Goal: Task Accomplishment & Management: Manage account settings

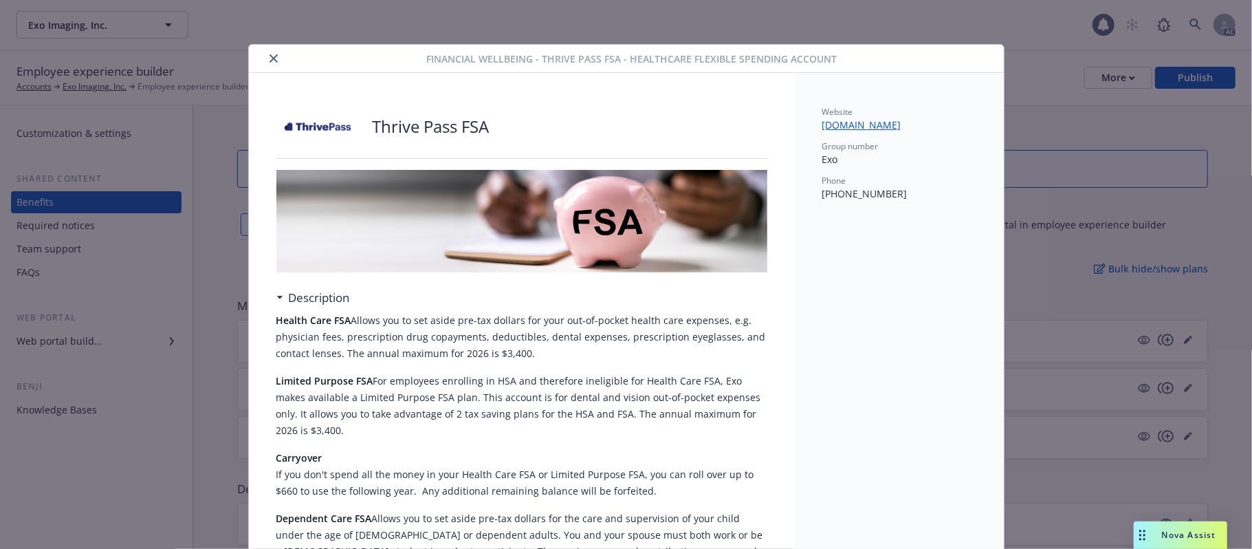
scroll to position [41, 0]
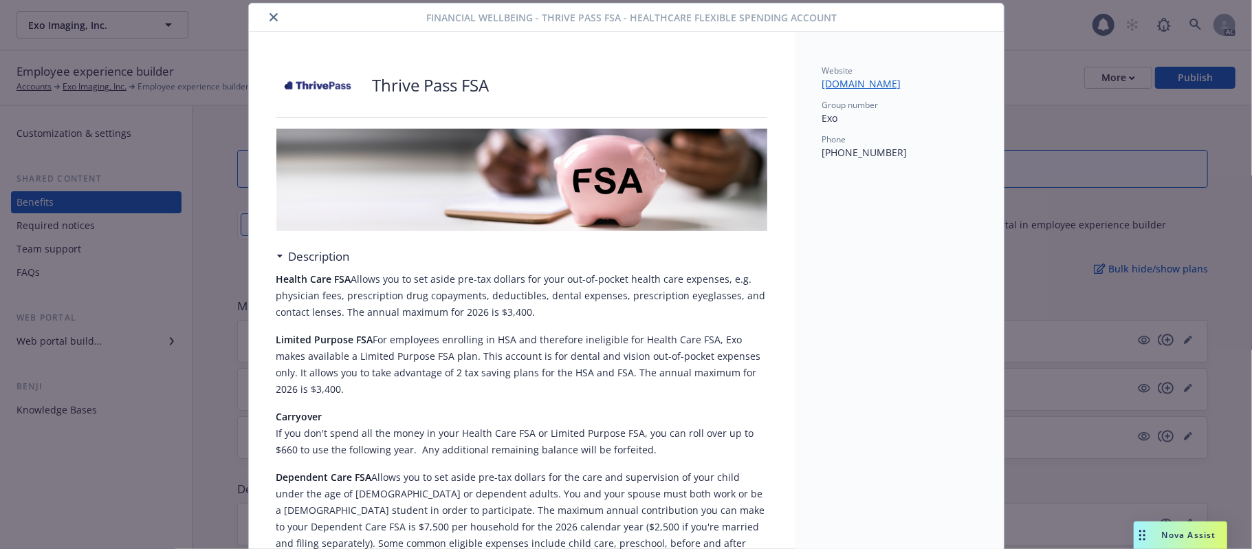
click at [273, 17] on button "close" at bounding box center [273, 17] width 16 height 16
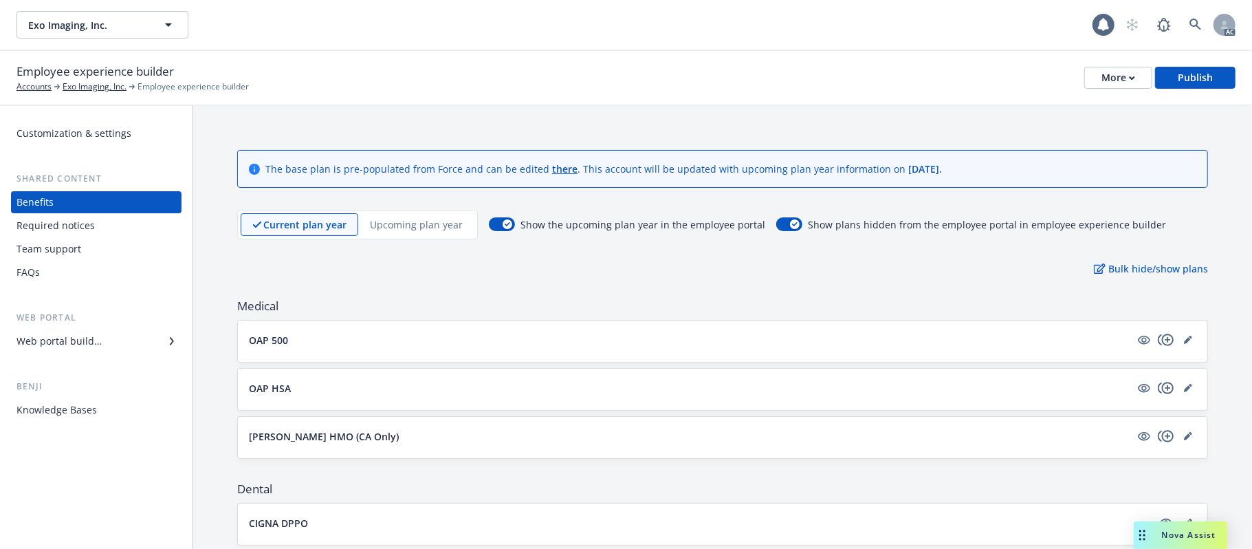
click at [70, 336] on div "Web portal builder" at bounding box center [58, 341] width 85 height 22
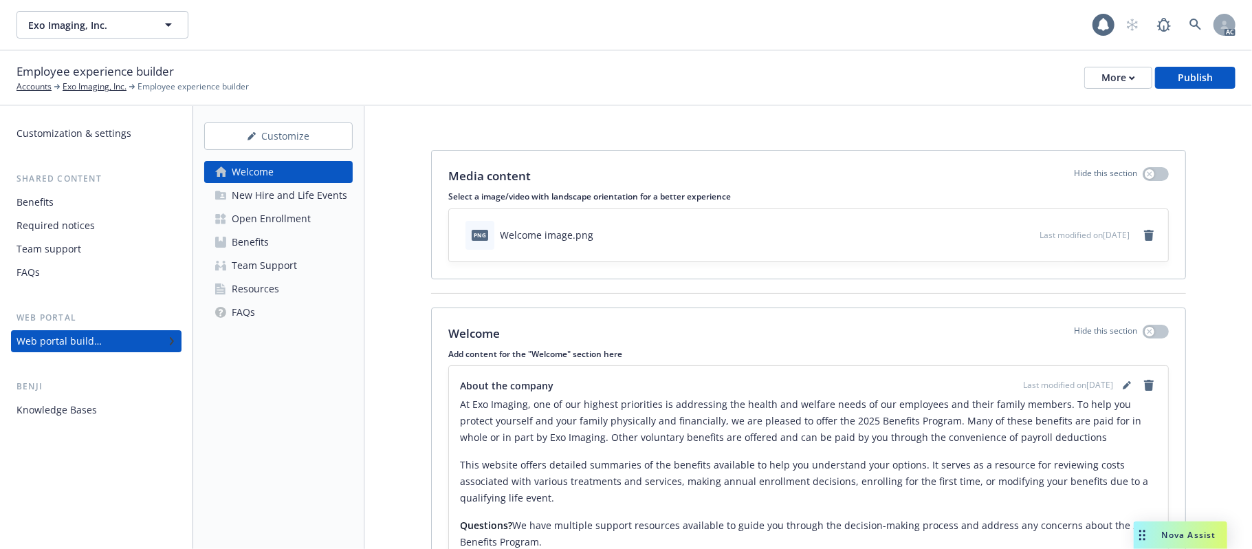
click at [284, 243] on link "Benefits" at bounding box center [278, 242] width 148 height 22
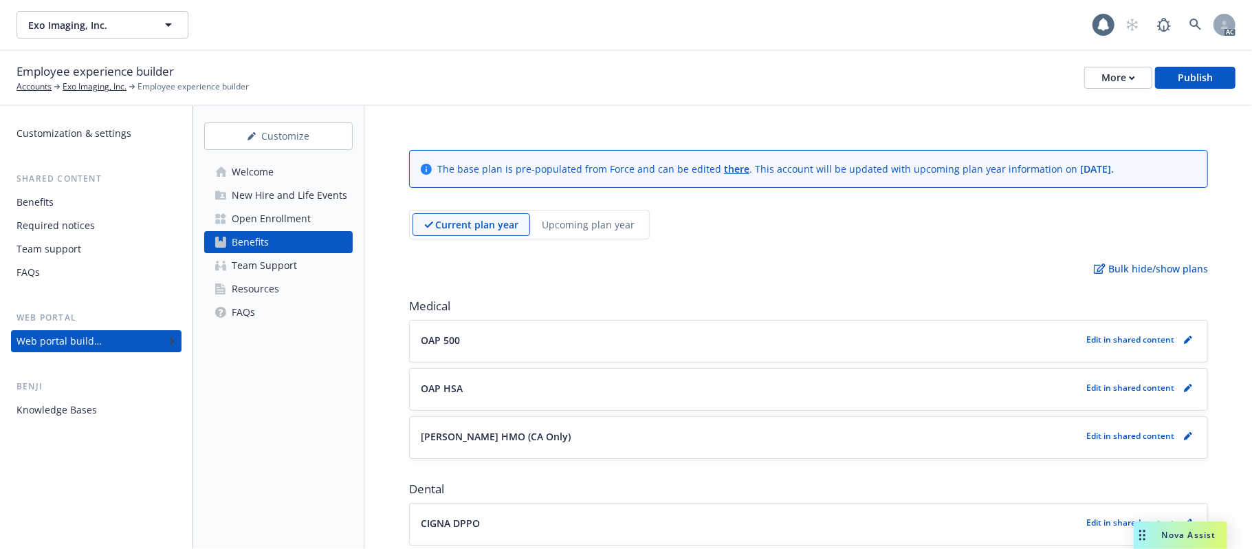
click at [601, 215] on div "Upcoming plan year" at bounding box center [588, 224] width 116 height 23
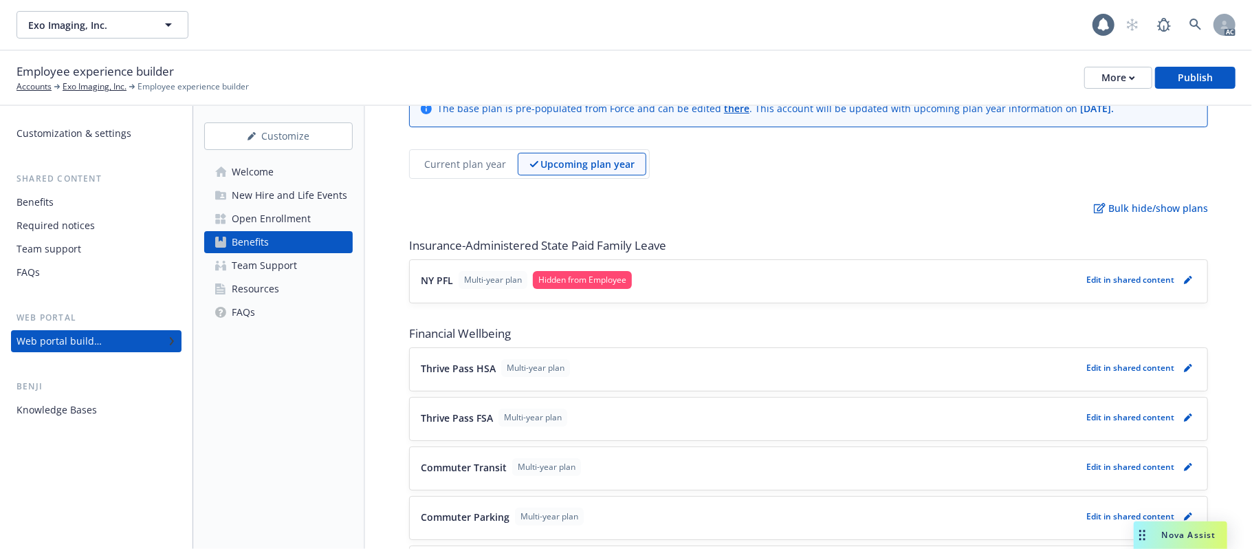
scroll to position [148, 0]
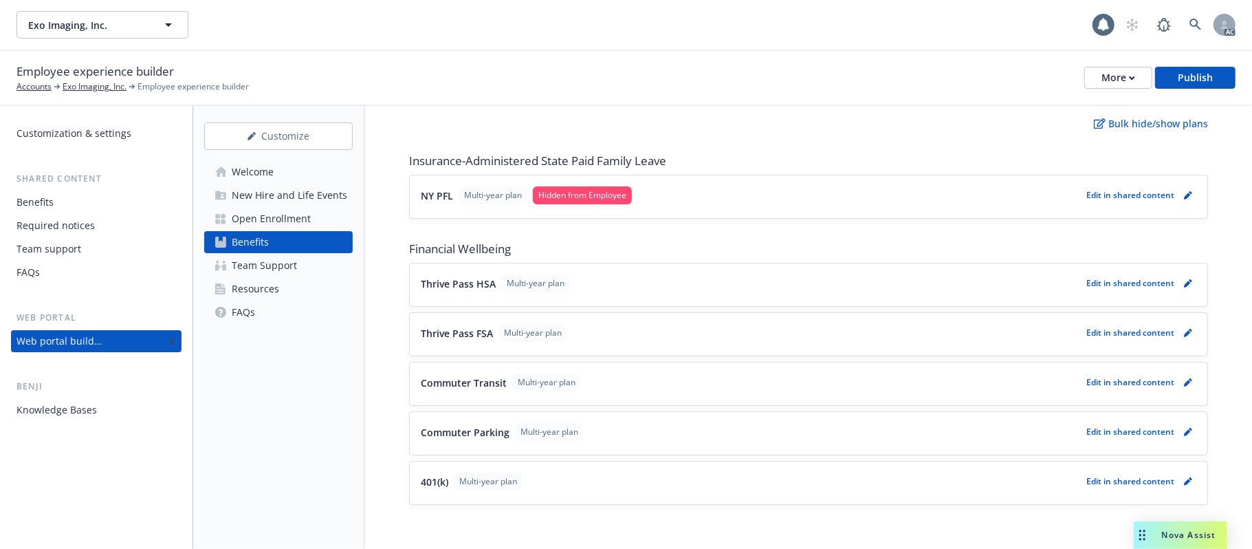
click at [760, 278] on button "Thrive Pass HSA Multi-year plan" at bounding box center [751, 283] width 660 height 18
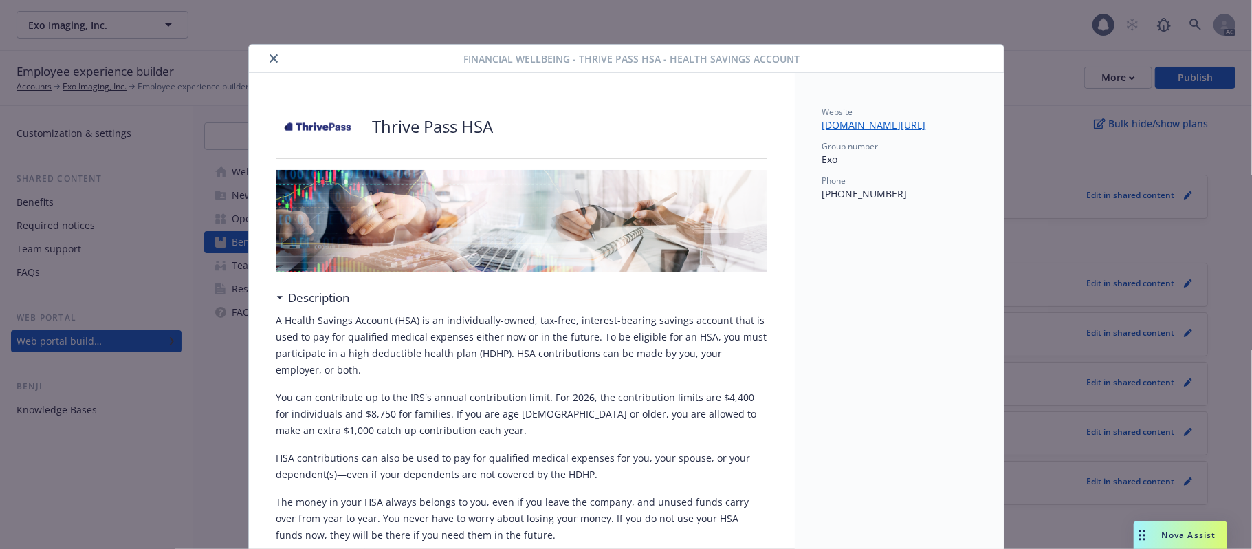
click at [269, 58] on icon "close" at bounding box center [273, 58] width 8 height 8
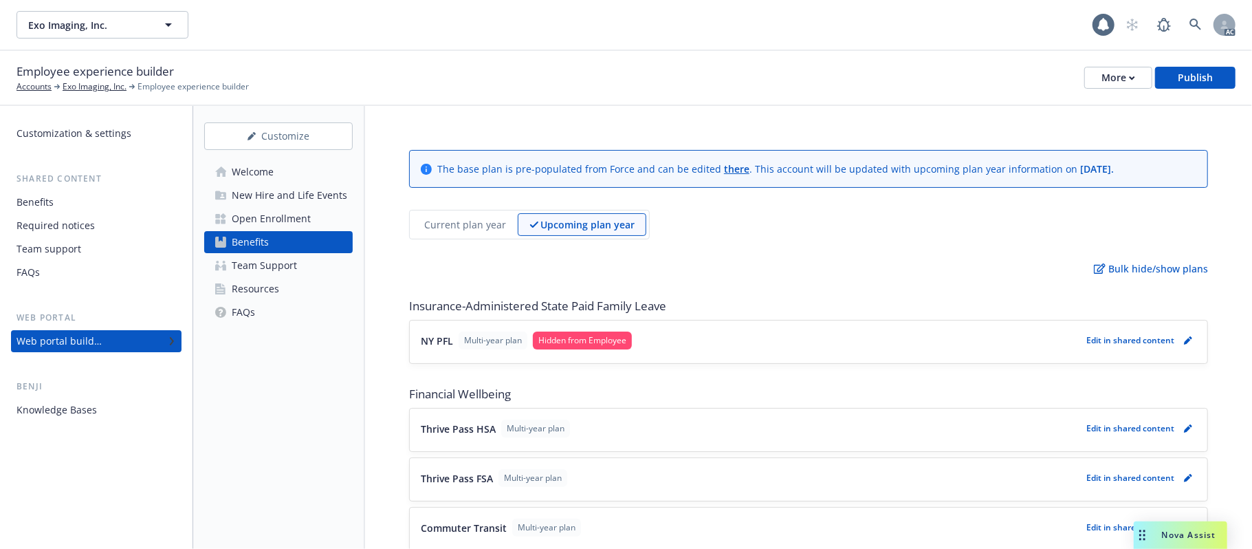
click at [804, 286] on div "The base plan is pre-populated from Force and can be edited there . This accoun…" at bounding box center [808, 400] width 887 height 588
click at [262, 173] on div "Welcome" at bounding box center [253, 172] width 42 height 22
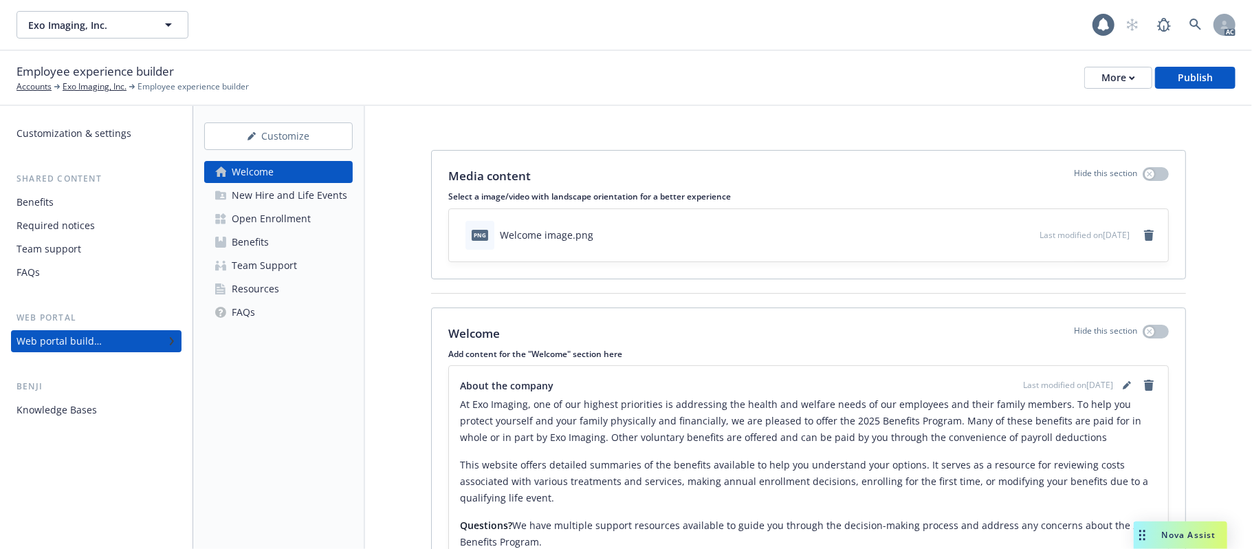
click at [293, 199] on div "New Hire and Life Events" at bounding box center [289, 195] width 115 height 22
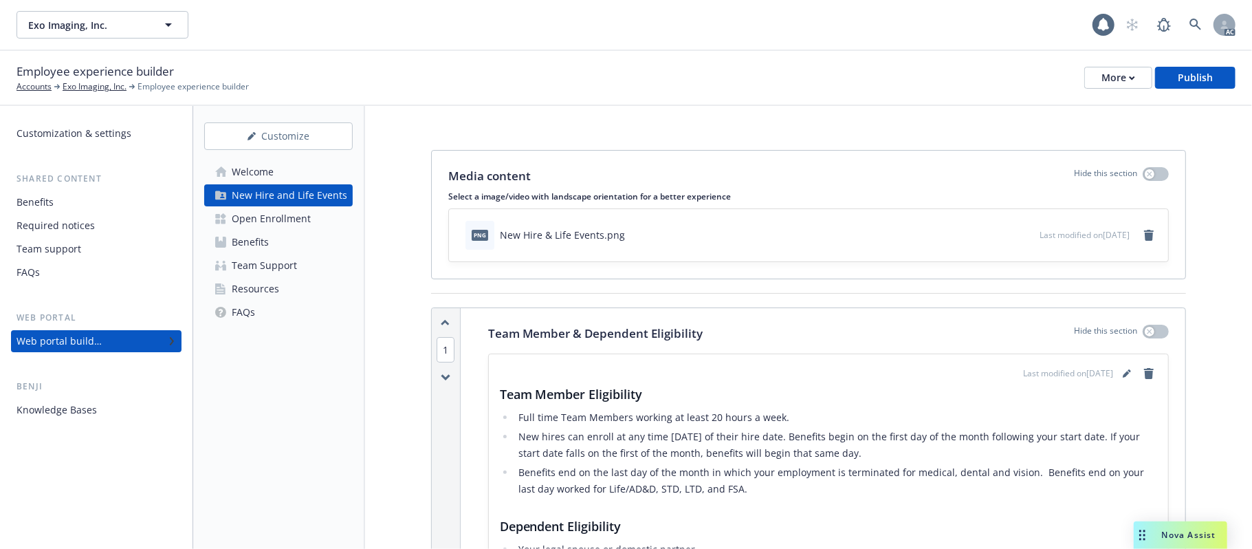
click at [283, 224] on div "Open Enrollment" at bounding box center [271, 219] width 79 height 22
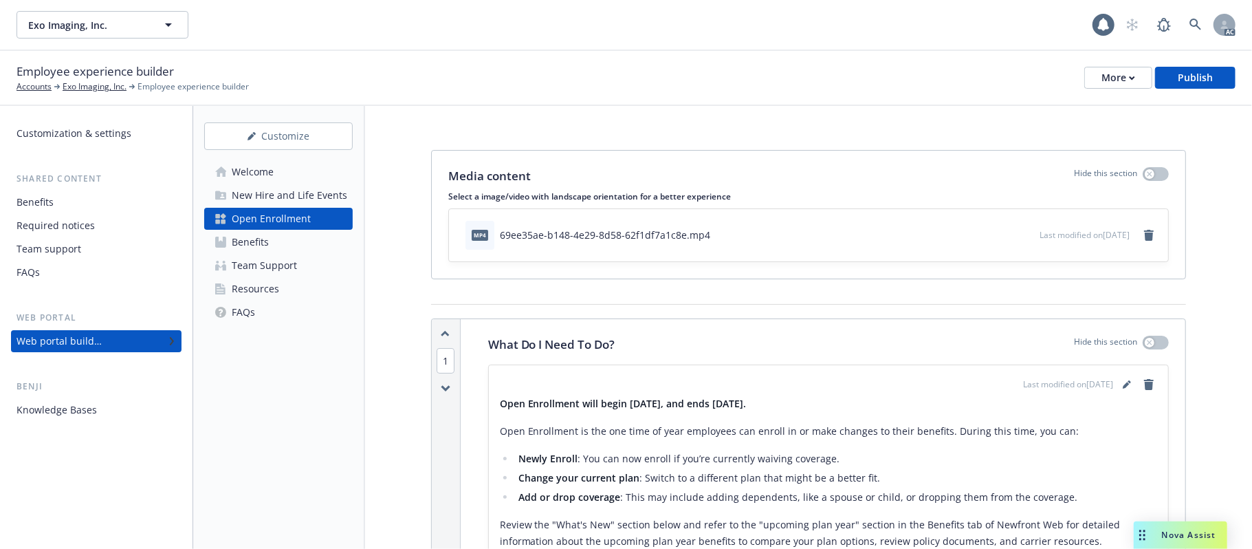
click at [262, 246] on div "Benefits" at bounding box center [250, 242] width 37 height 22
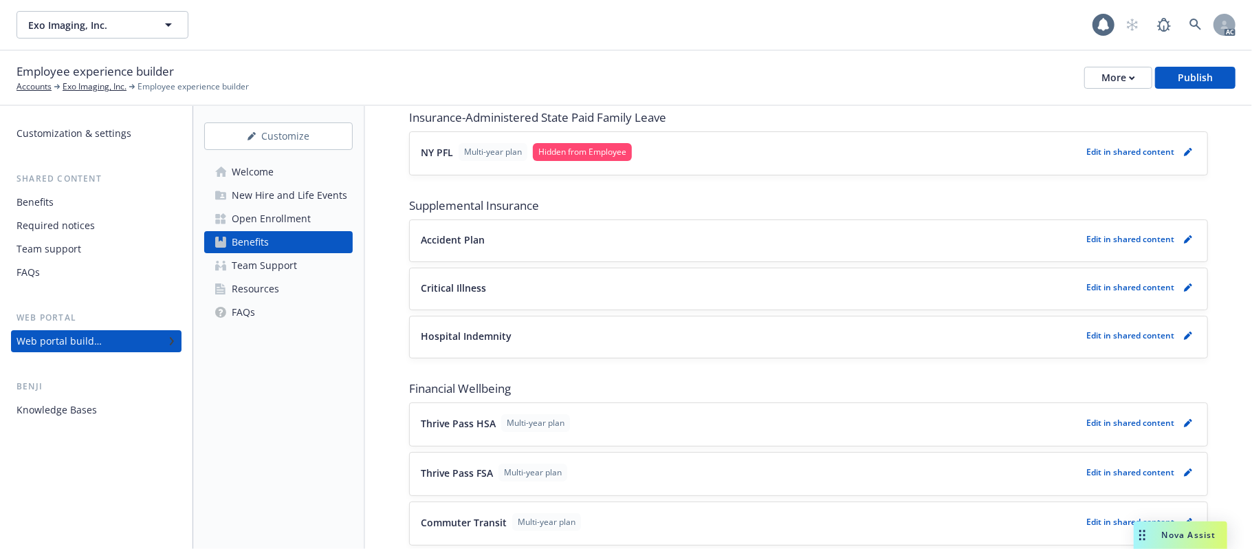
scroll to position [675, 0]
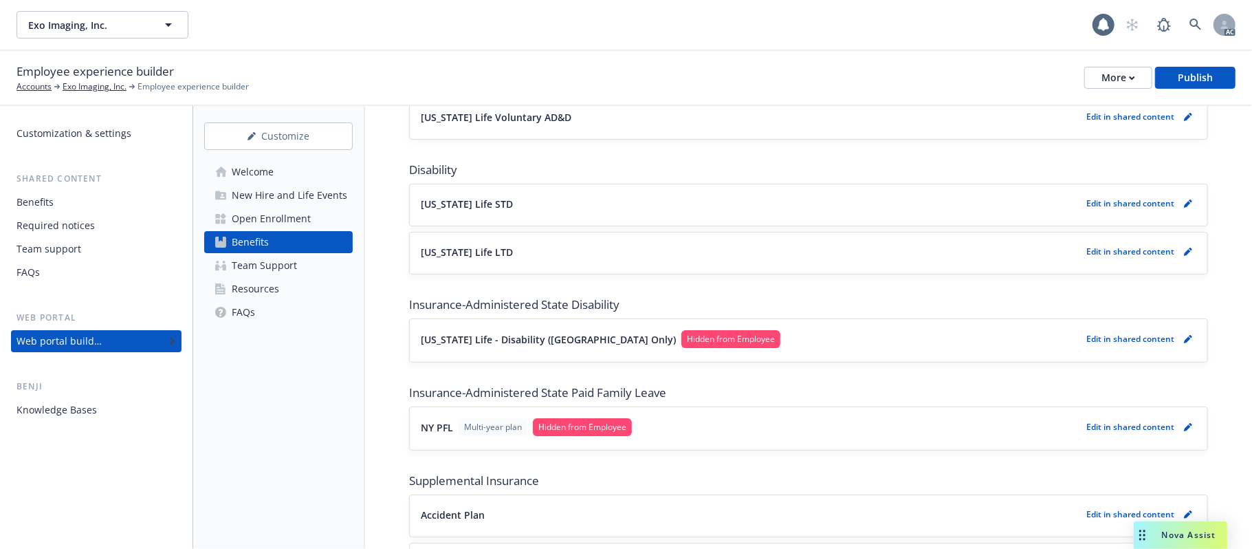
click at [280, 289] on link "Resources" at bounding box center [278, 289] width 148 height 22
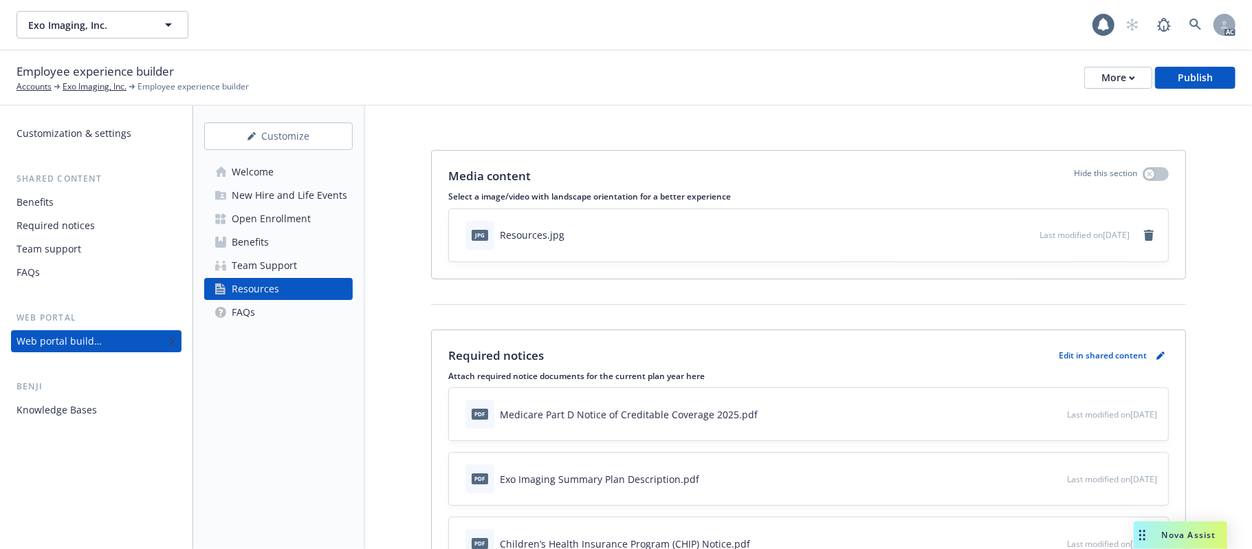
drag, startPoint x: 254, startPoint y: 214, endPoint x: 276, endPoint y: 213, distance: 22.0
click at [254, 214] on div "Open Enrollment" at bounding box center [271, 219] width 79 height 22
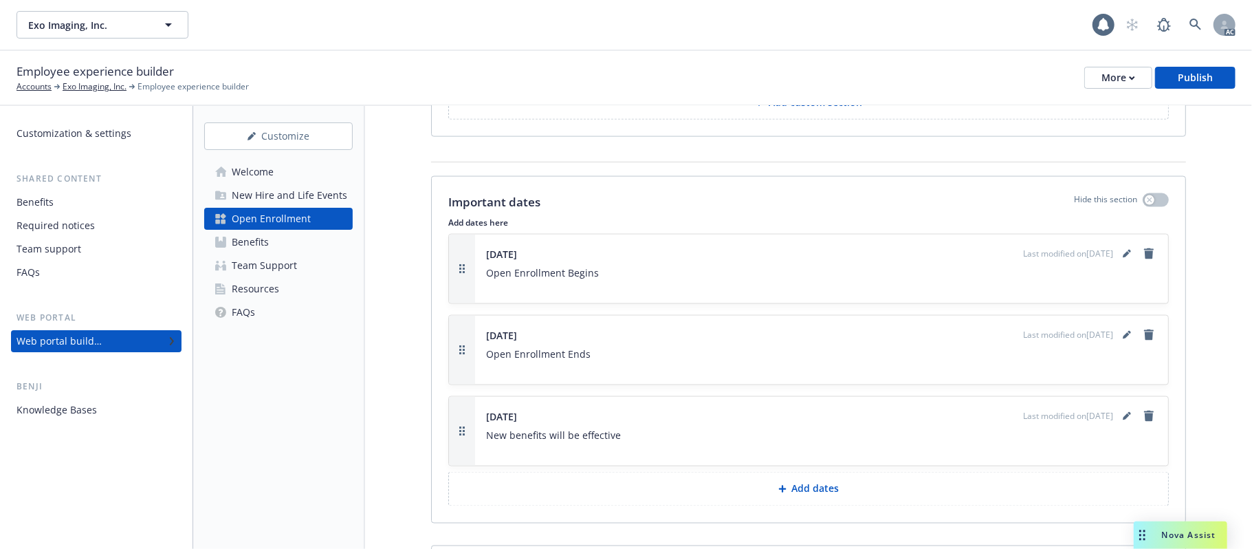
scroll to position [1951, 0]
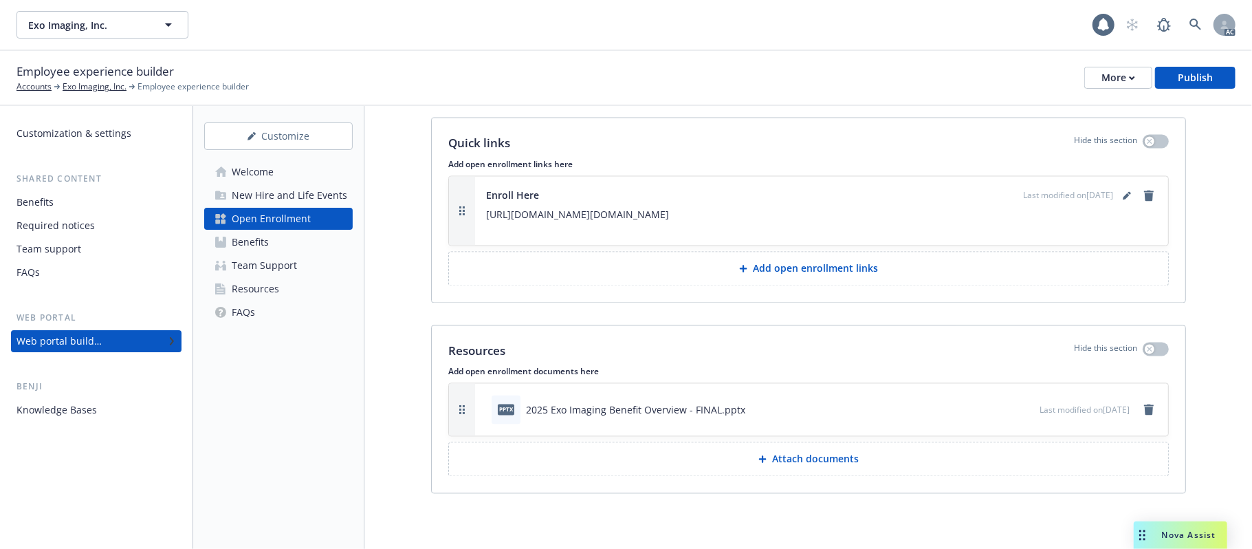
click at [251, 287] on div "Resources" at bounding box center [255, 289] width 47 height 22
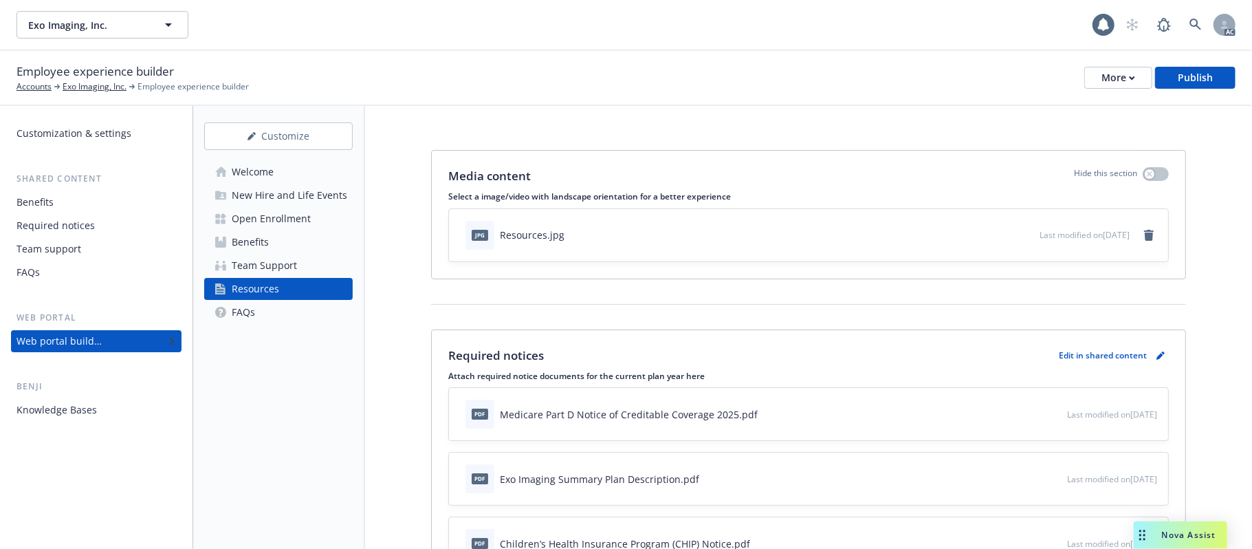
click at [268, 194] on div "New Hire and Life Events" at bounding box center [289, 195] width 115 height 22
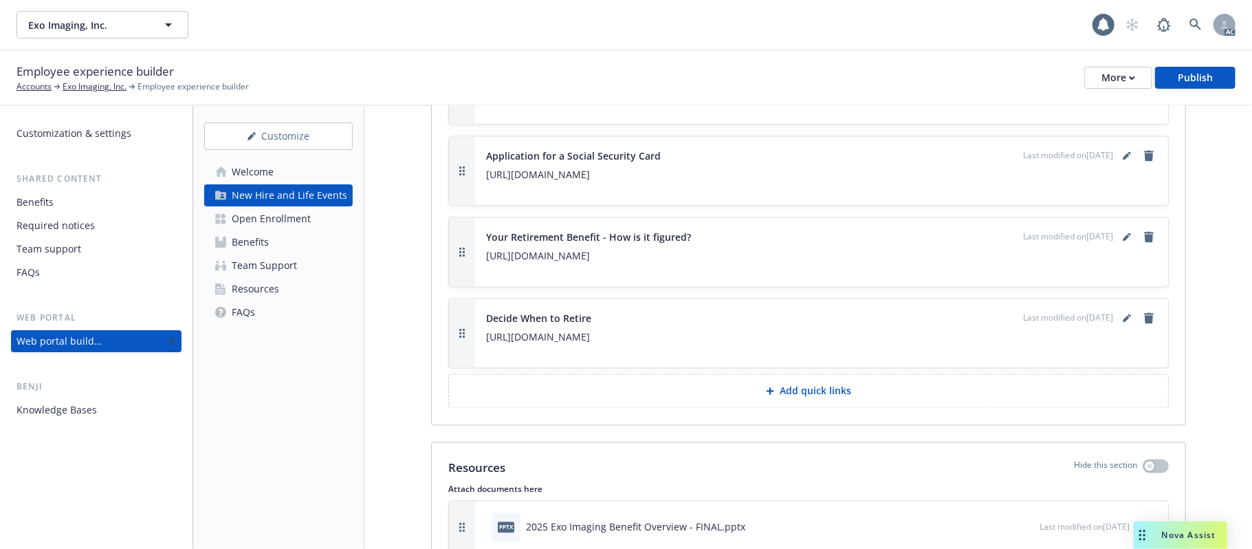
scroll to position [2195, 0]
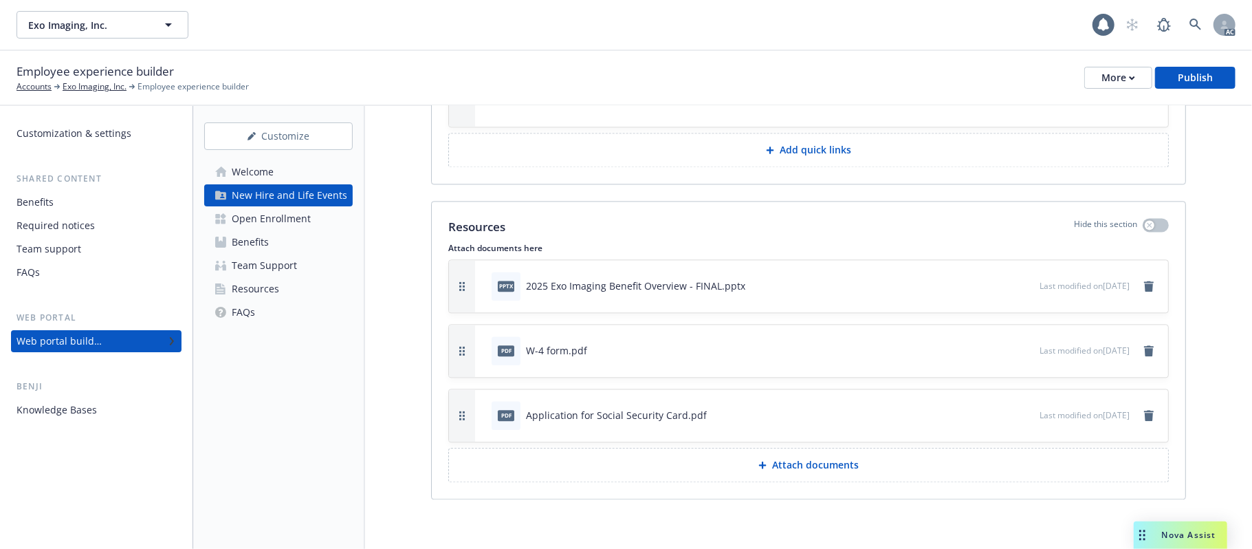
click at [283, 289] on link "Resources" at bounding box center [278, 289] width 148 height 22
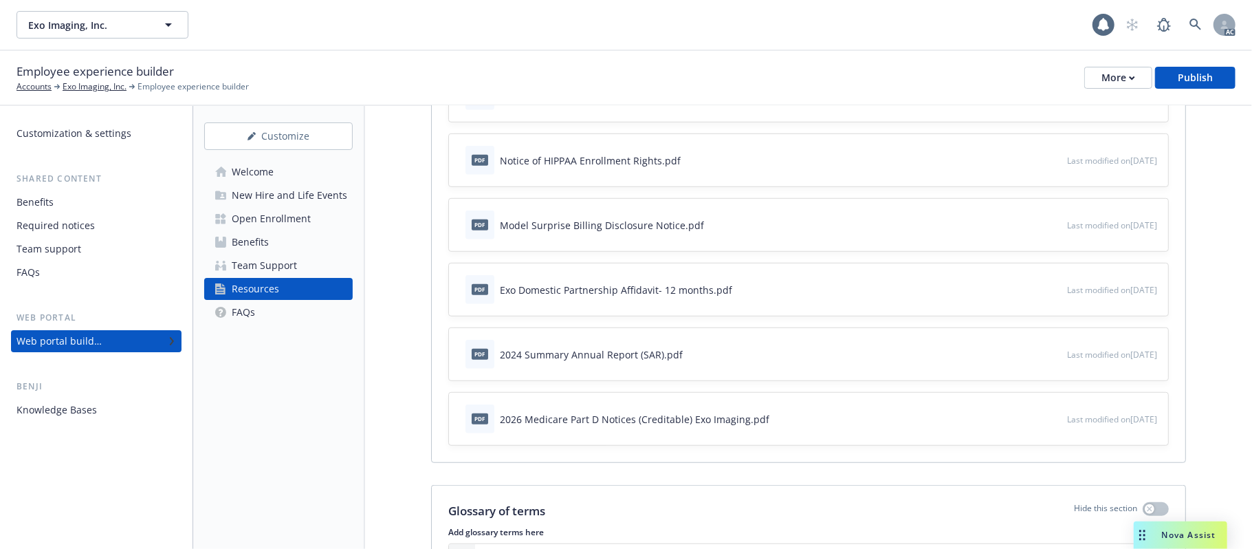
scroll to position [458, 0]
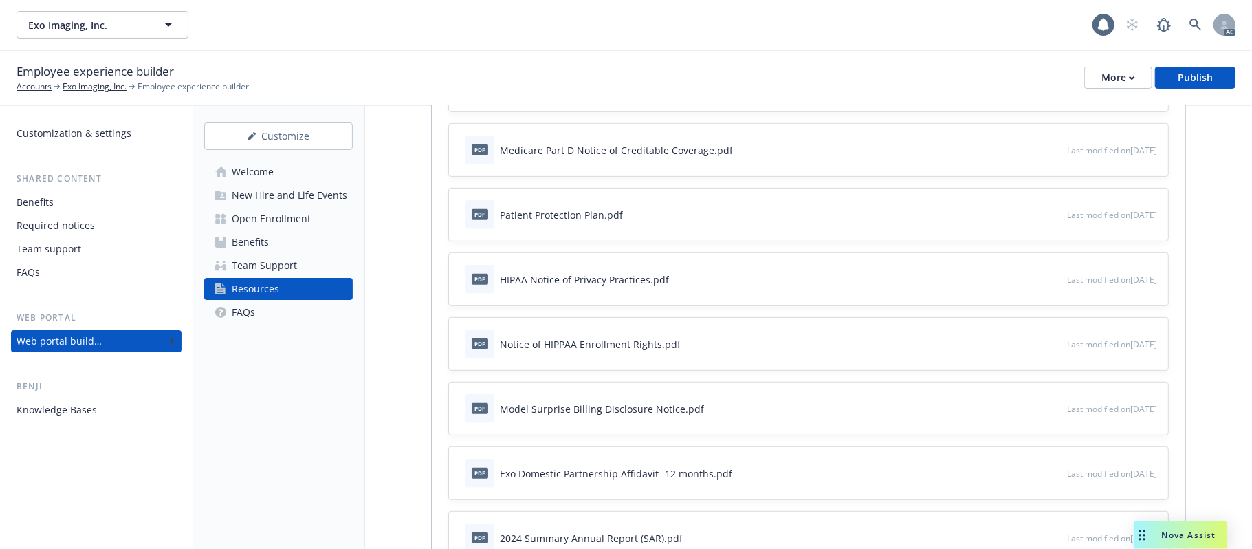
click at [67, 230] on div "Required notices" at bounding box center [55, 225] width 78 height 22
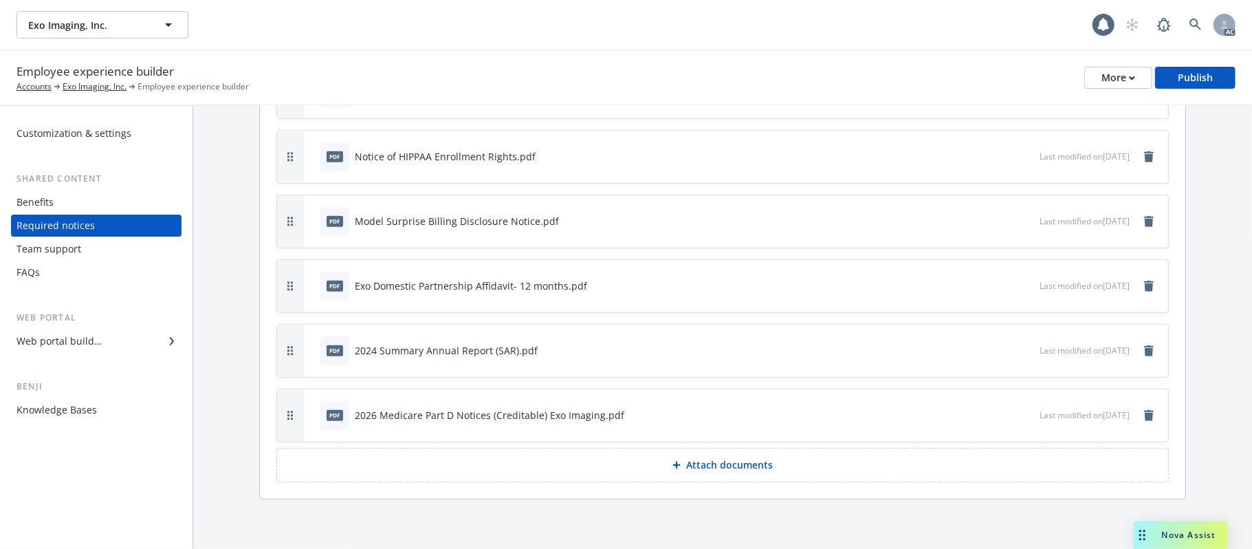
scroll to position [472, 0]
click at [709, 472] on button "Attach documents" at bounding box center [722, 465] width 892 height 34
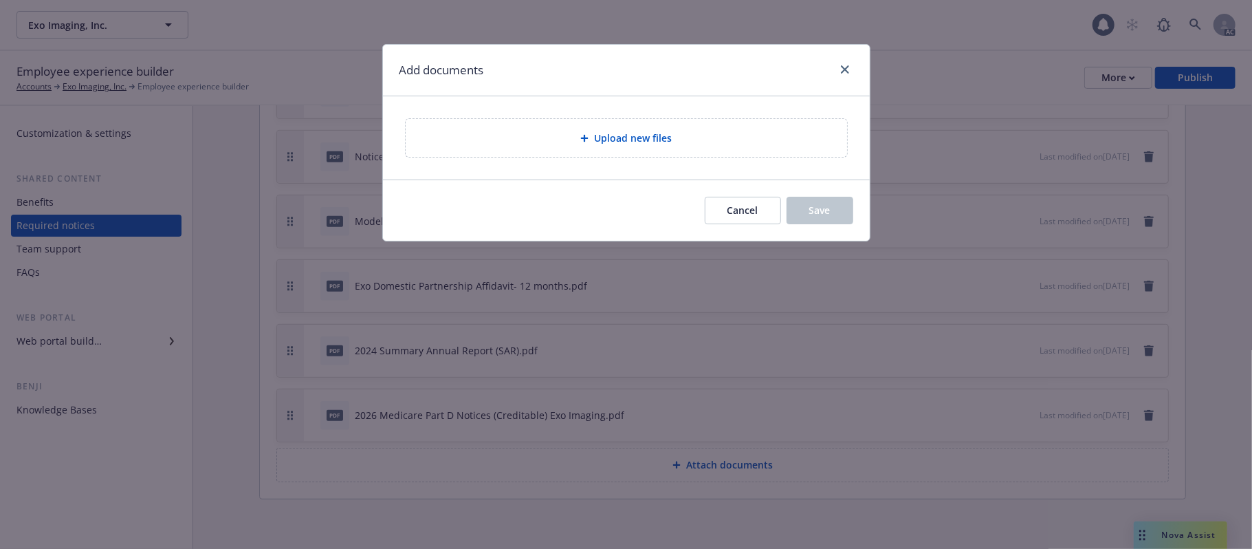
click at [709, 137] on div "Upload new files" at bounding box center [626, 138] width 419 height 16
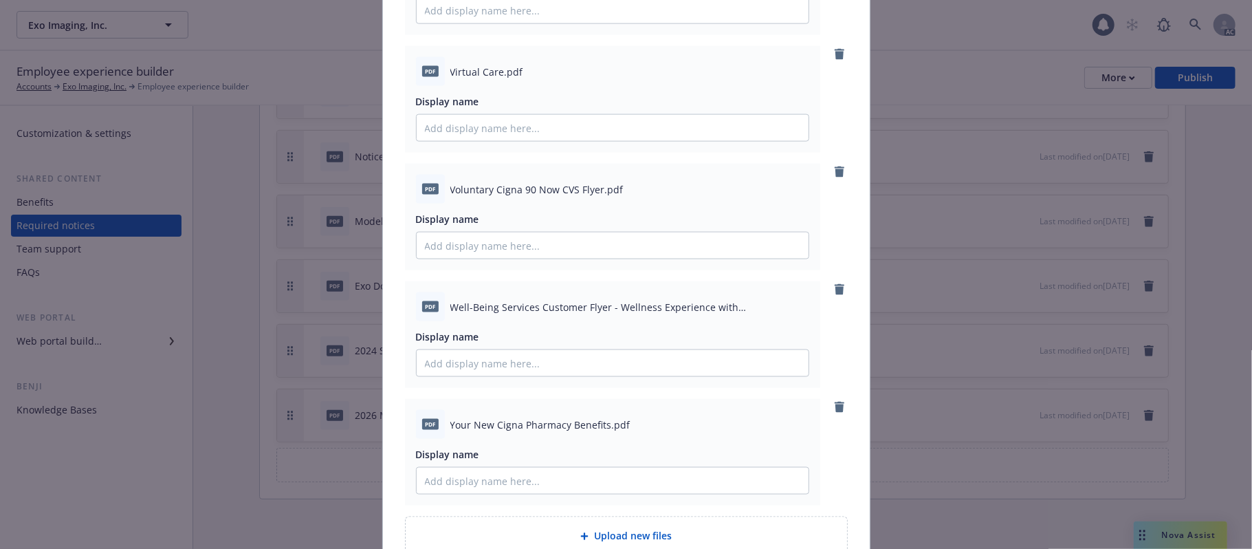
scroll to position [1501, 0]
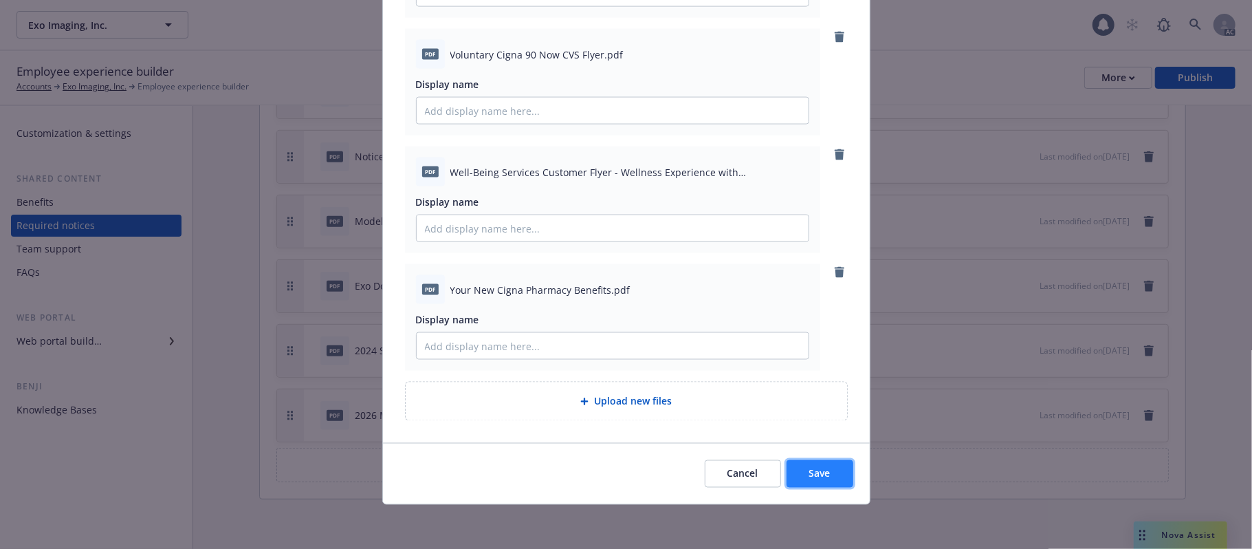
click at [815, 476] on span "Save" at bounding box center [819, 473] width 21 height 13
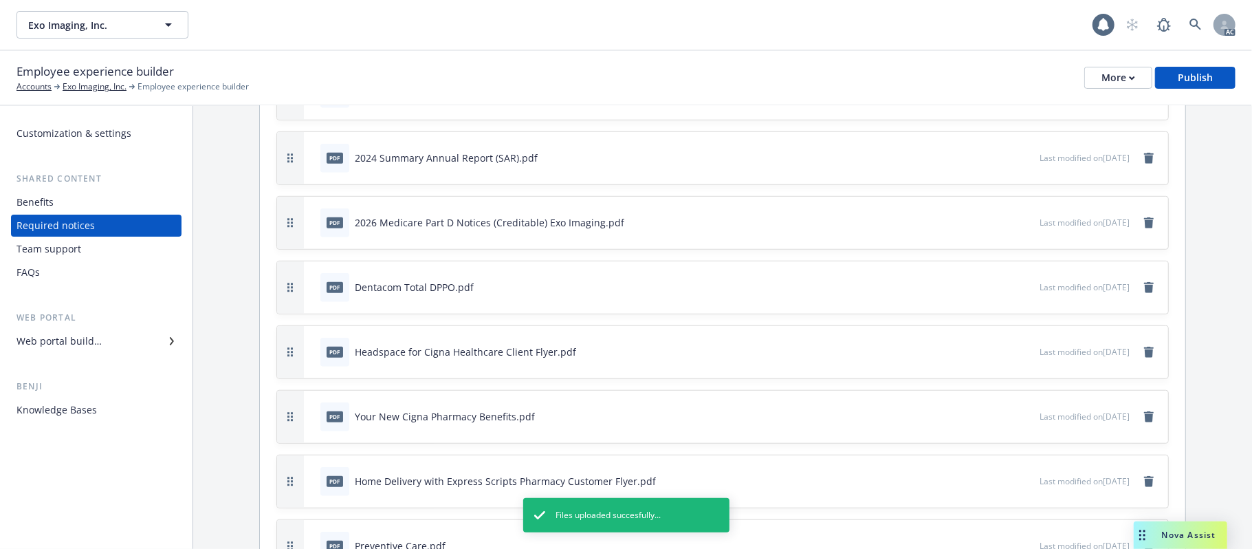
scroll to position [655, 0]
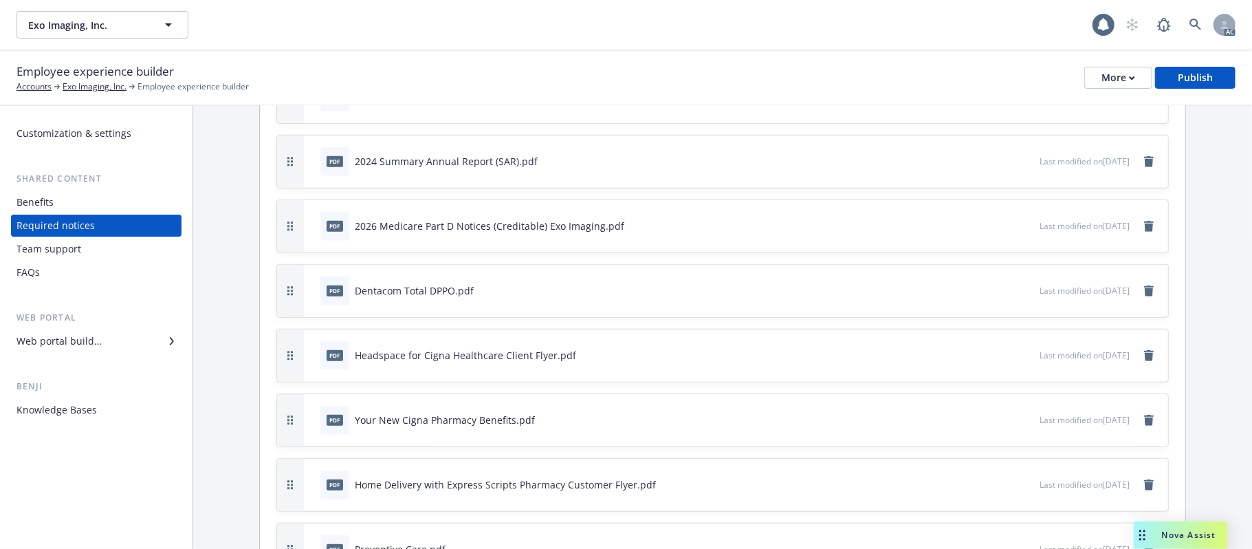
click at [979, 291] on icon "button" at bounding box center [983, 290] width 8 height 8
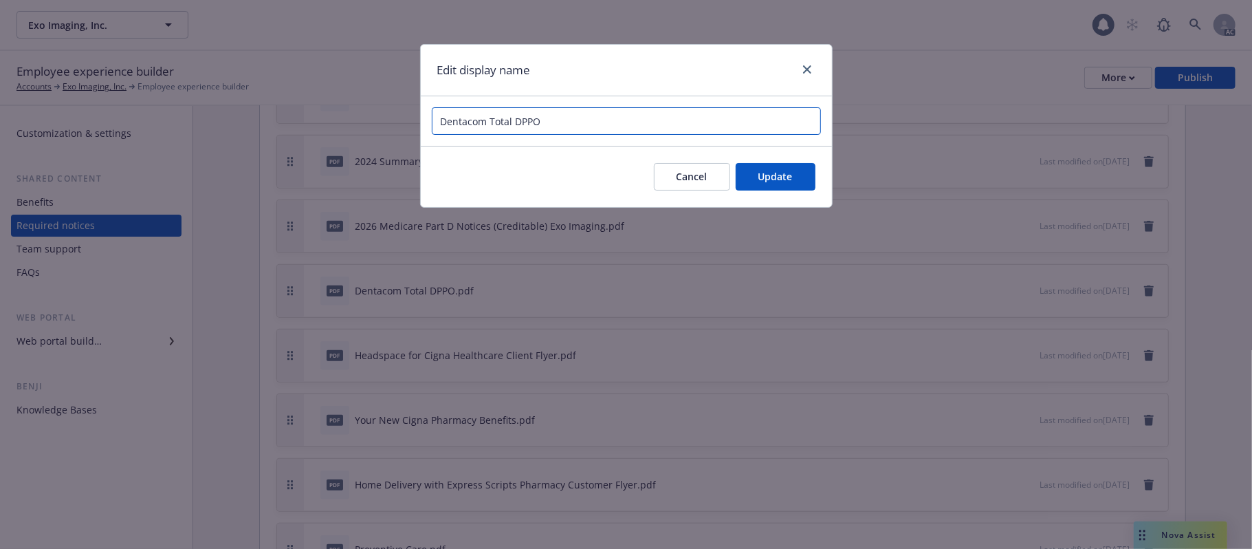
click at [443, 125] on input "Dentacom Total DPPO" at bounding box center [626, 120] width 389 height 27
type input "Cigna Dentacom Total DPPO"
click at [780, 175] on span "Update" at bounding box center [775, 176] width 34 height 13
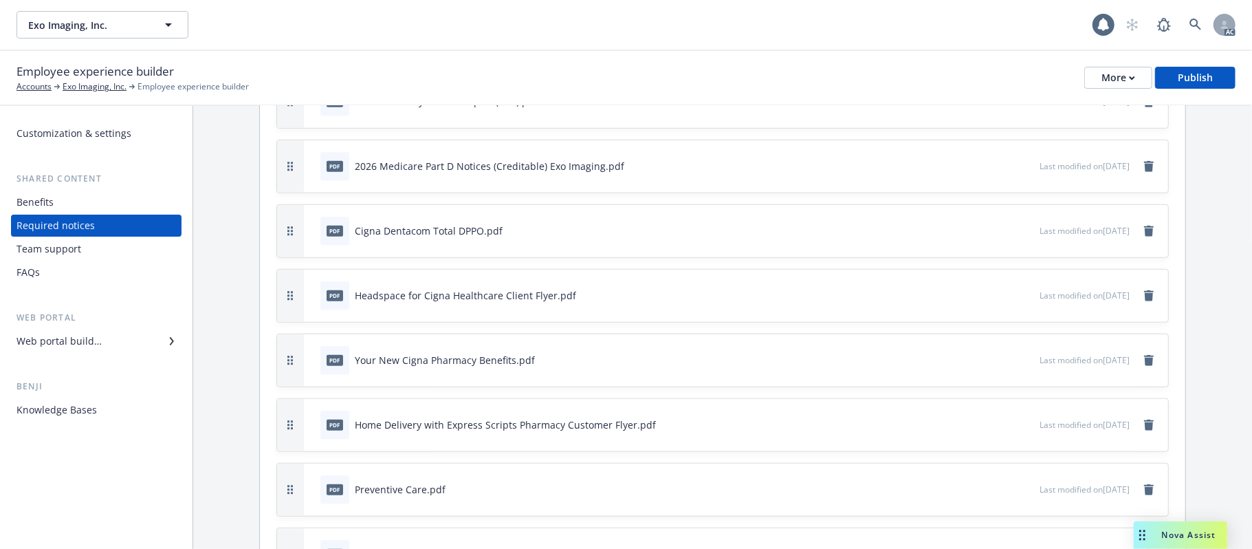
scroll to position [747, 0]
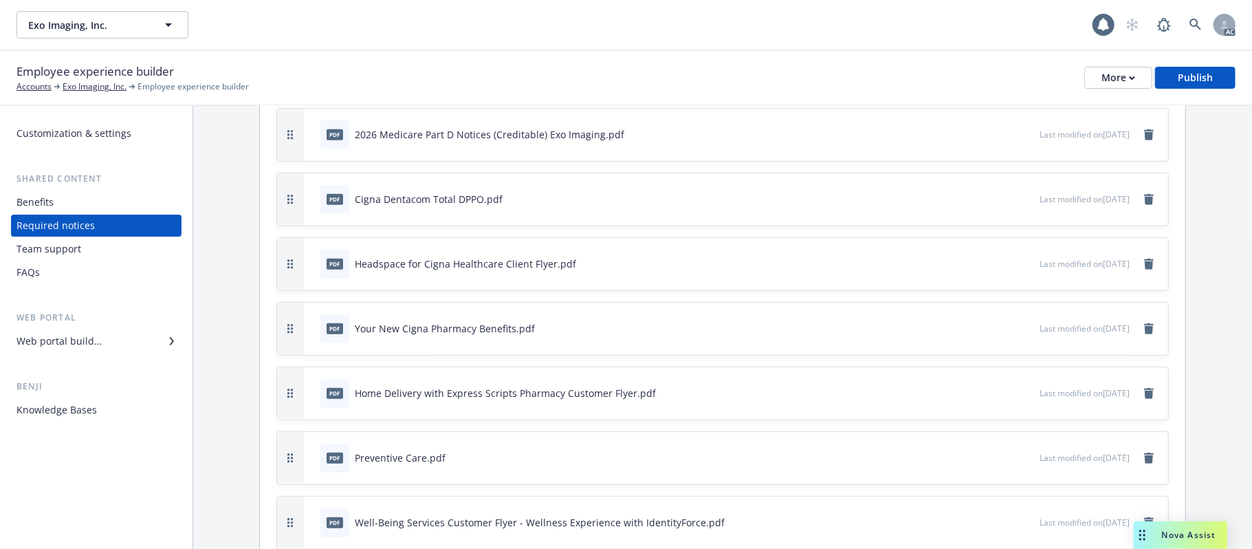
click at [979, 397] on icon "button" at bounding box center [982, 393] width 7 height 7
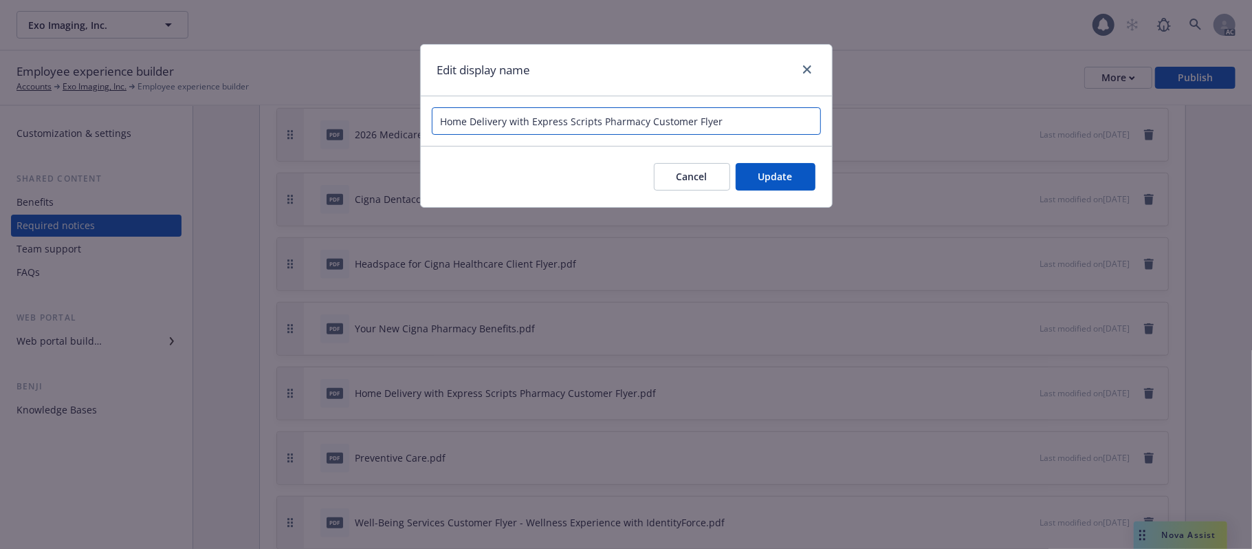
click at [441, 122] on input "Home Delivery with Express Scripts Pharmacy Customer Flyer" at bounding box center [626, 120] width 389 height 27
type input "Cigna Home Delivery with Express Scripts Pharmacy Customer Flyer"
click at [793, 182] on button "Update" at bounding box center [776, 176] width 80 height 27
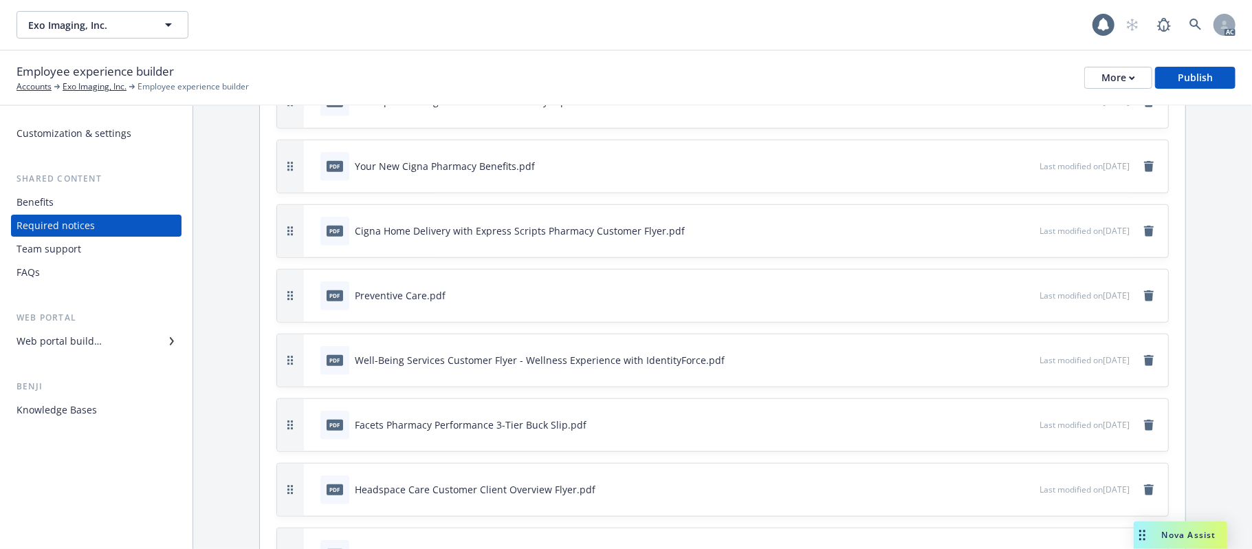
scroll to position [930, 0]
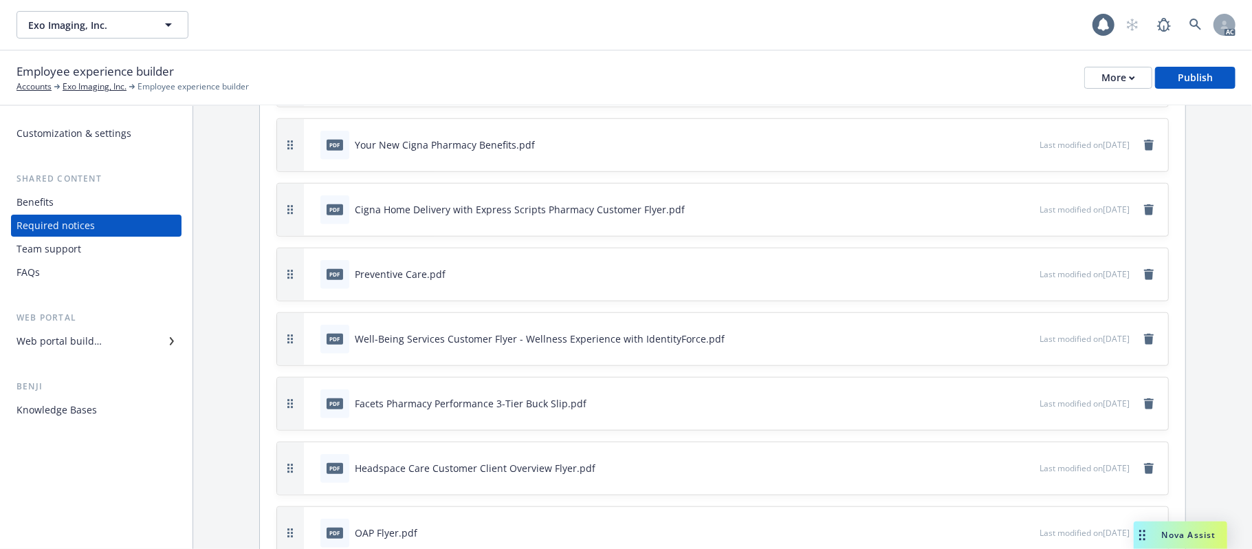
click at [979, 278] on icon "button" at bounding box center [983, 273] width 8 height 8
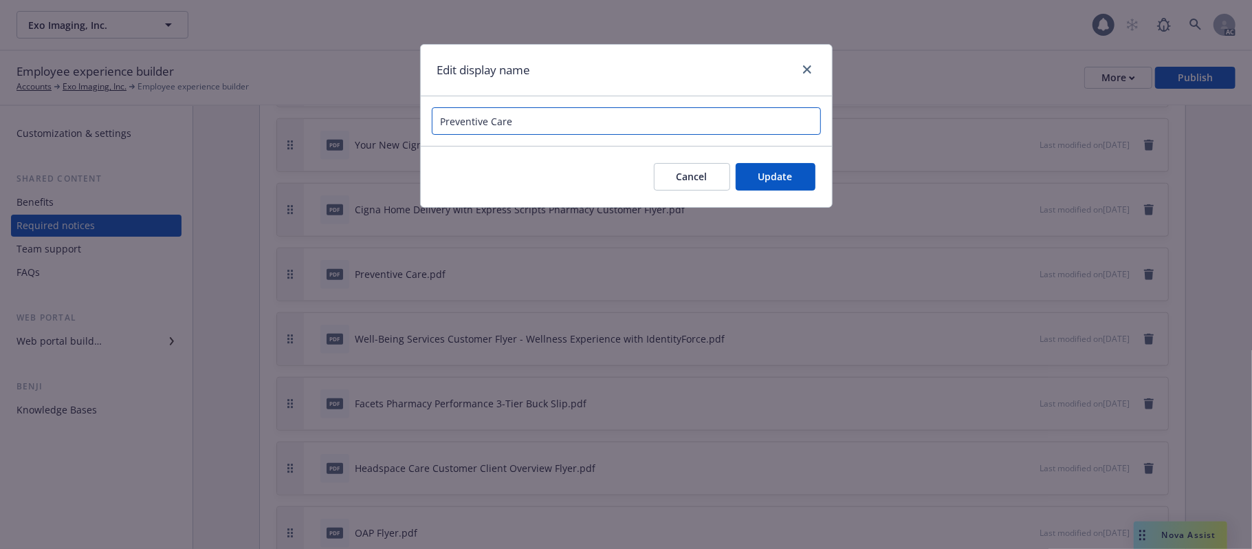
click at [531, 111] on input "Preventive Care" at bounding box center [626, 120] width 389 height 27
type input "Cigna Preventive Care"
click at [782, 175] on span "Update" at bounding box center [775, 176] width 34 height 13
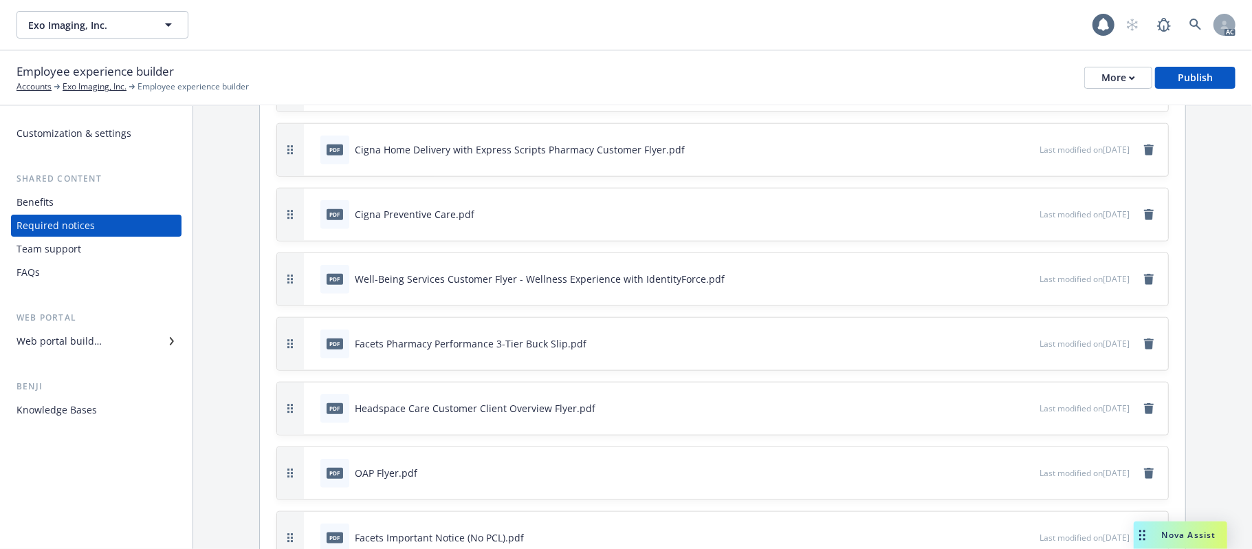
scroll to position [1022, 0]
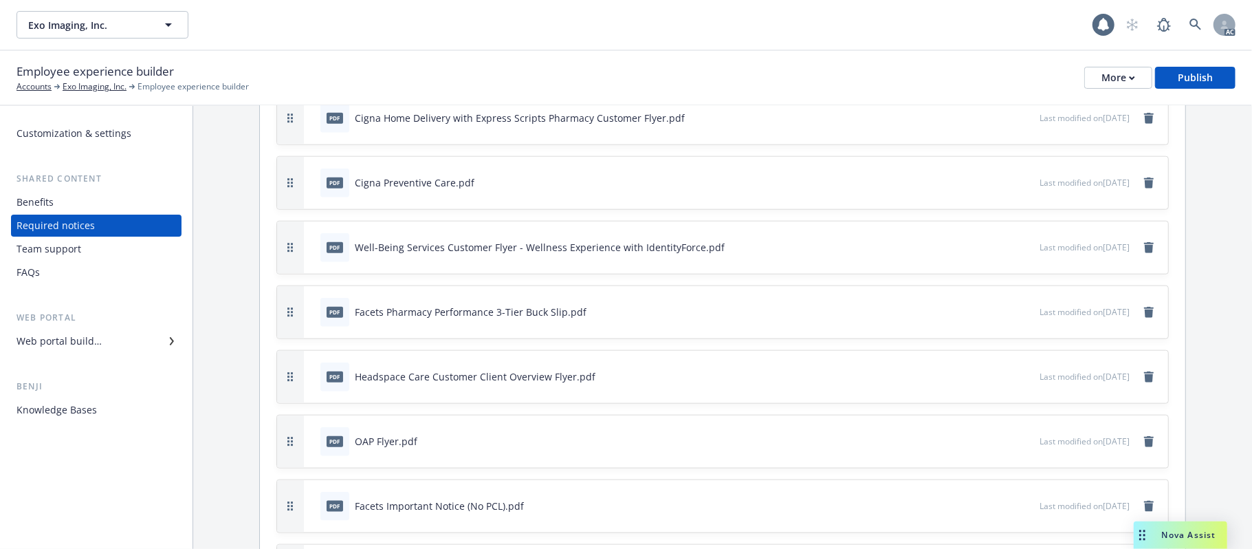
click at [979, 251] on icon "button" at bounding box center [983, 247] width 8 height 8
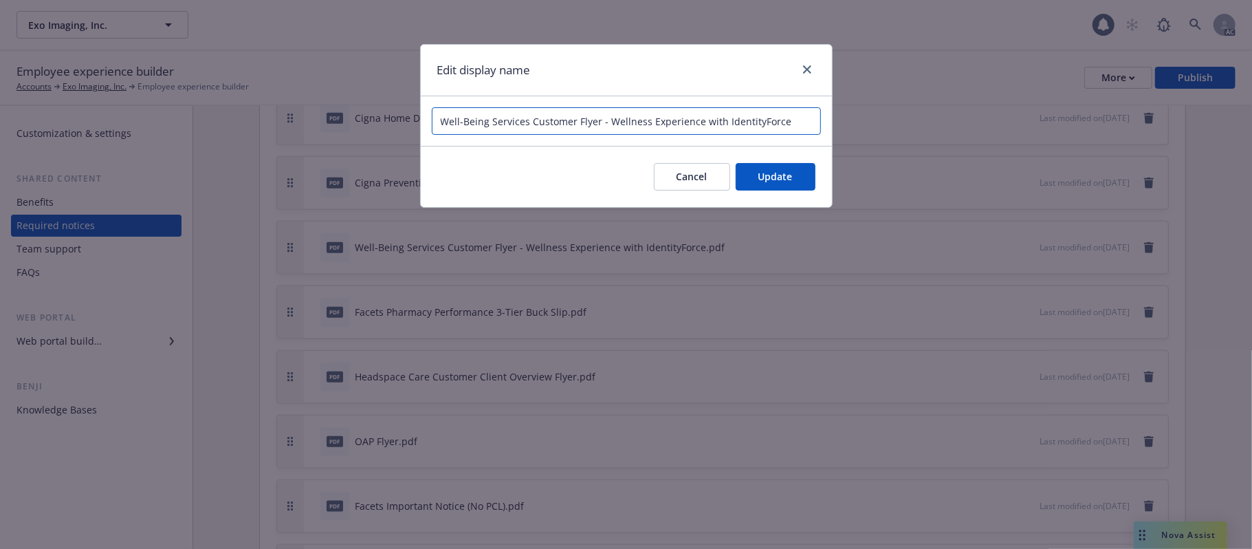
click at [518, 124] on input "Well-Being Services Customer Flyer - Wellness Experience with IdentityForce" at bounding box center [626, 120] width 389 height 27
type input "Cgina Well-Being Services Customer Flyer - Wellness Experience with IdentityFor…"
click at [785, 181] on span "Update" at bounding box center [775, 176] width 34 height 13
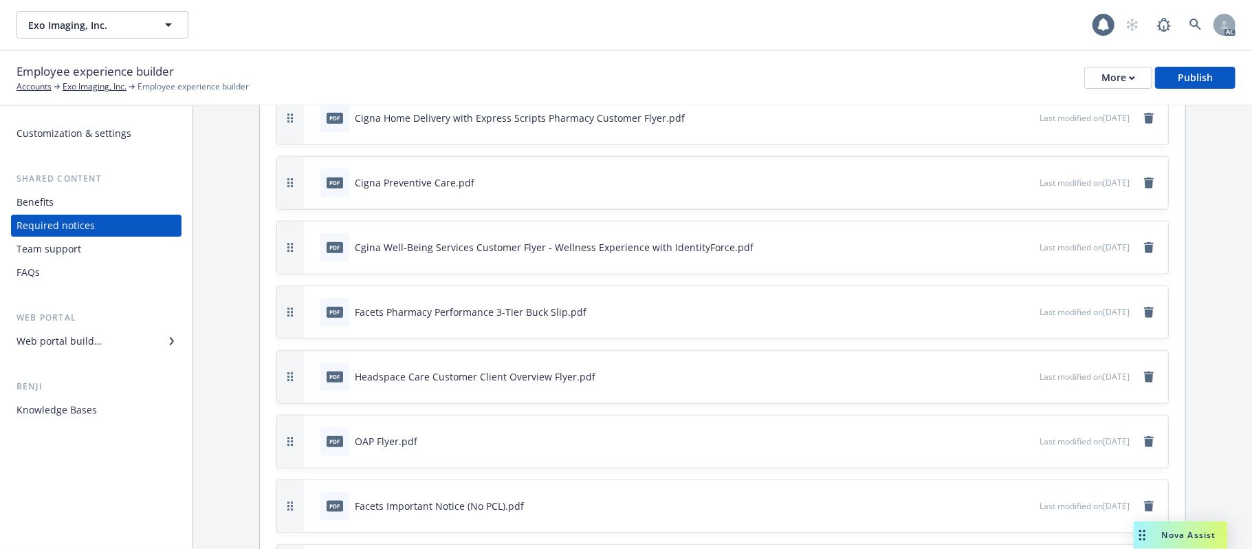
click at [979, 315] on icon "button" at bounding box center [983, 311] width 8 height 8
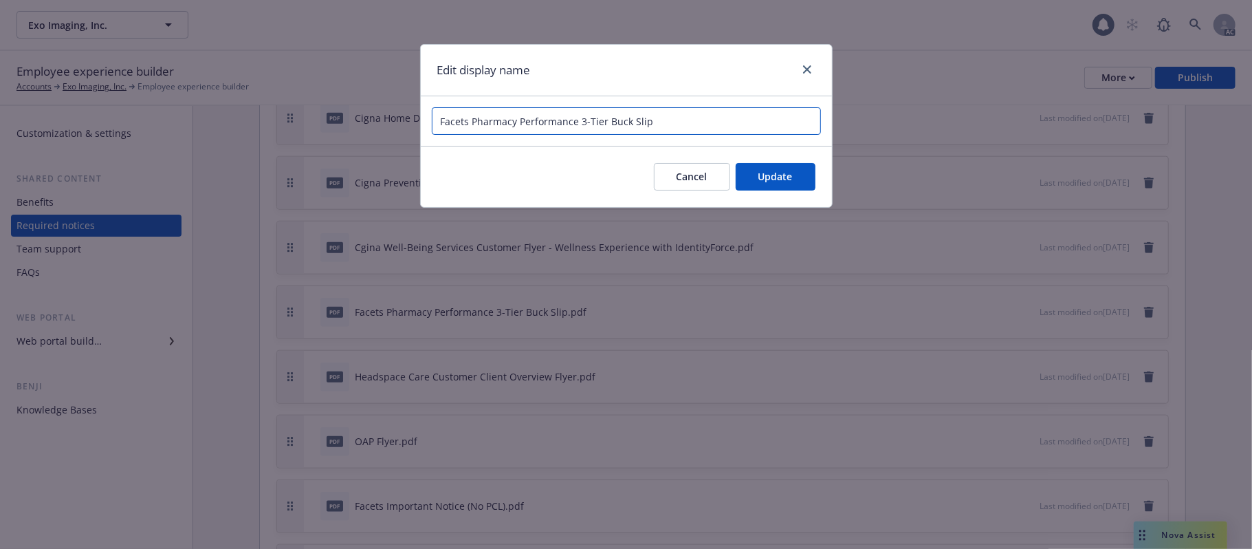
click at [439, 124] on input "Facets Pharmacy Performance 3-Tier Buck Slip" at bounding box center [626, 120] width 389 height 27
type input "Cigna Facets Pharmacy Performance 3-Tier Buck Slip"
click at [780, 168] on button "Update" at bounding box center [776, 176] width 80 height 27
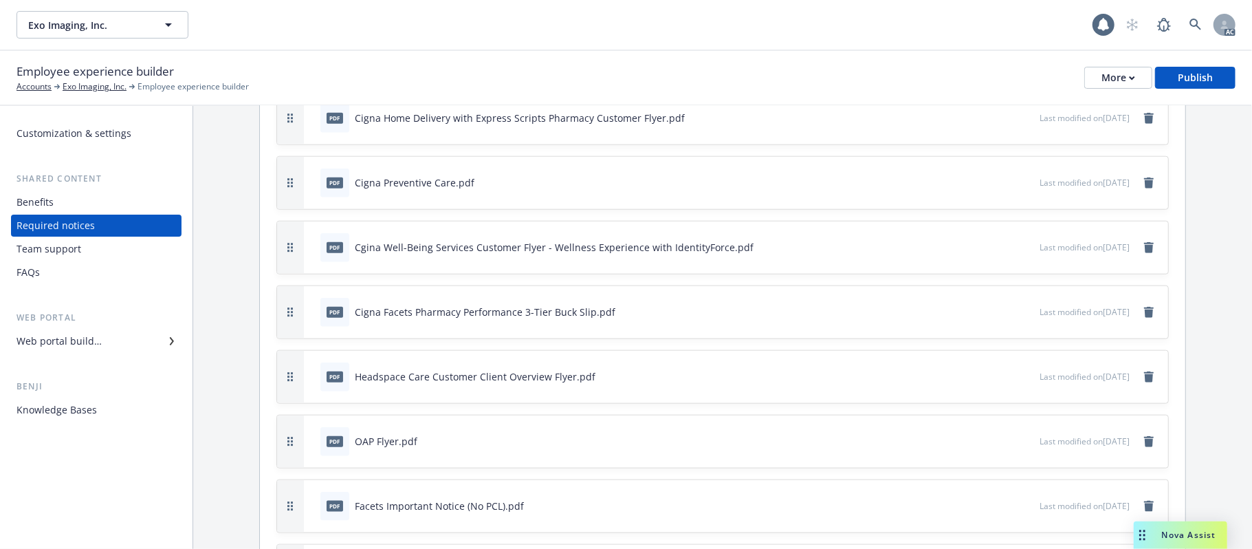
click at [979, 380] on icon "button" at bounding box center [983, 376] width 8 height 8
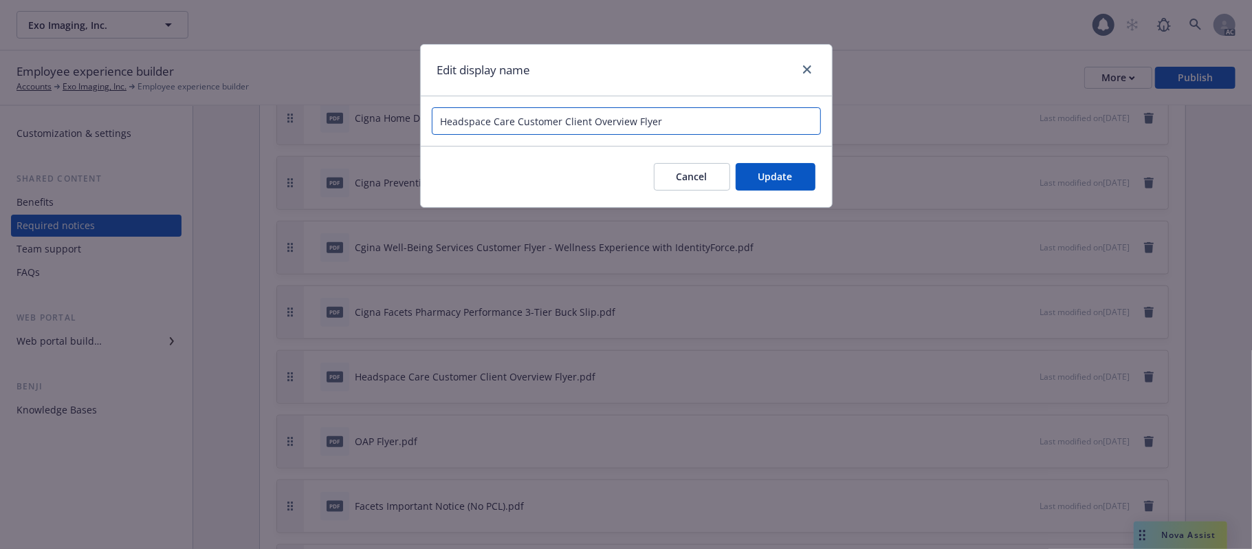
click at [450, 121] on input "Headspace Care Customer Client Overview Flyer" at bounding box center [626, 120] width 389 height 27
type input "Cigna Headspace Care Customer Client Overview Flyer"
click at [758, 176] on span "Update" at bounding box center [775, 176] width 34 height 13
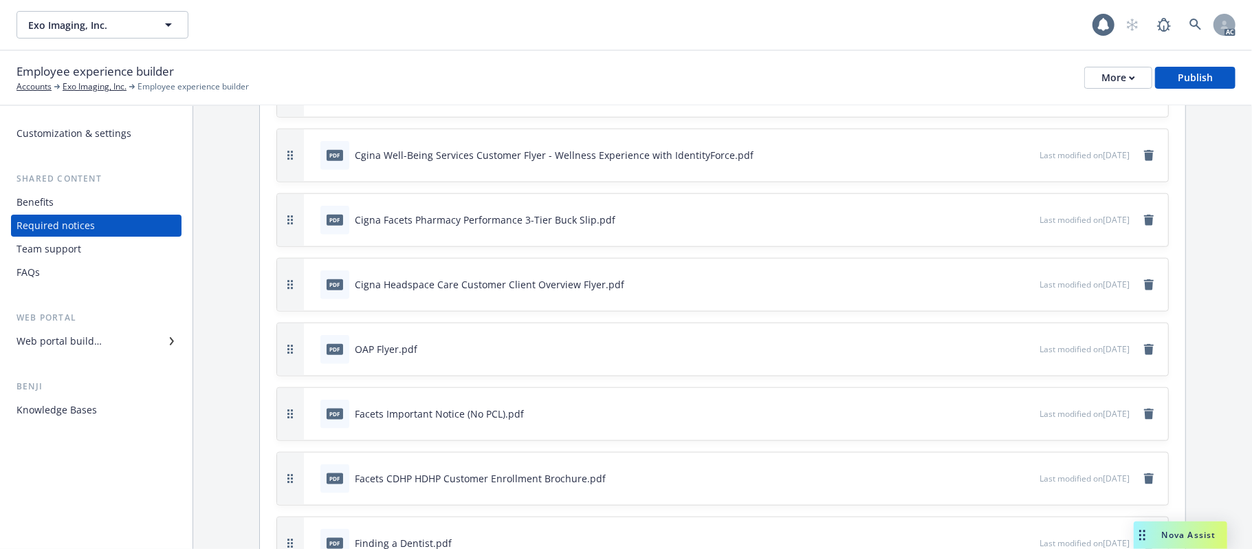
scroll to position [1205, 0]
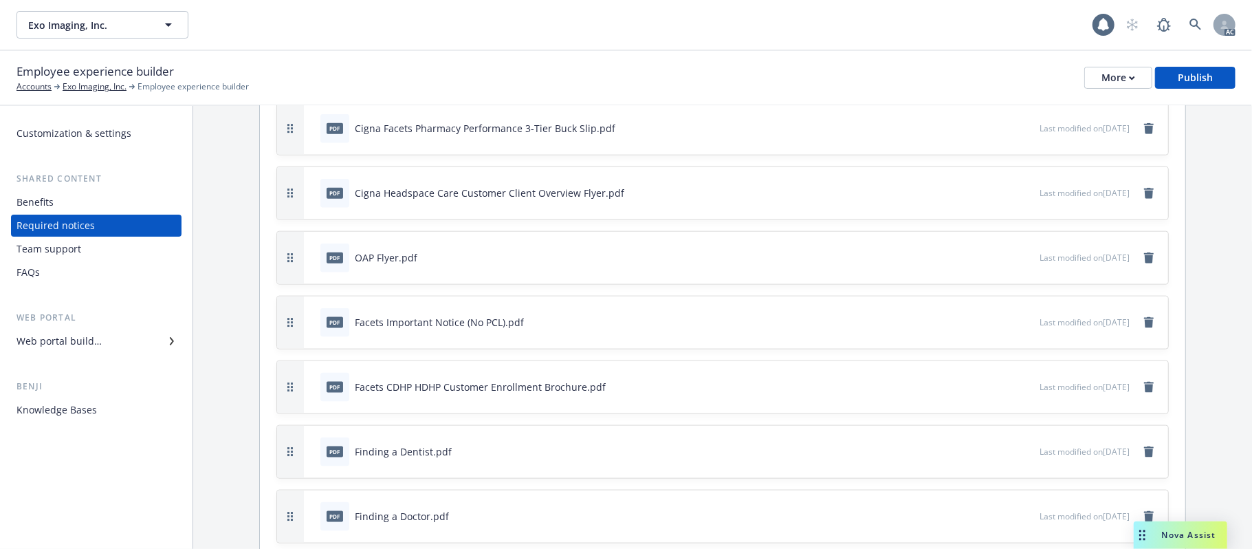
click at [979, 261] on icon "button" at bounding box center [982, 257] width 7 height 7
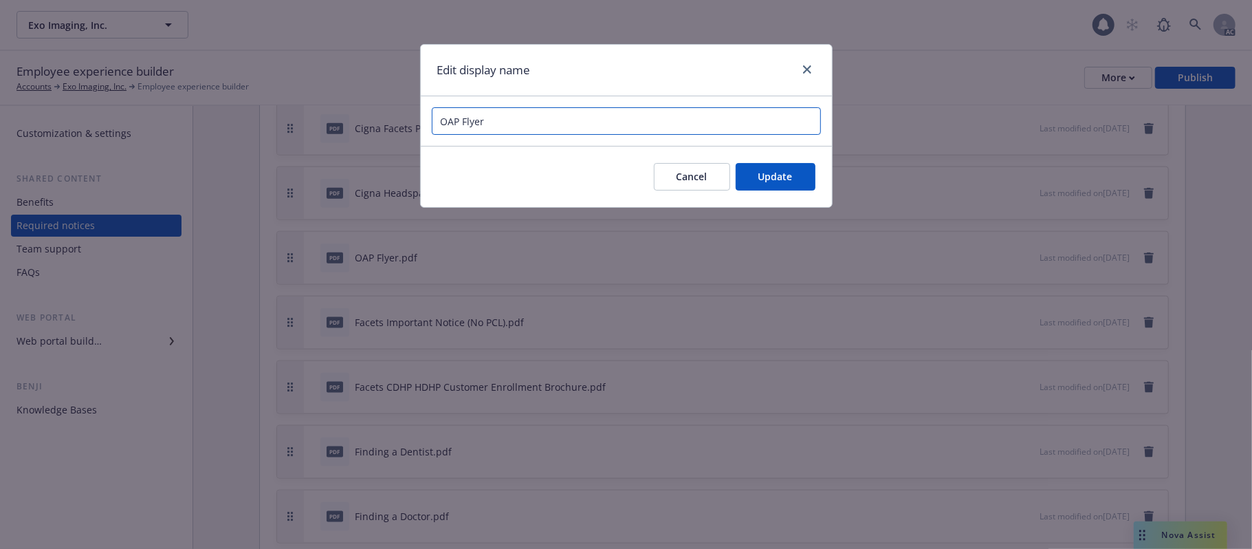
click at [512, 128] on input "OAP Flyer" at bounding box center [626, 120] width 389 height 27
type input "Cigna OAP Flyer"
click at [782, 179] on span "Update" at bounding box center [775, 176] width 34 height 13
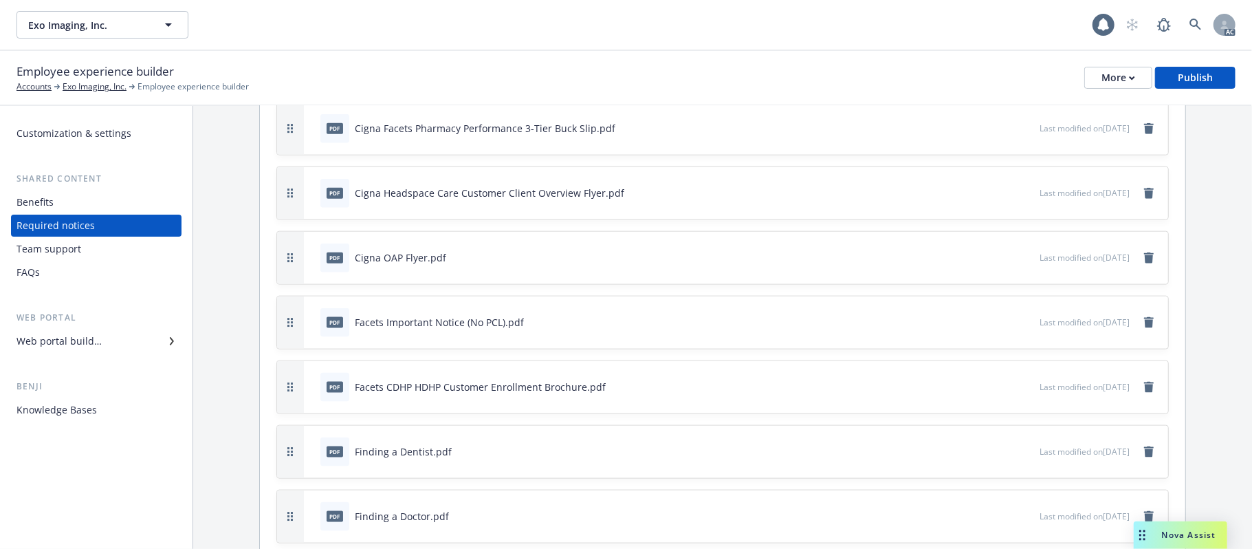
click at [979, 326] on icon "button" at bounding box center [983, 322] width 8 height 8
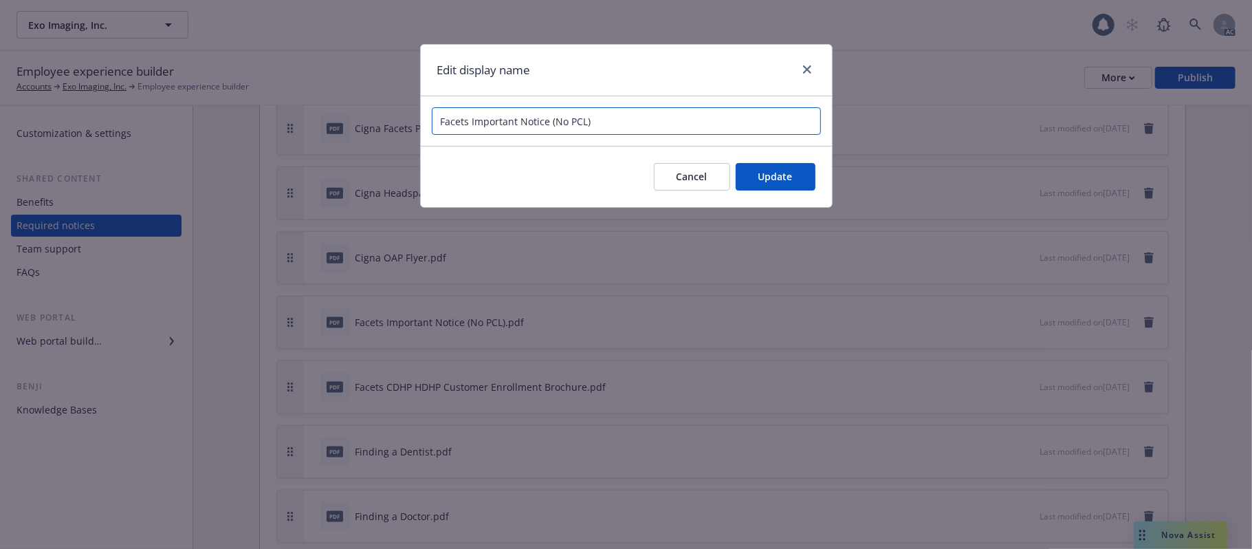
click at [446, 121] on input "Facets Important Notice (No PCL)" at bounding box center [626, 120] width 389 height 27
type input "Cigna Facets Important Notice (No PCL)"
click at [764, 179] on span "Update" at bounding box center [775, 176] width 34 height 13
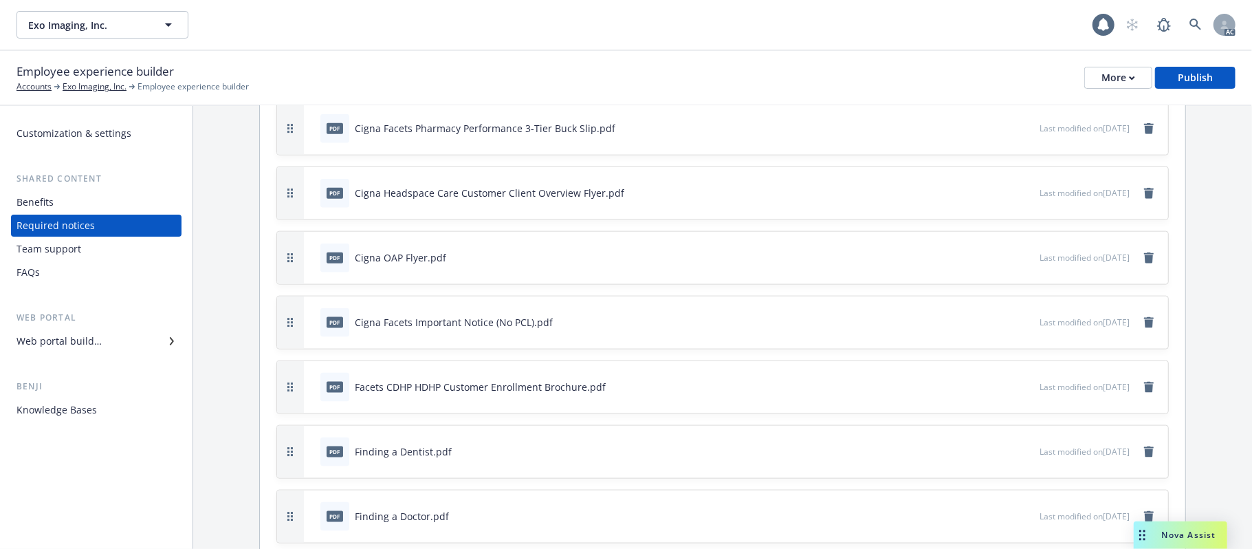
click at [979, 390] on icon "button" at bounding box center [983, 386] width 8 height 8
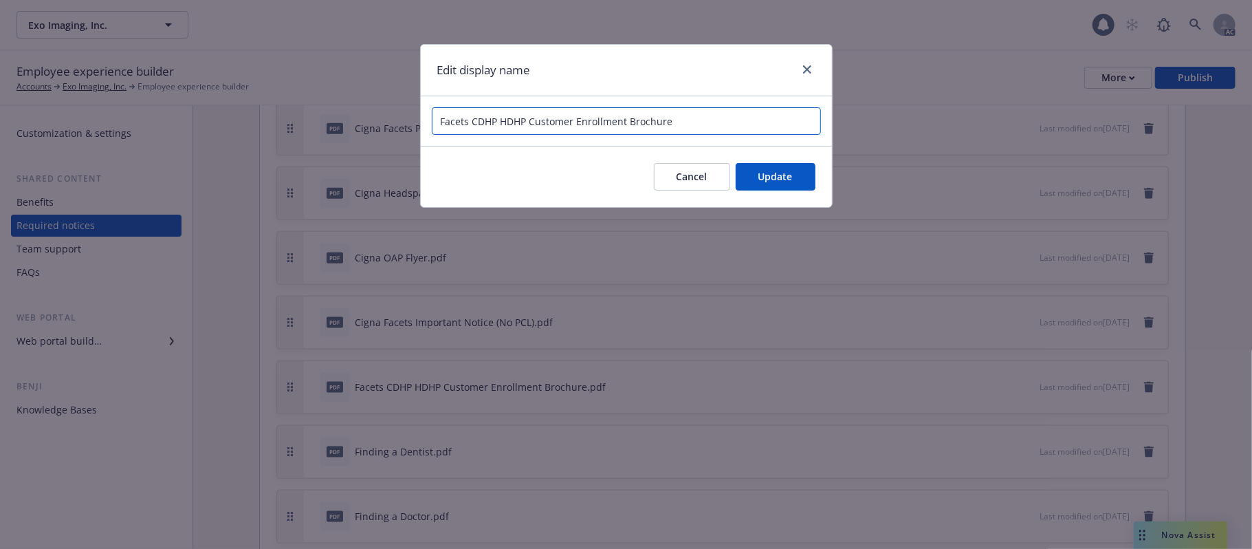
click at [437, 122] on input "Facets CDHP HDHP Customer Enrollment Brochure" at bounding box center [626, 120] width 389 height 27
type input "Cigna Facets CDHP HDHP Customer Enrollment Brochure"
click at [781, 179] on span "Update" at bounding box center [775, 176] width 34 height 13
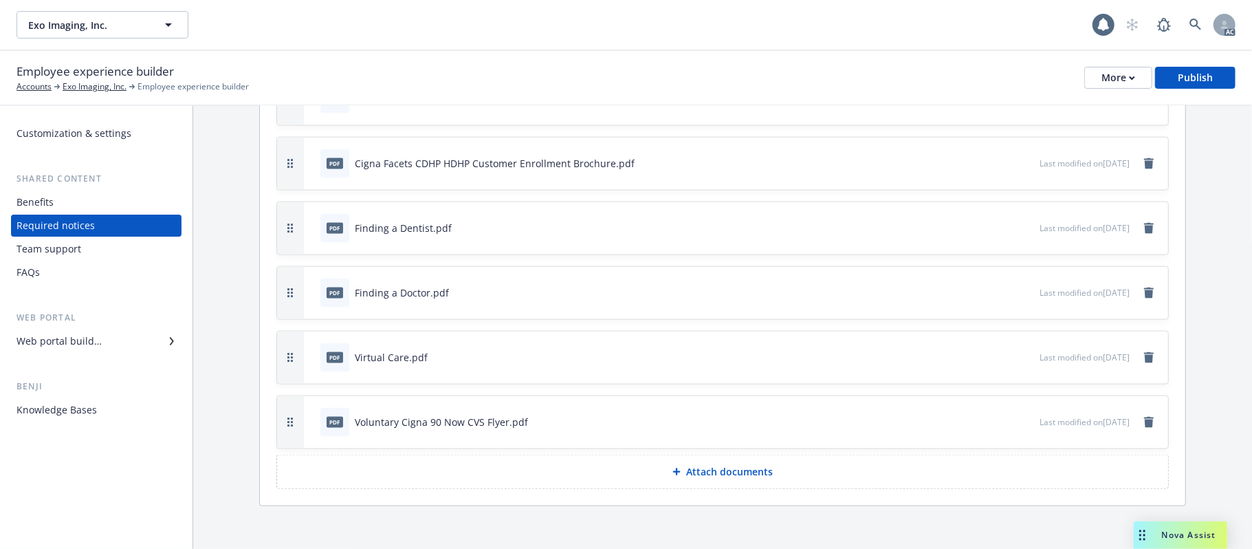
scroll to position [1448, 0]
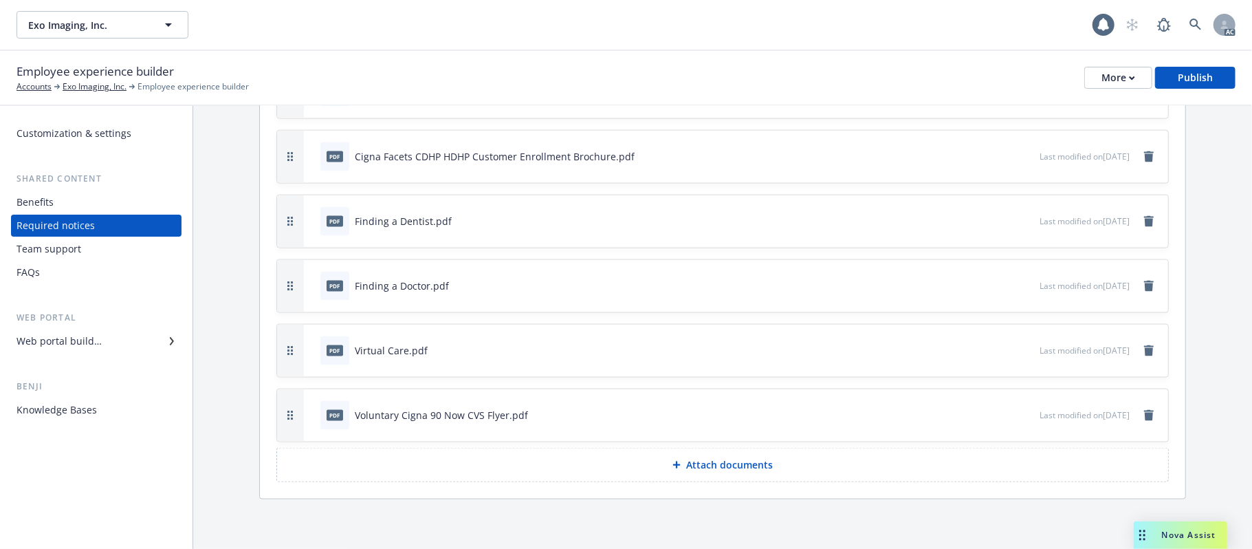
click at [979, 218] on icon "button" at bounding box center [983, 221] width 8 height 8
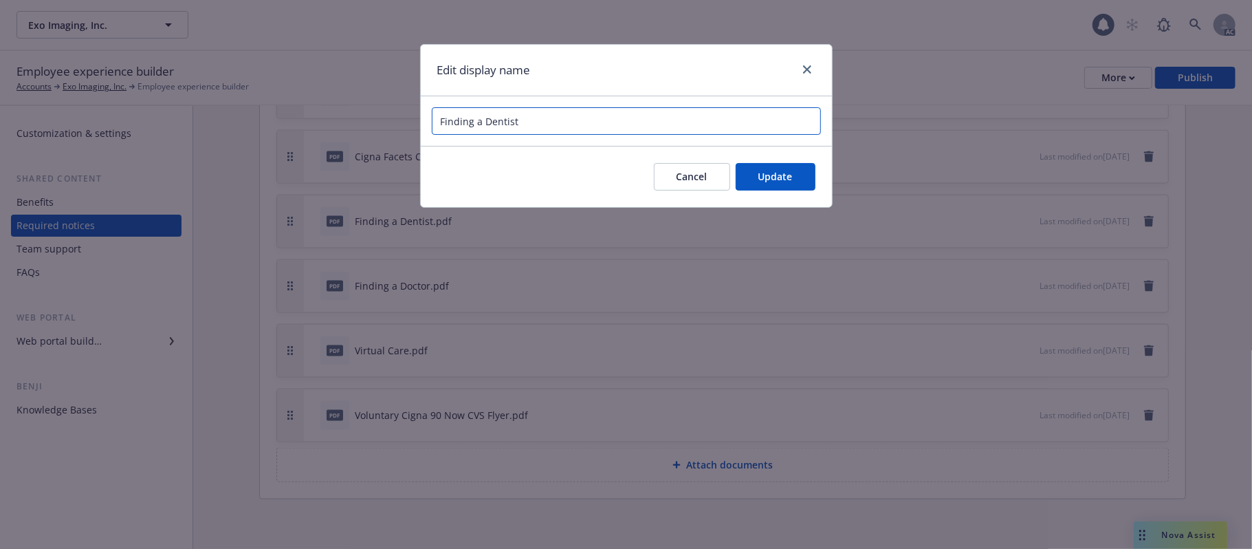
click at [540, 124] on input "Finding a Dentist" at bounding box center [626, 120] width 389 height 27
type input "Cigna_Finding a Dentist"
click at [785, 179] on span "Update" at bounding box center [775, 176] width 34 height 13
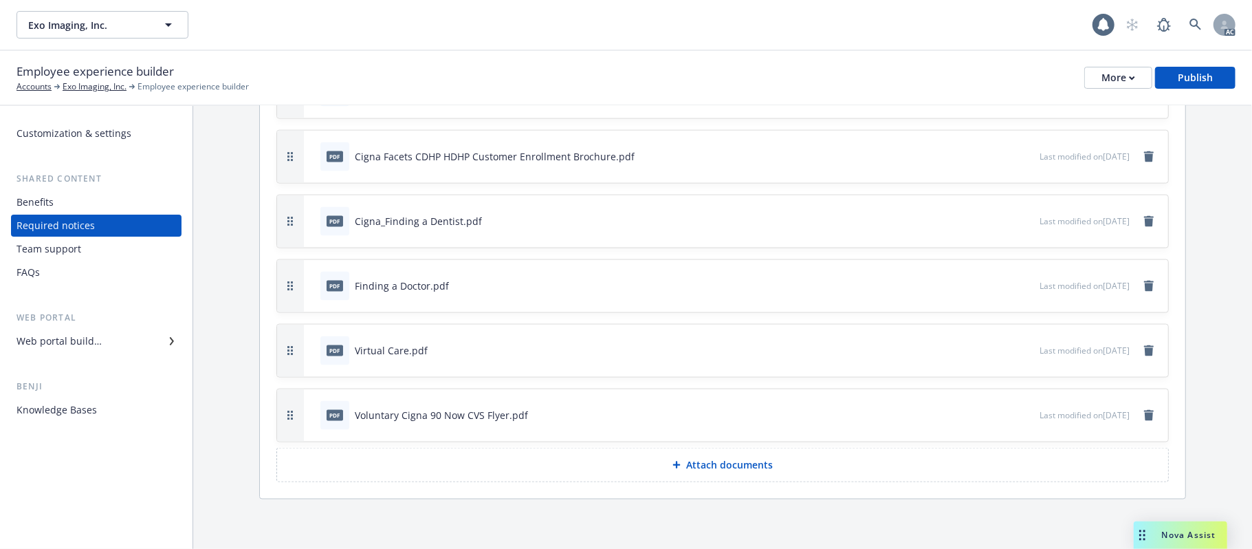
click at [979, 281] on icon "button" at bounding box center [983, 285] width 8 height 8
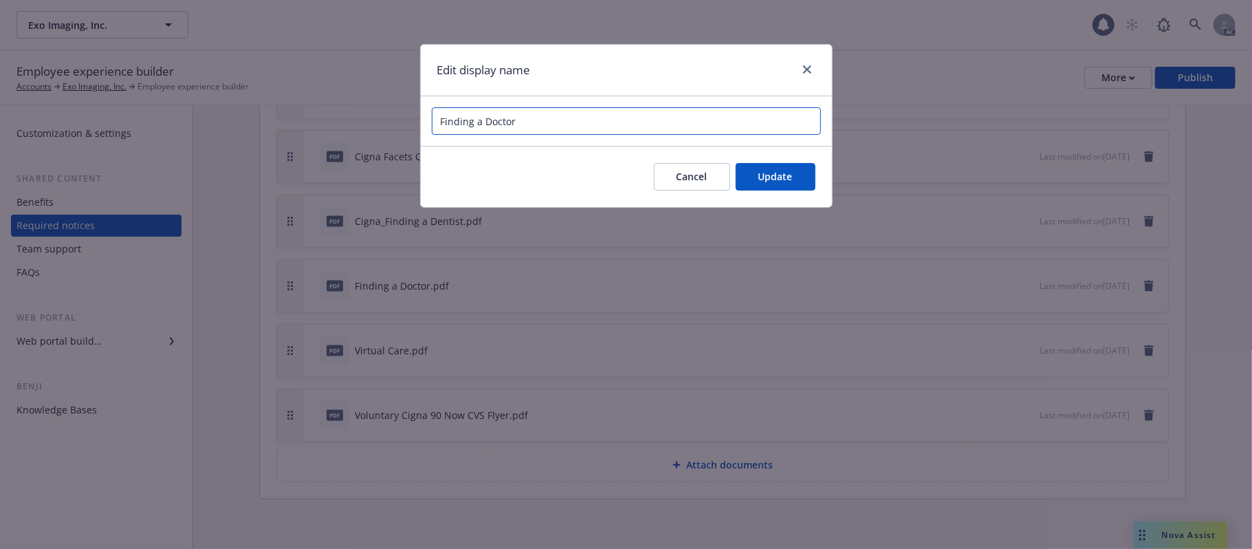
click at [543, 125] on input "Finding a Doctor" at bounding box center [626, 120] width 389 height 27
type input "Cigna_Finding a Doctor"
click at [795, 174] on button "Update" at bounding box center [776, 176] width 80 height 27
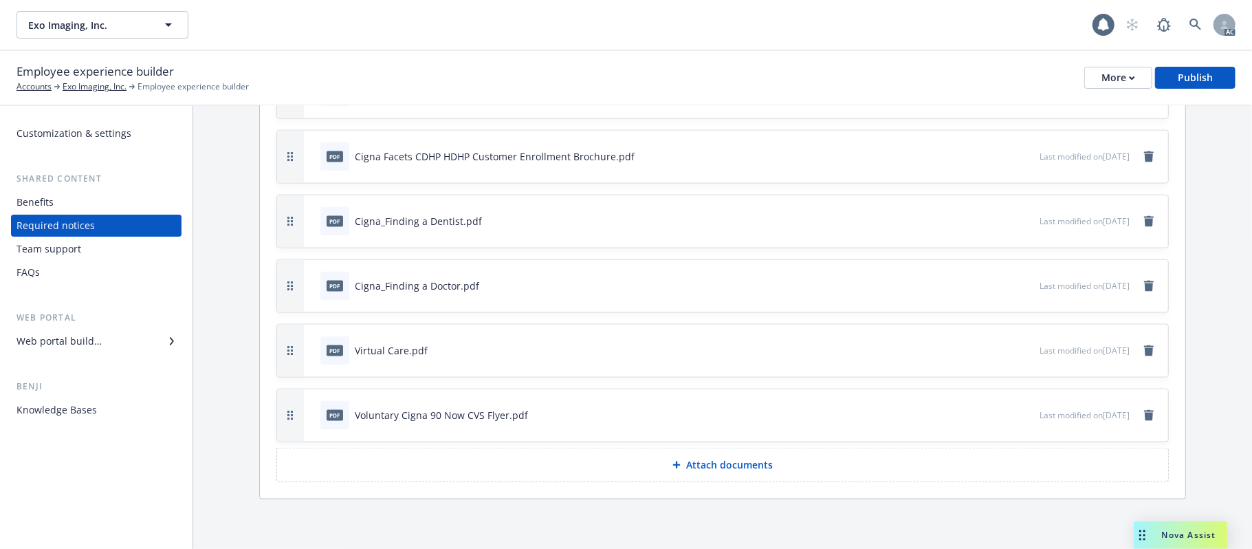
click at [979, 346] on icon "button" at bounding box center [983, 350] width 8 height 8
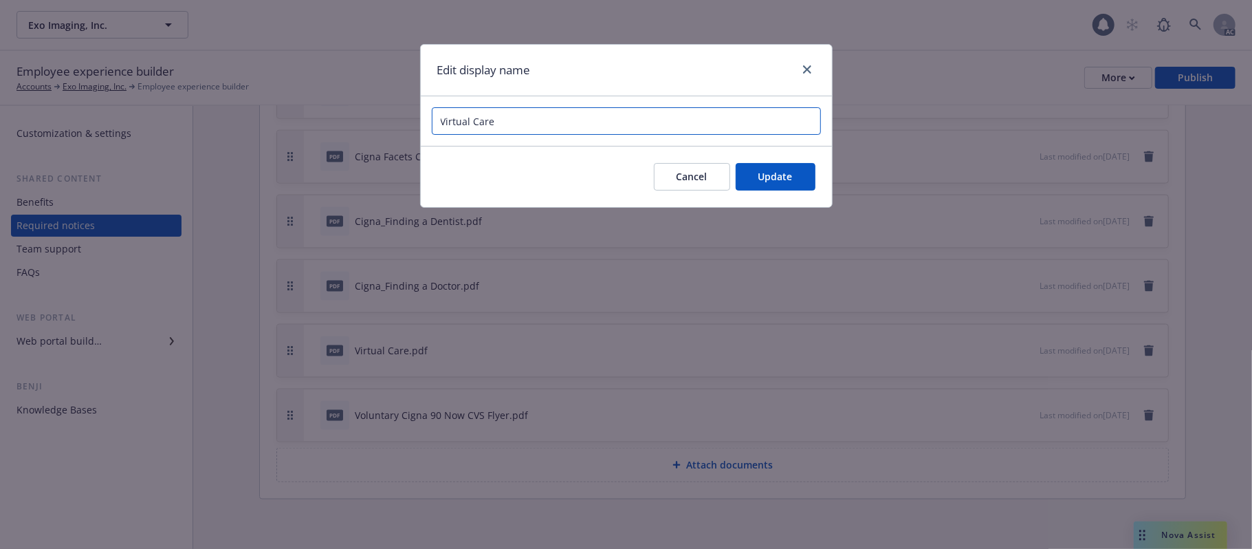
click at [550, 133] on input "Virtual Care" at bounding box center [626, 120] width 389 height 27
type input "Cigna Virtual Care"
click at [788, 174] on span "Update" at bounding box center [775, 176] width 34 height 13
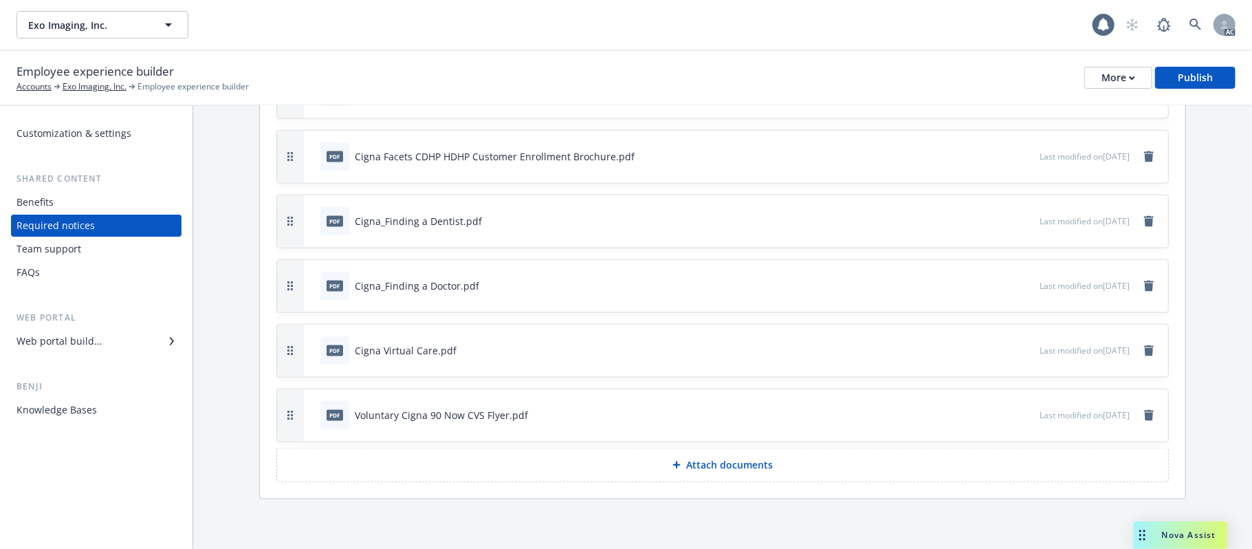
click at [672, 466] on icon at bounding box center [676, 465] width 8 height 8
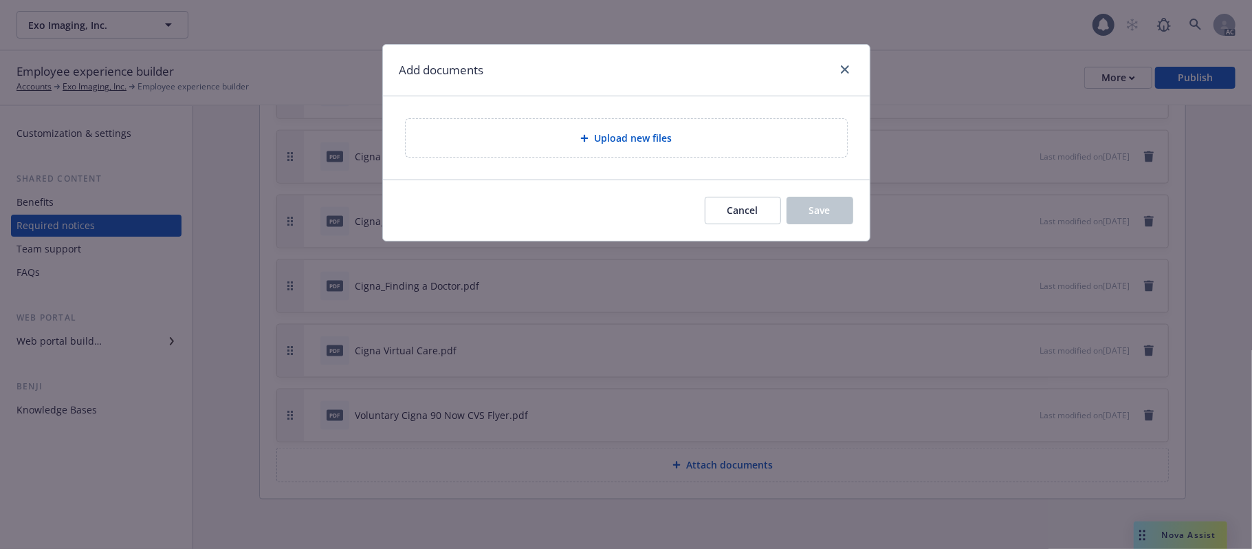
click at [707, 144] on div "Upload new files" at bounding box center [626, 138] width 419 height 16
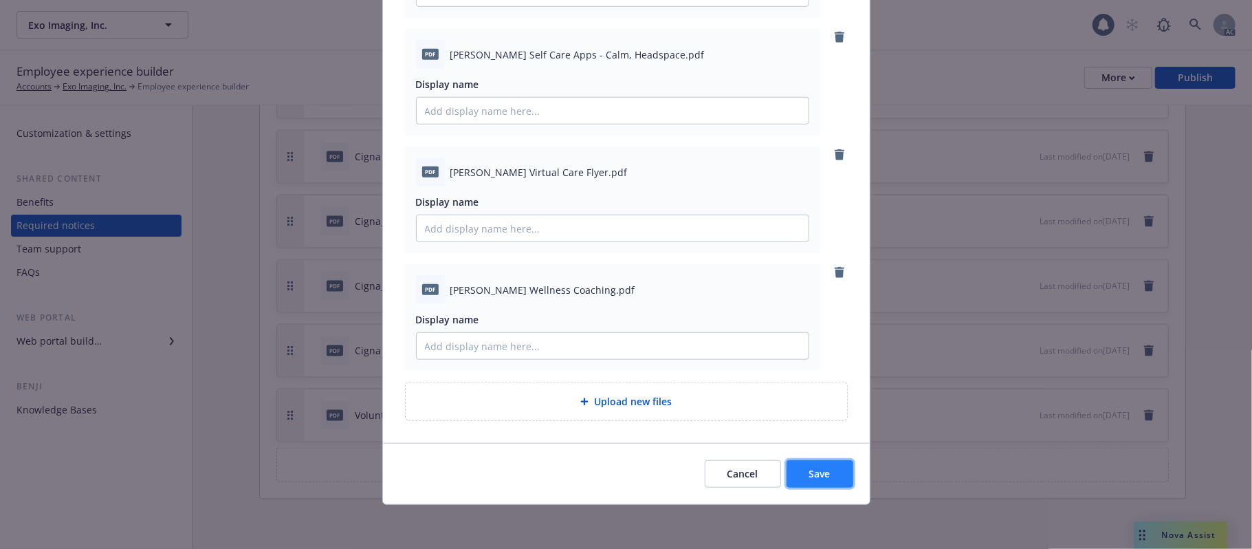
click at [811, 473] on span "Save" at bounding box center [819, 473] width 21 height 13
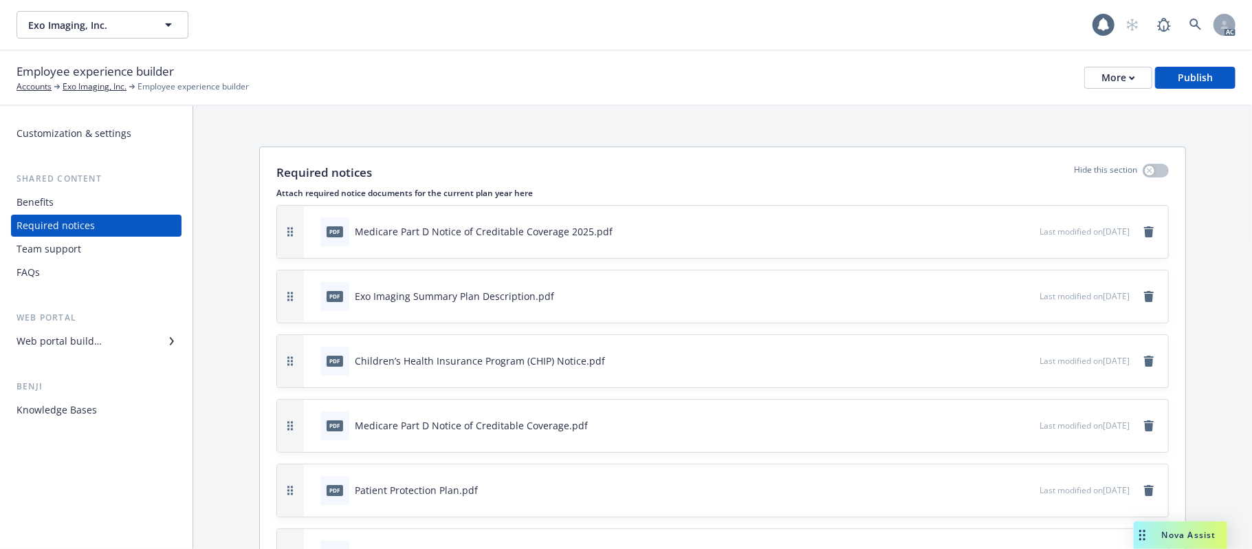
scroll to position [0, 0]
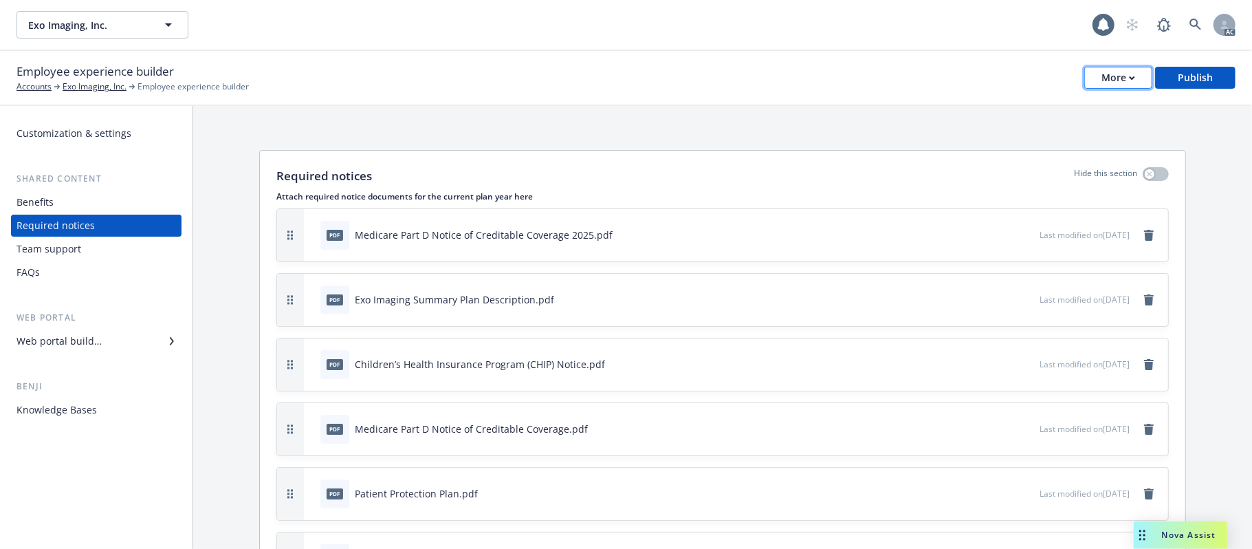
click at [1095, 77] on button "More" at bounding box center [1118, 78] width 68 height 22
click at [1040, 109] on link "Copy preview link" at bounding box center [1050, 107] width 203 height 27
click at [50, 201] on div "Benefits" at bounding box center [34, 202] width 37 height 22
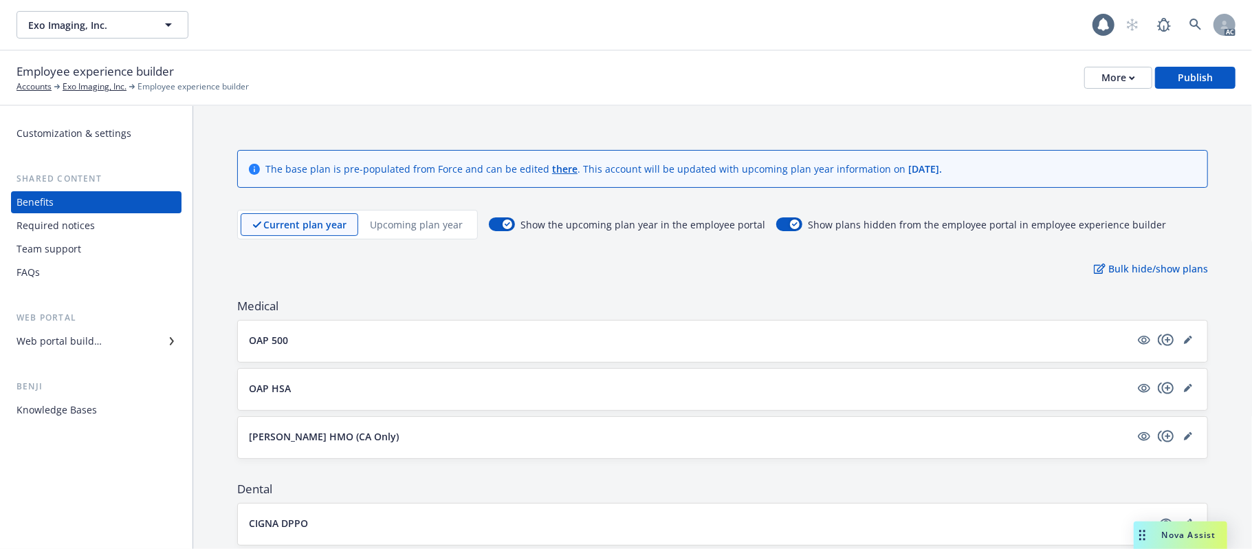
click at [58, 334] on div "Web portal builder" at bounding box center [58, 341] width 85 height 22
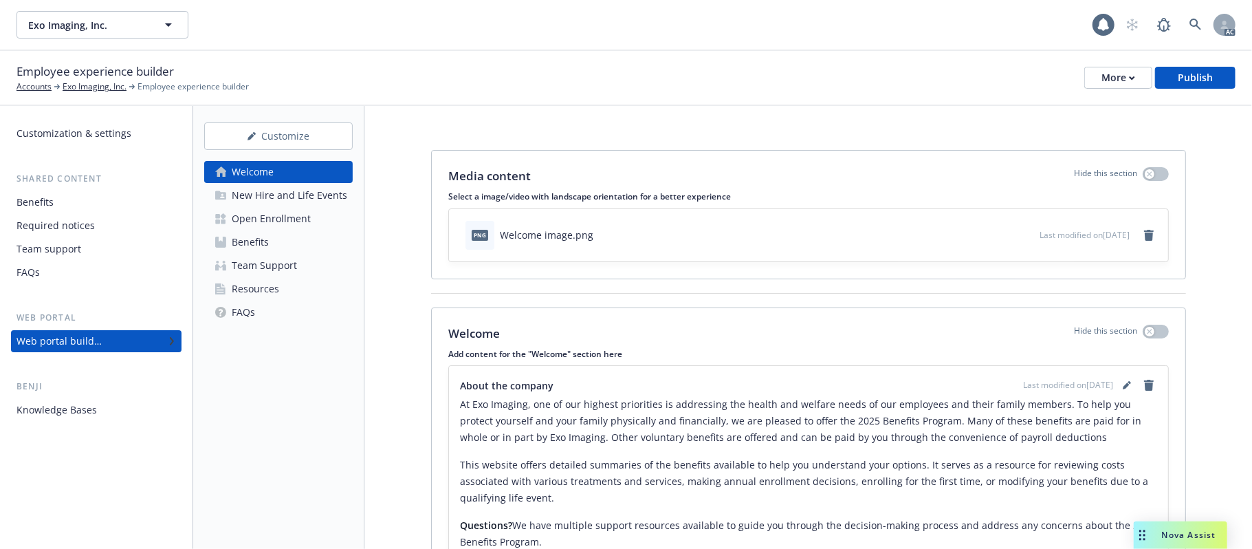
click at [256, 240] on div "Benefits" at bounding box center [250, 242] width 37 height 22
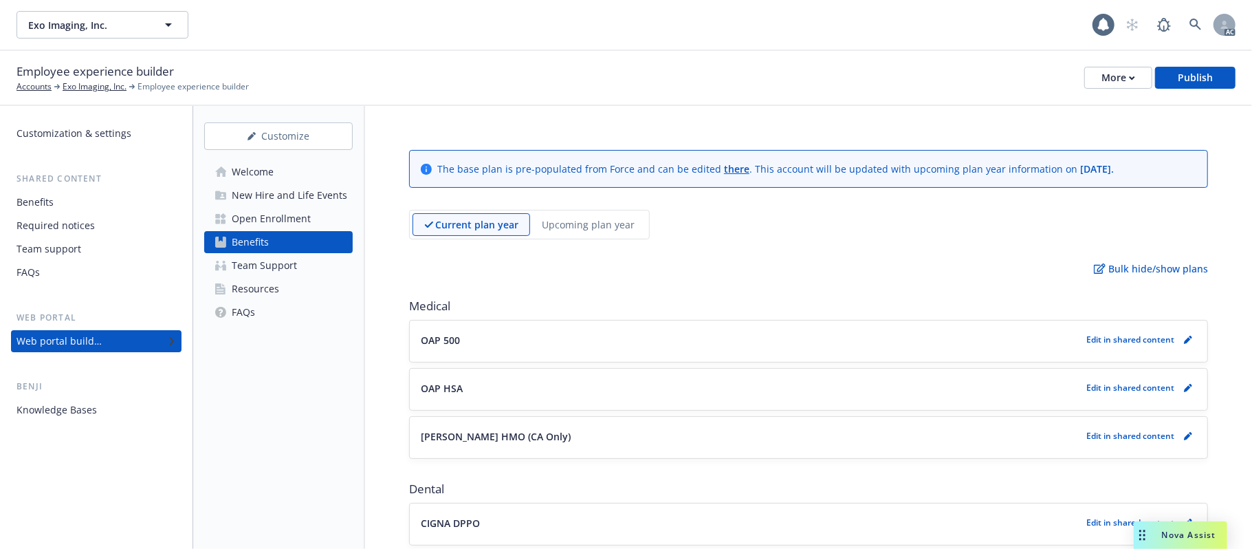
click at [625, 226] on p "Upcoming plan year" at bounding box center [588, 224] width 93 height 14
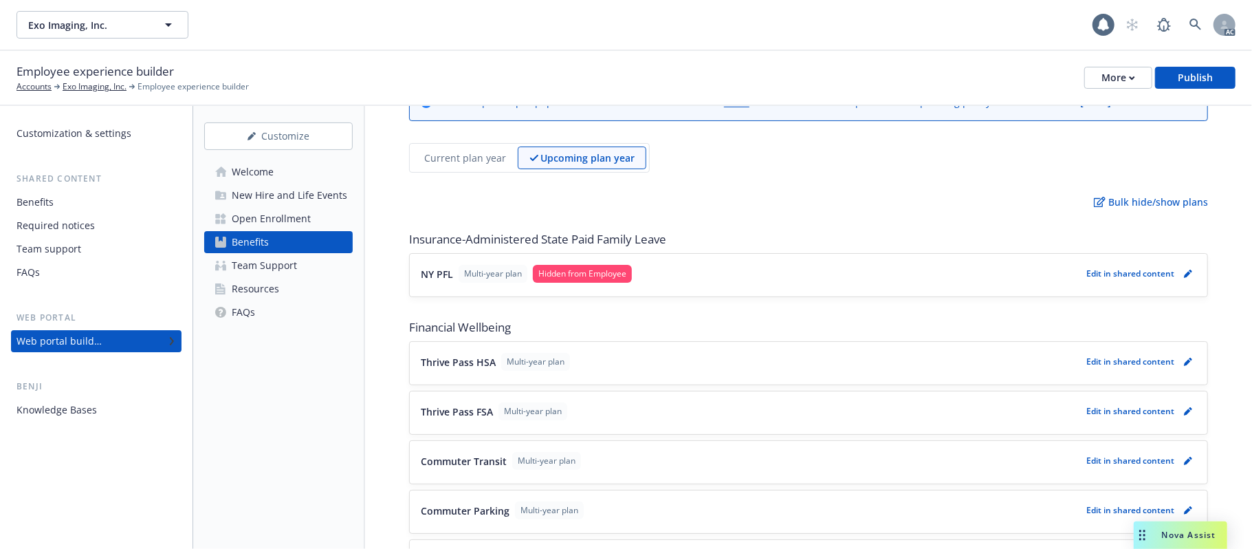
scroll to position [148, 0]
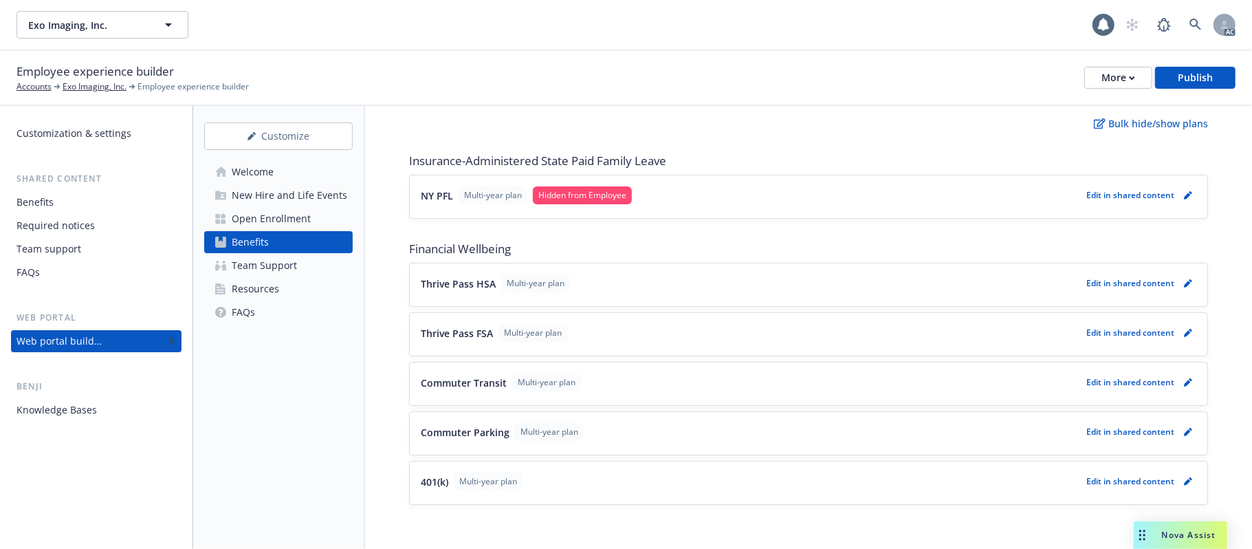
click at [775, 278] on button "Thrive Pass HSA Multi-year plan" at bounding box center [751, 283] width 660 height 18
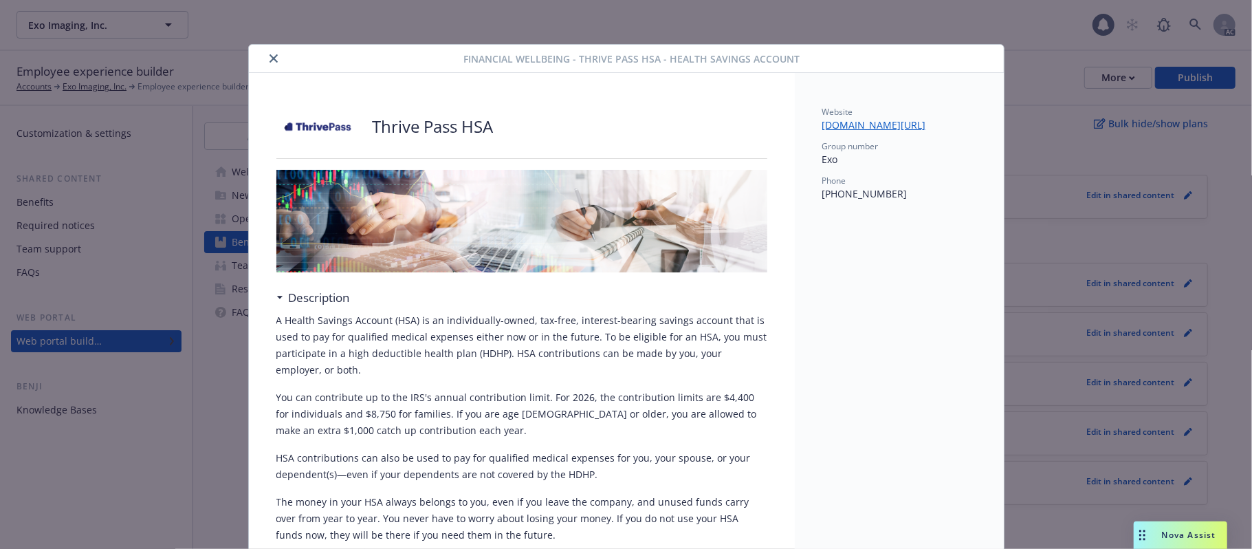
click at [269, 55] on icon "close" at bounding box center [273, 58] width 8 height 8
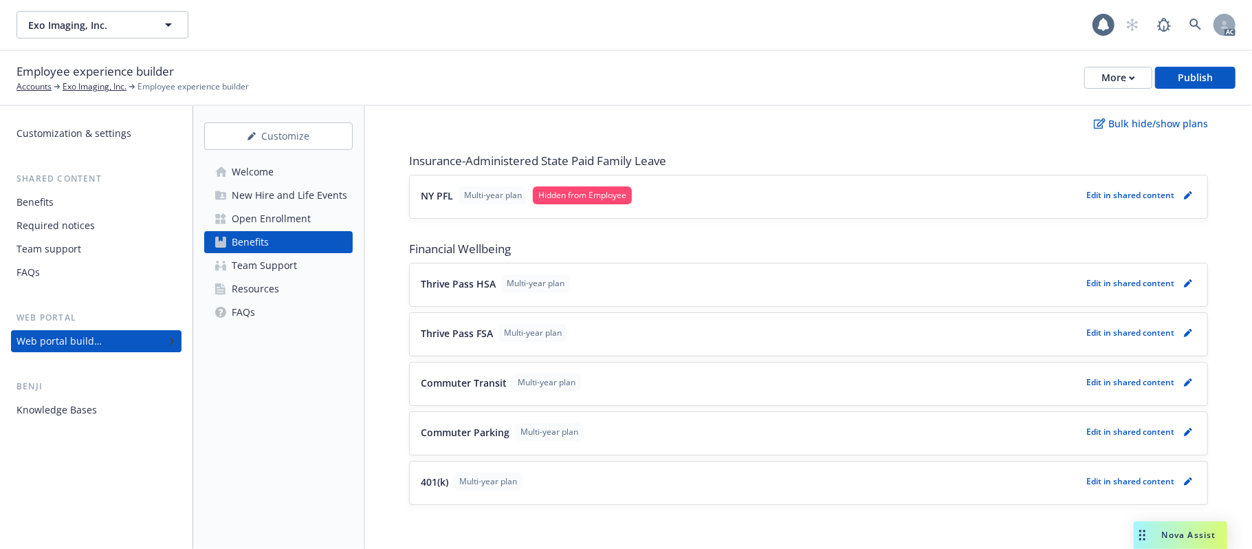
click at [658, 281] on button "Thrive Pass HSA Multi-year plan" at bounding box center [751, 283] width 660 height 18
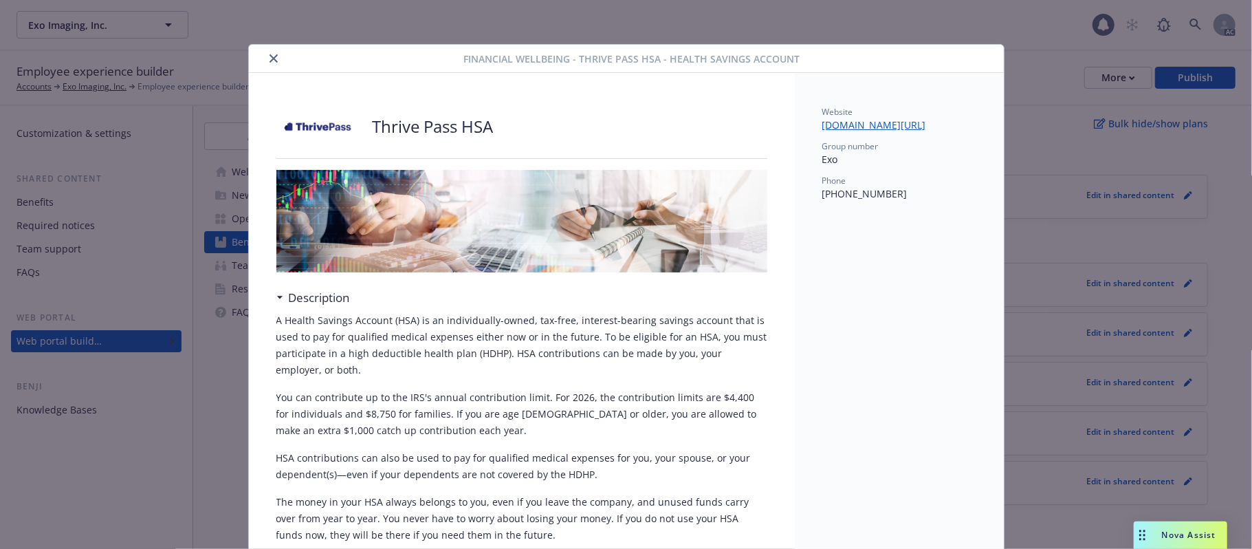
click at [272, 63] on button "close" at bounding box center [273, 58] width 16 height 16
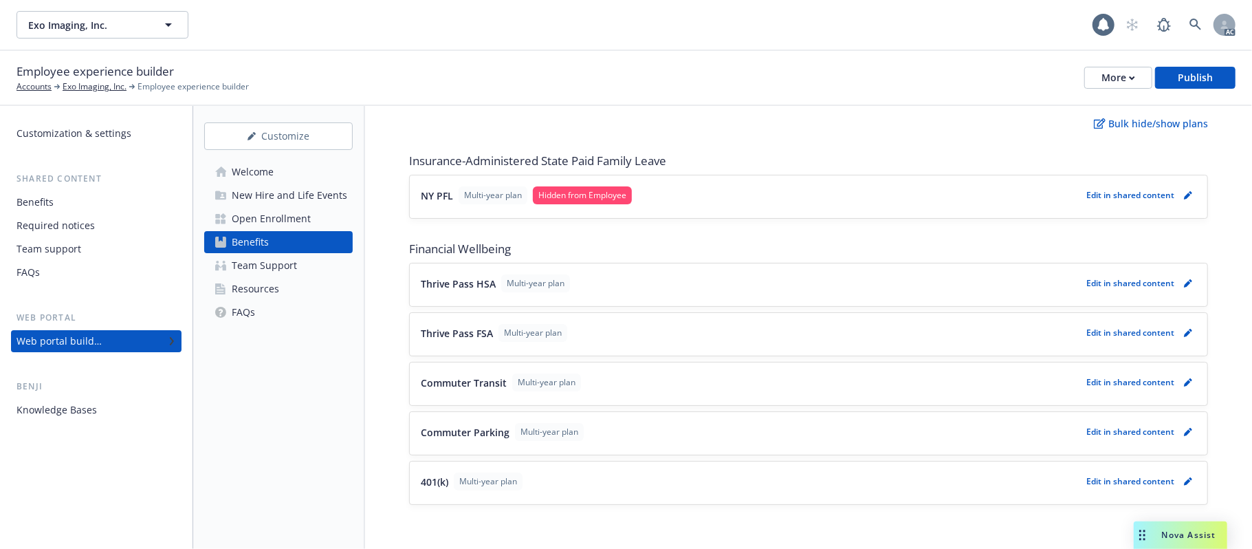
click at [714, 370] on div "Commuter Transit Multi-year plan Edit in shared content" at bounding box center [808, 383] width 797 height 43
click at [659, 383] on button "Commuter Transit Multi-year plan" at bounding box center [751, 382] width 660 height 18
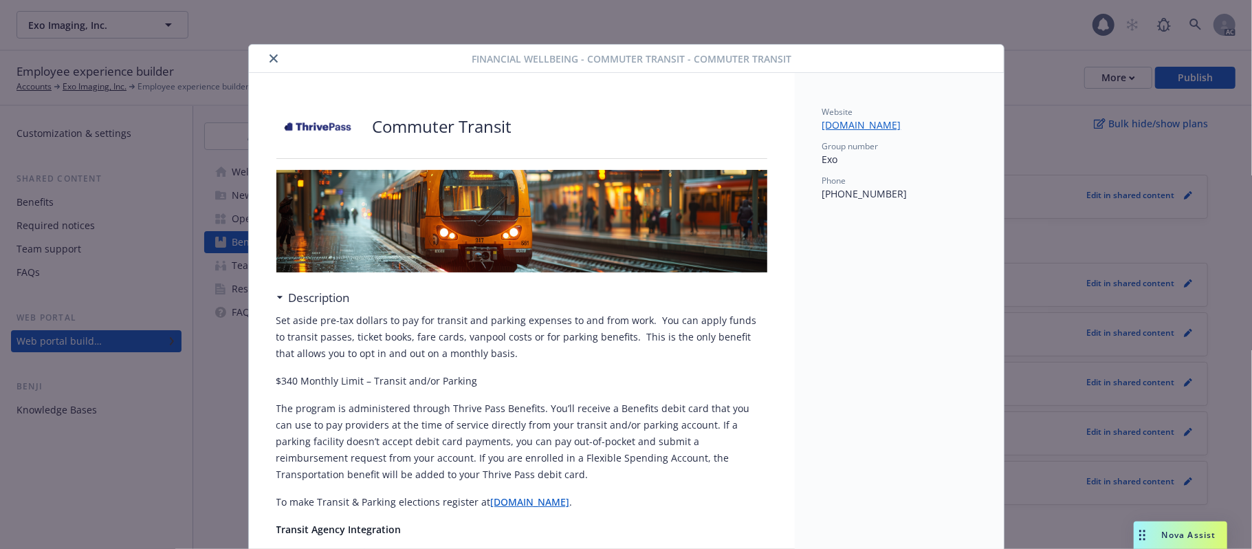
click at [269, 56] on icon "close" at bounding box center [273, 58] width 8 height 8
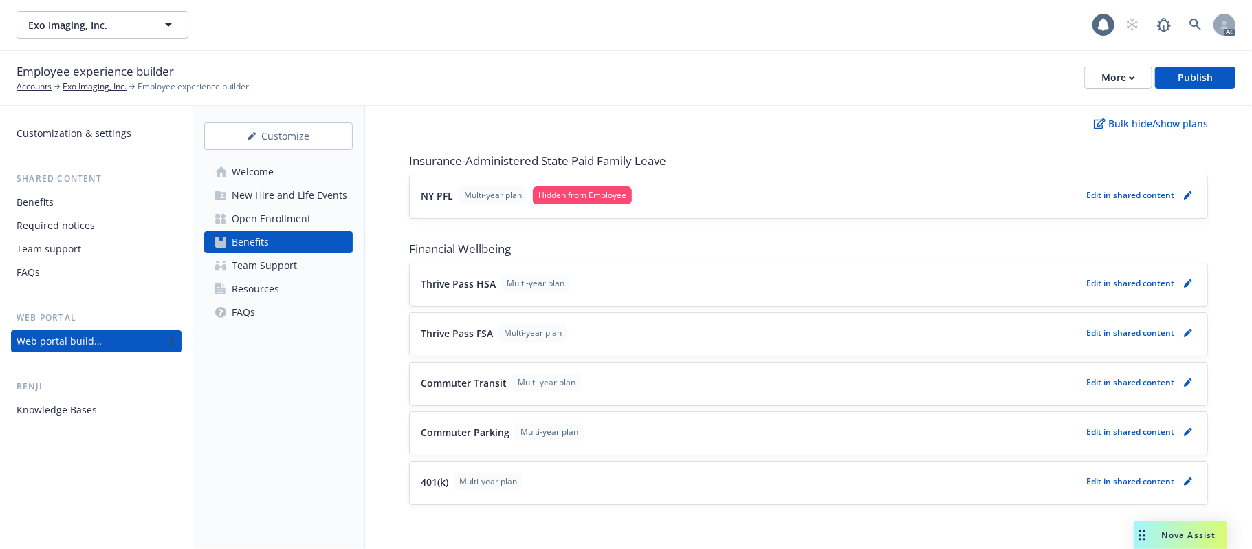
click at [705, 426] on button "Commuter Parking Multi-year plan" at bounding box center [751, 432] width 660 height 18
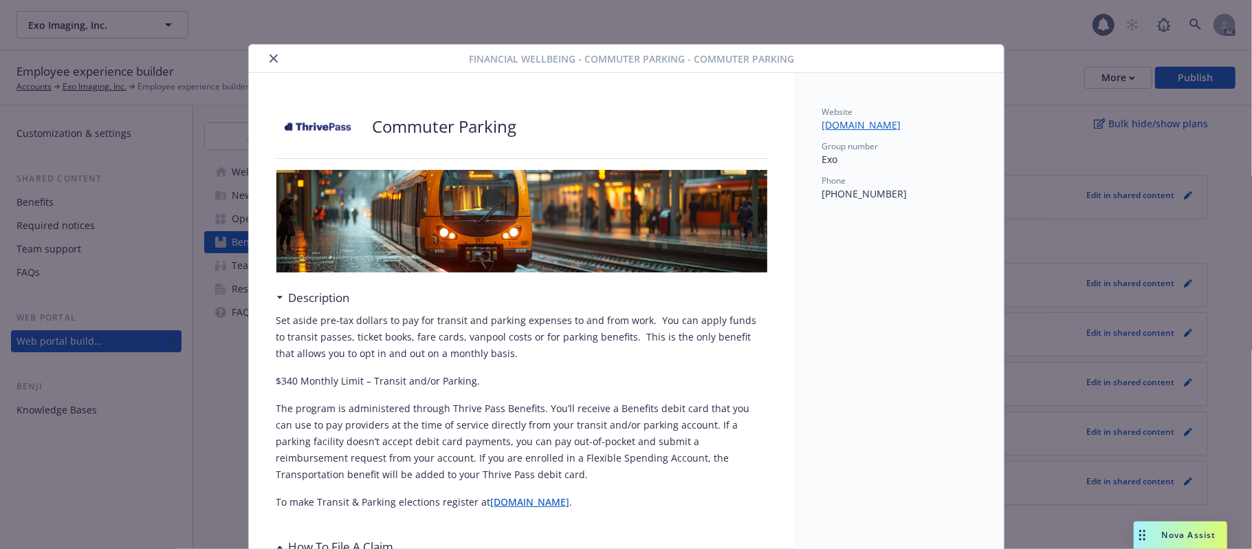
click at [270, 61] on icon "close" at bounding box center [273, 58] width 8 height 8
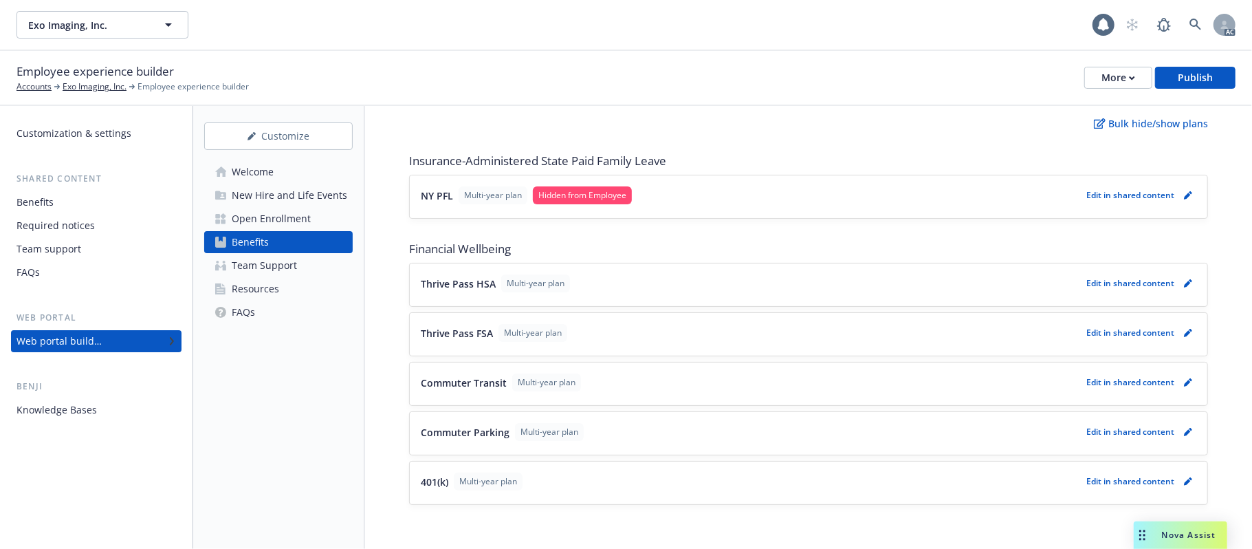
click at [623, 481] on button "401(k) Multi-year plan" at bounding box center [751, 481] width 660 height 18
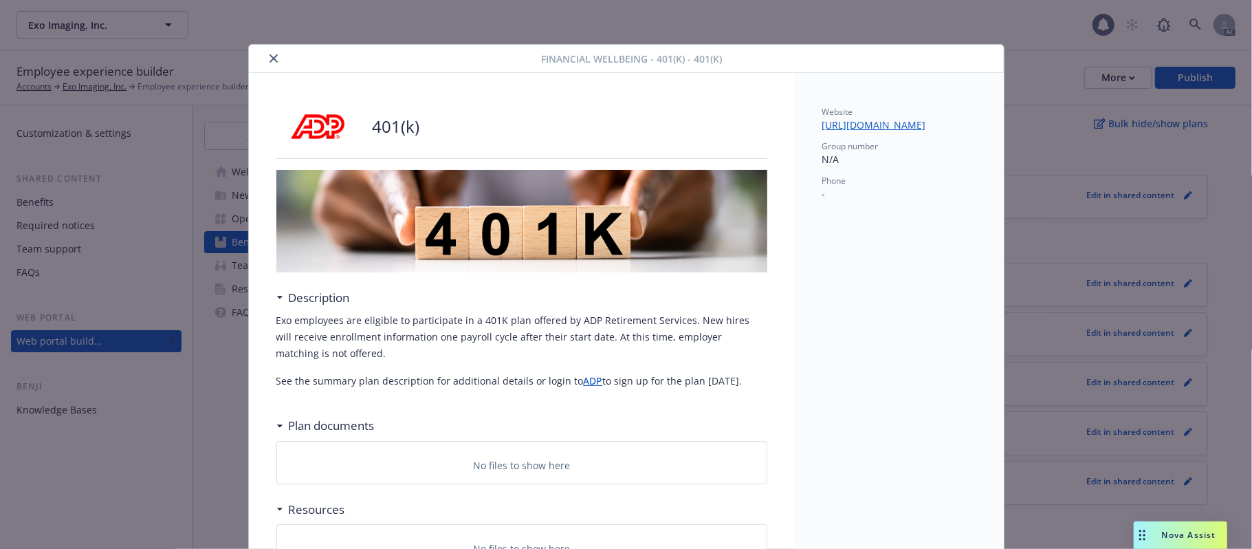
click at [269, 56] on icon "close" at bounding box center [273, 58] width 8 height 8
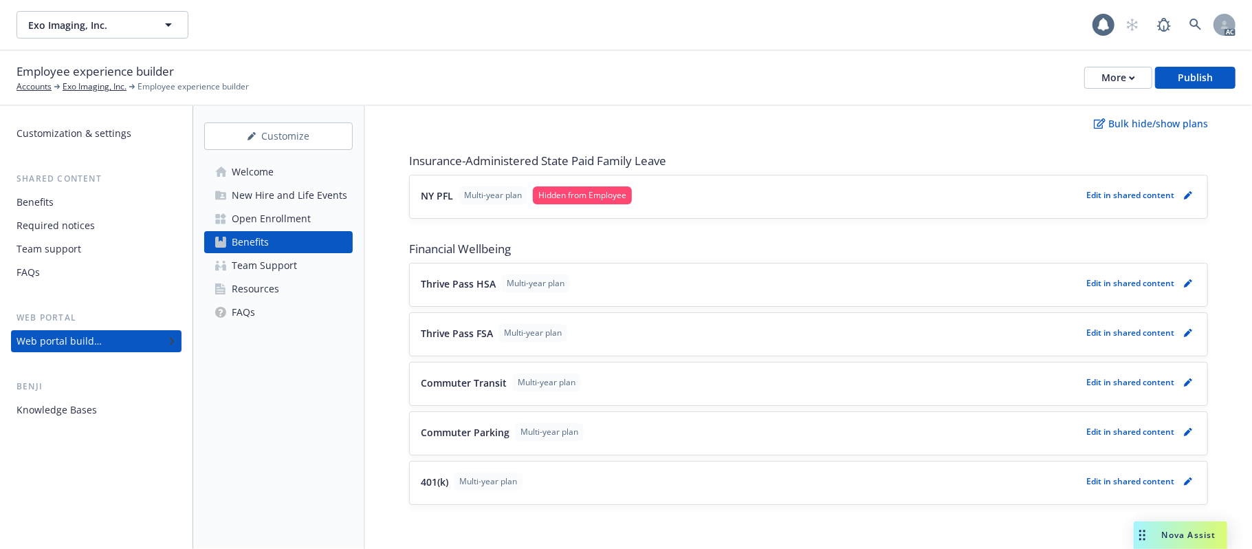
click at [711, 479] on button "401(k) Multi-year plan" at bounding box center [751, 481] width 660 height 18
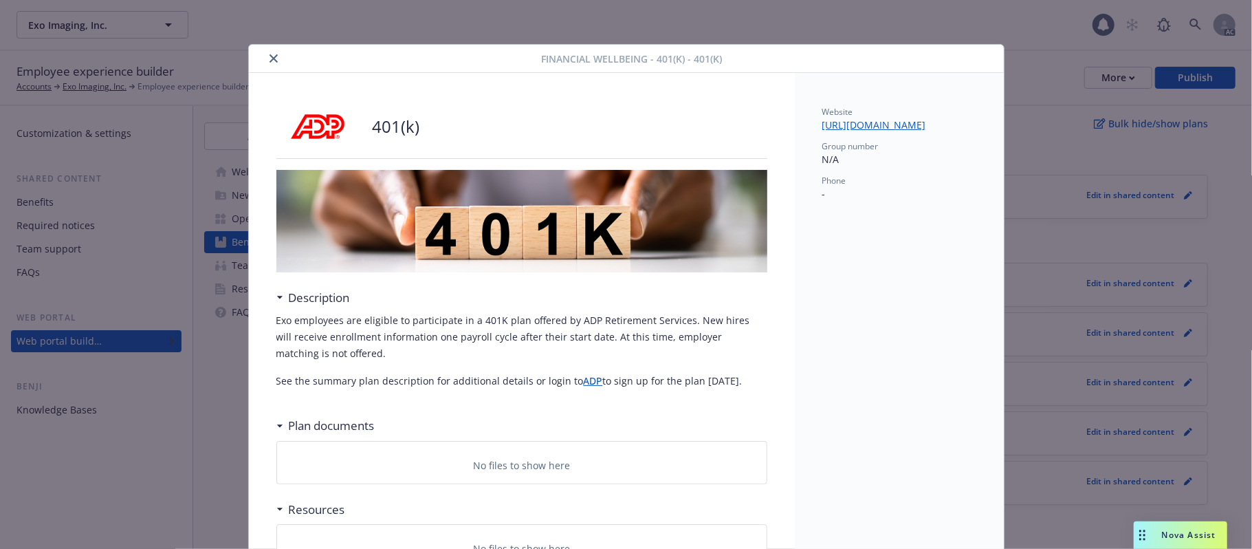
scroll to position [41, 0]
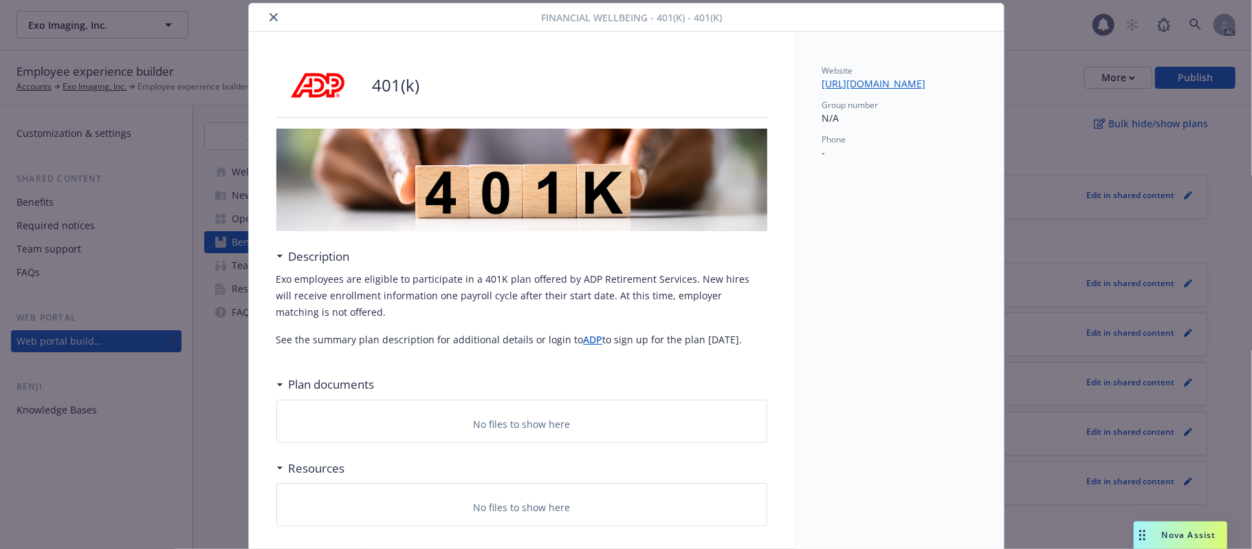
click at [269, 17] on icon "close" at bounding box center [273, 17] width 8 height 8
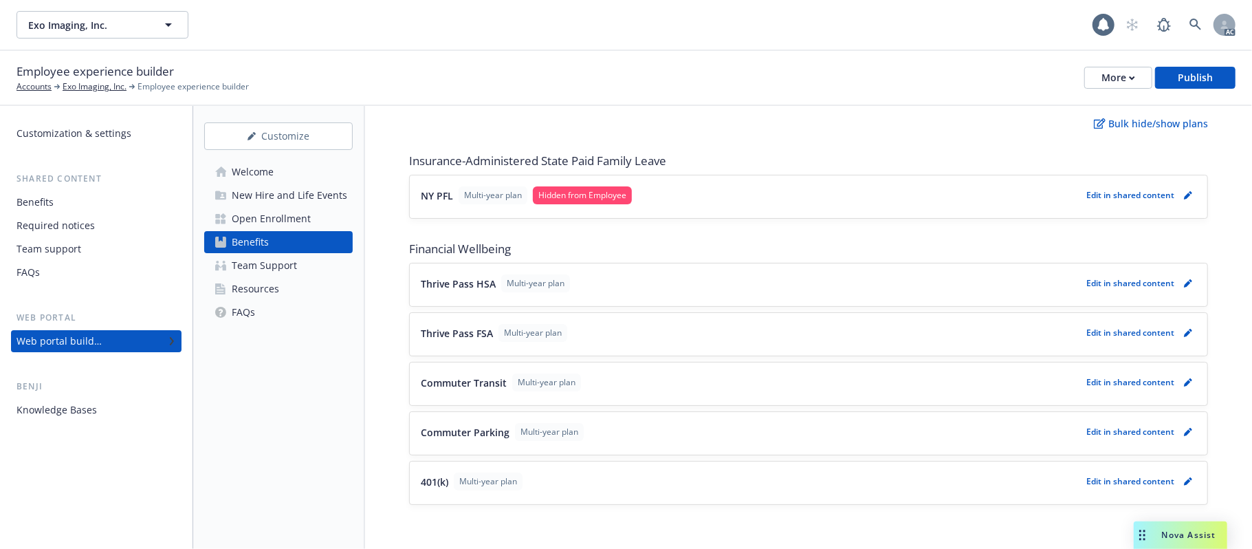
click at [628, 427] on button "Commuter Parking Multi-year plan" at bounding box center [751, 432] width 660 height 18
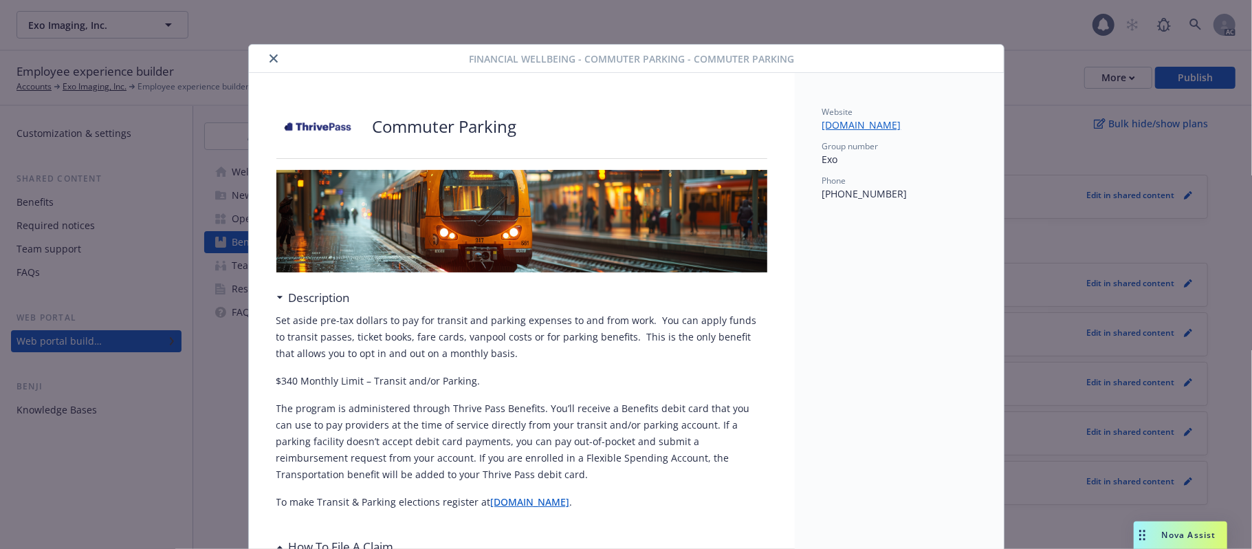
click at [269, 56] on icon "close" at bounding box center [273, 58] width 8 height 8
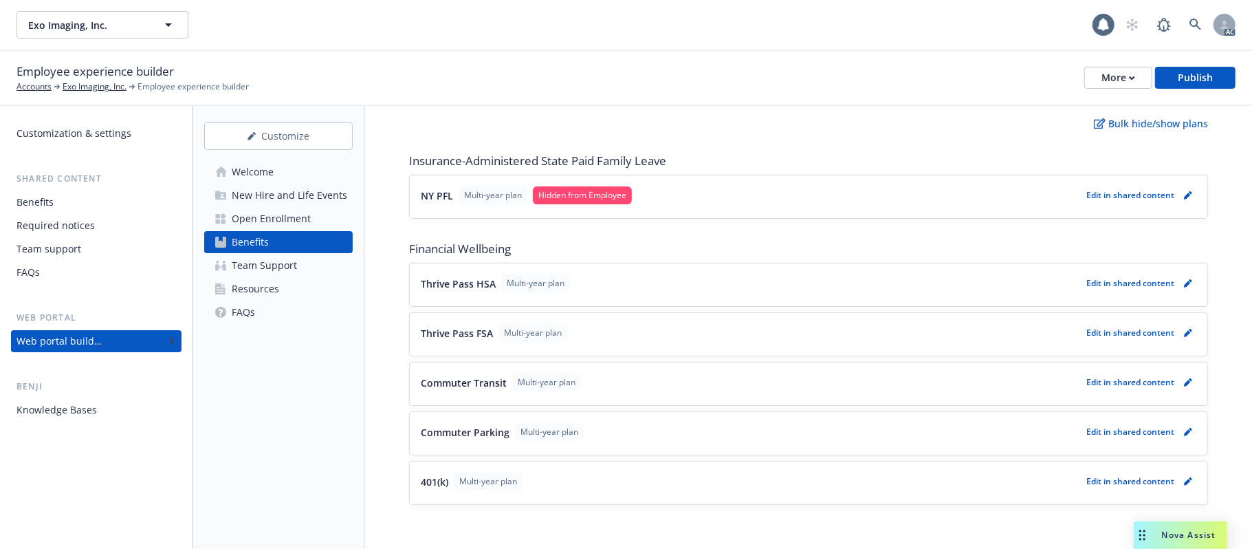
click at [561, 479] on button "401(k) Multi-year plan" at bounding box center [751, 481] width 660 height 18
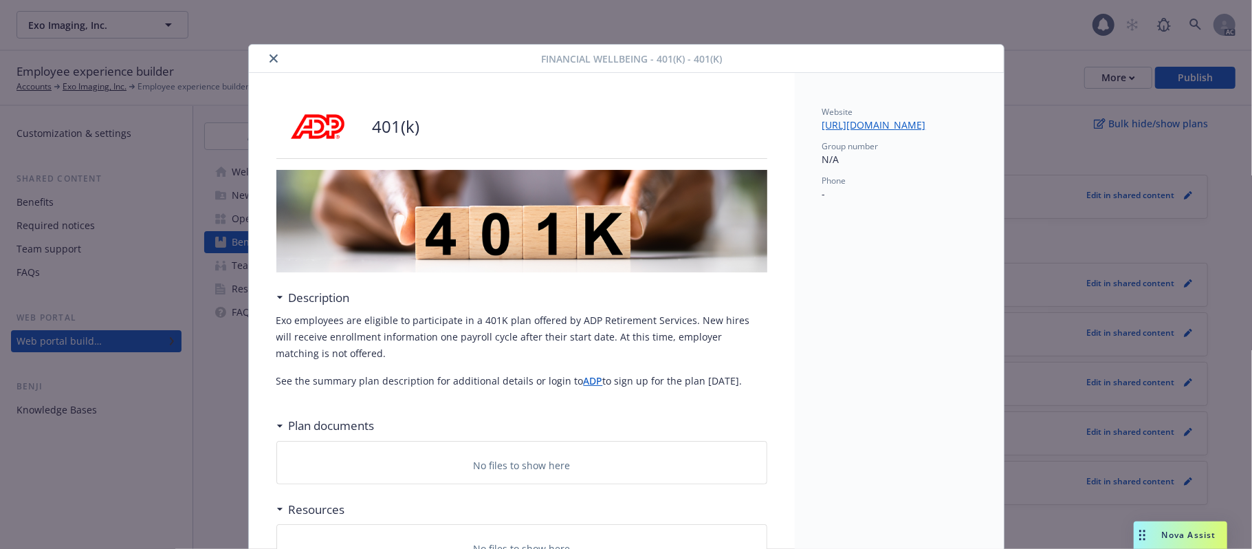
click at [269, 60] on icon "close" at bounding box center [273, 58] width 8 height 8
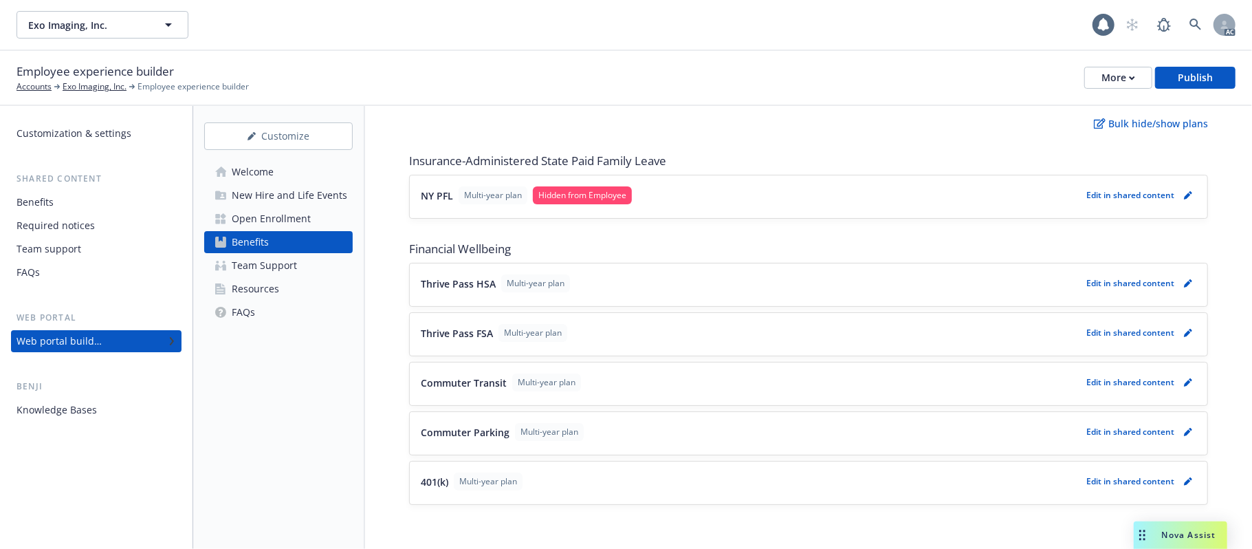
click at [694, 198] on button "NY PFL Multi-year plan Hidden from Employee" at bounding box center [751, 195] width 660 height 18
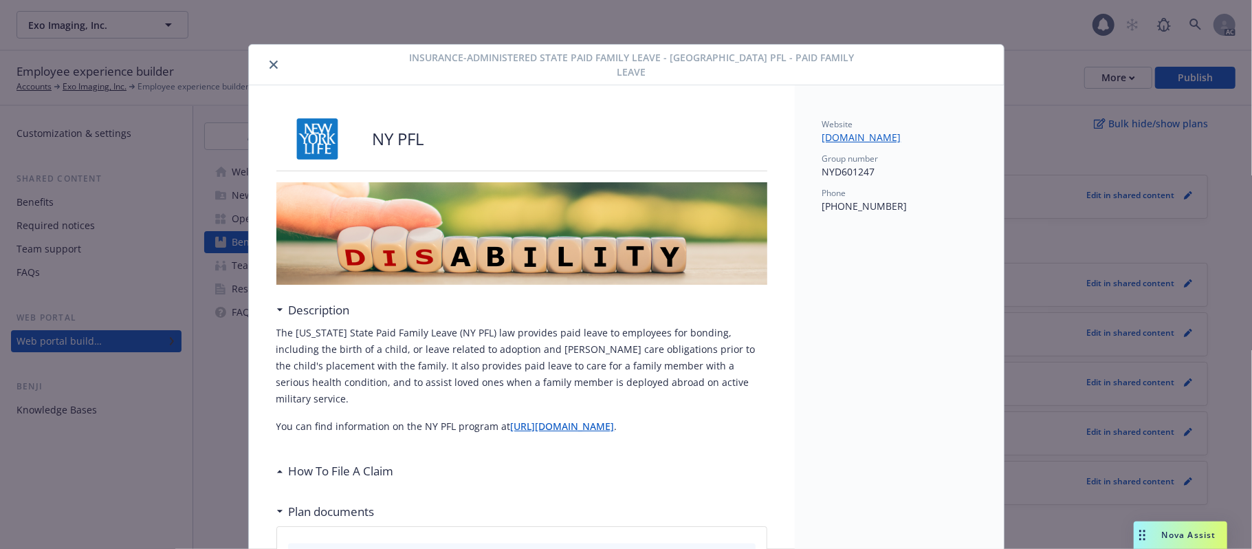
click at [265, 56] on button "close" at bounding box center [273, 64] width 16 height 16
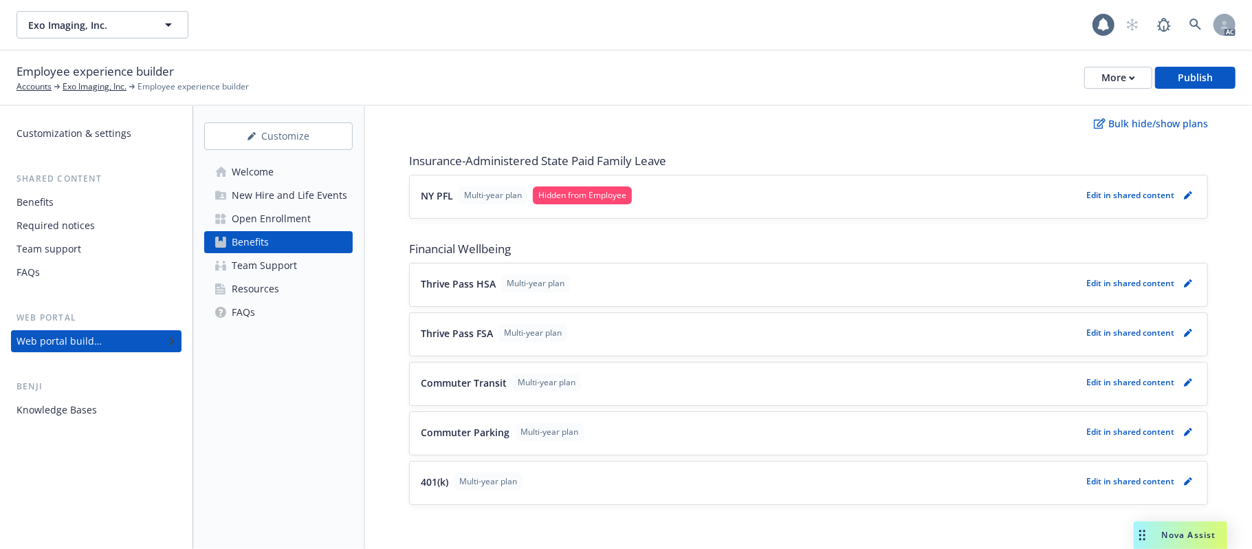
click at [705, 282] on button "Thrive Pass HSA Multi-year plan" at bounding box center [751, 283] width 660 height 18
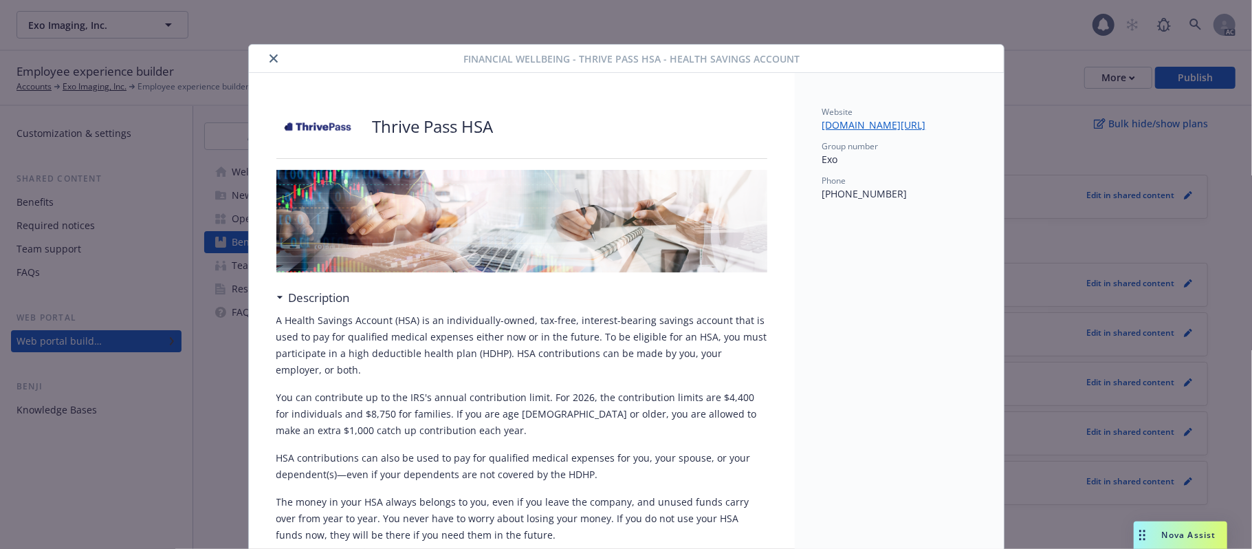
click at [265, 50] on button "close" at bounding box center [273, 58] width 16 height 16
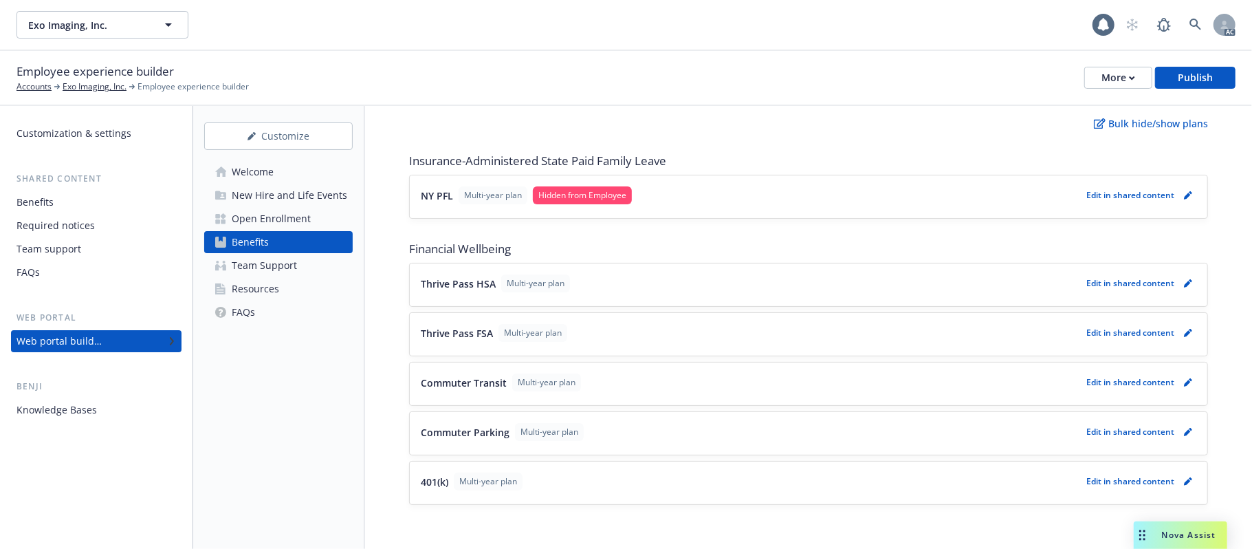
click at [608, 333] on button "Thrive Pass FSA Multi-year plan" at bounding box center [751, 333] width 660 height 18
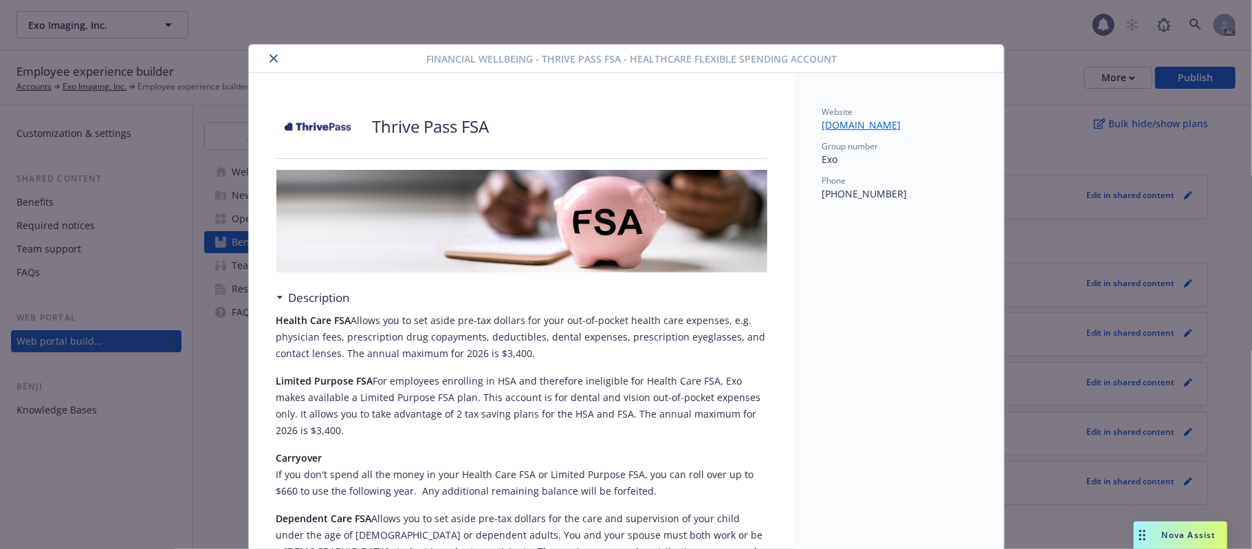
click at [269, 61] on icon "close" at bounding box center [273, 58] width 8 height 8
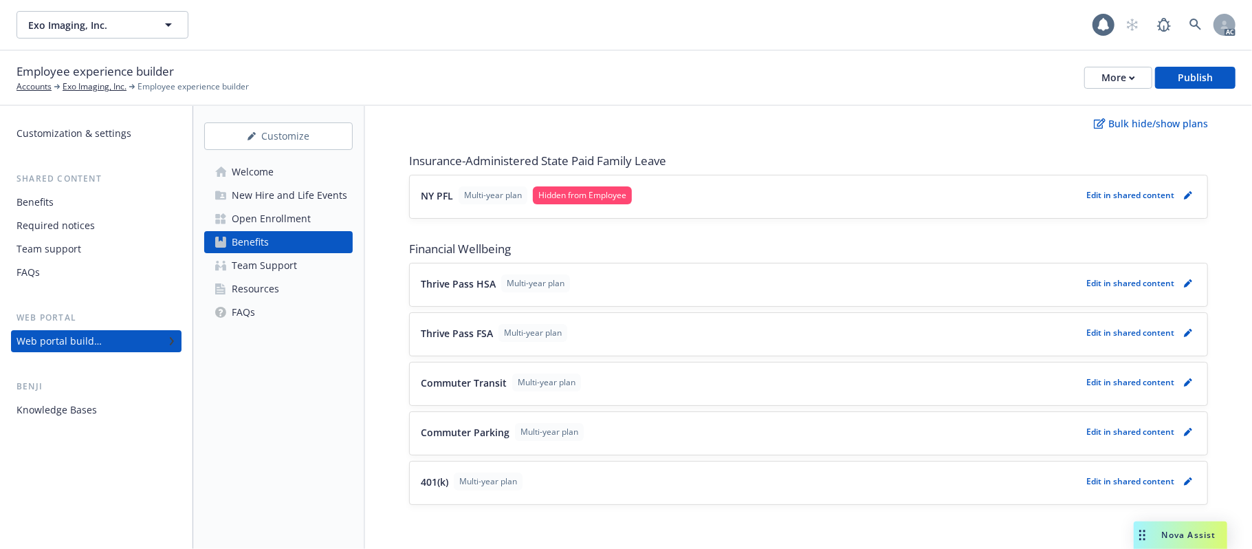
click at [674, 377] on button "Commuter Transit Multi-year plan" at bounding box center [751, 382] width 660 height 18
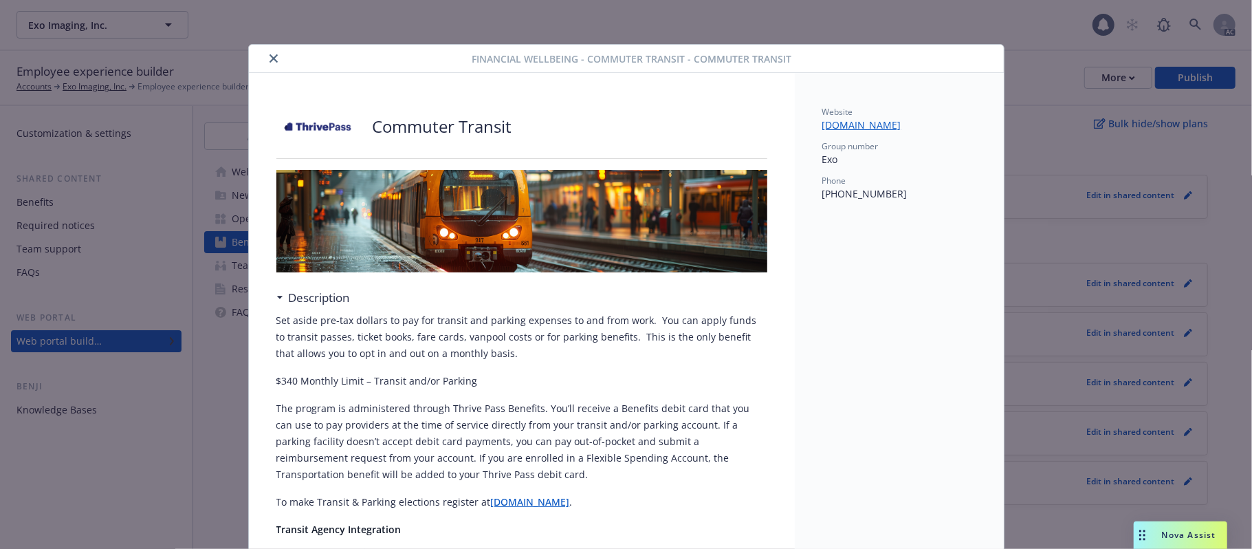
click at [269, 56] on icon "close" at bounding box center [273, 58] width 8 height 8
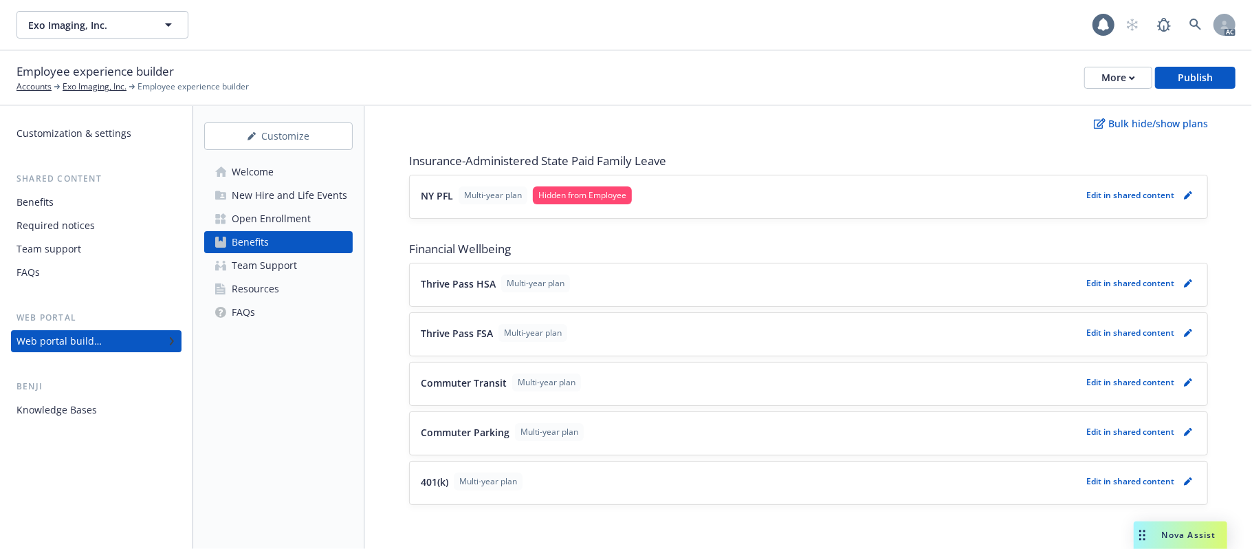
click at [749, 194] on button "NY PFL Multi-year plan Hidden from Employee" at bounding box center [751, 195] width 660 height 18
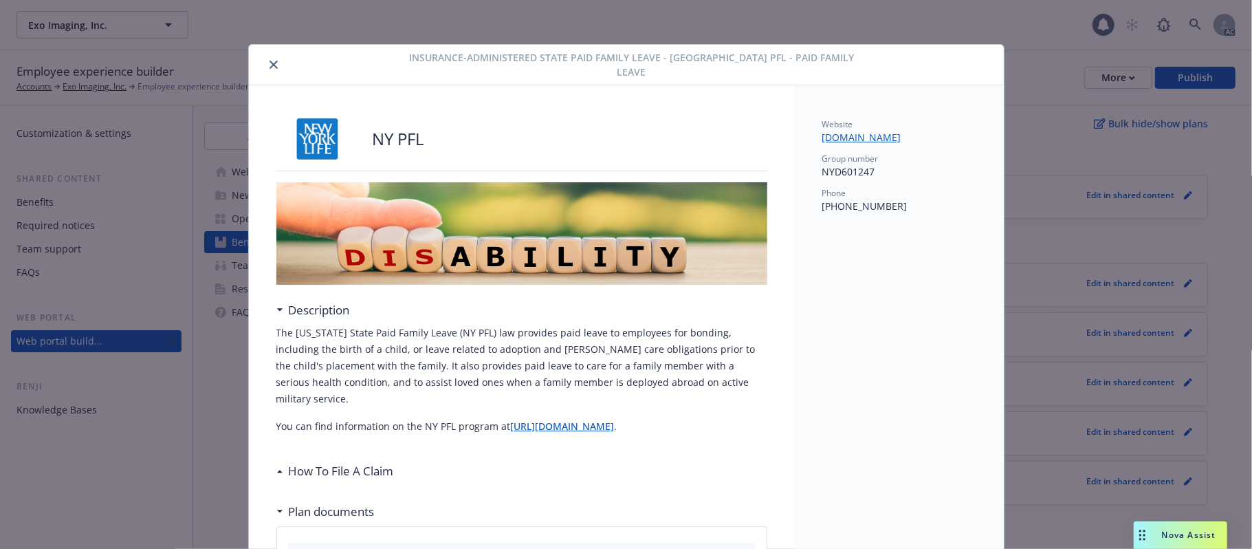
scroll to position [19, 0]
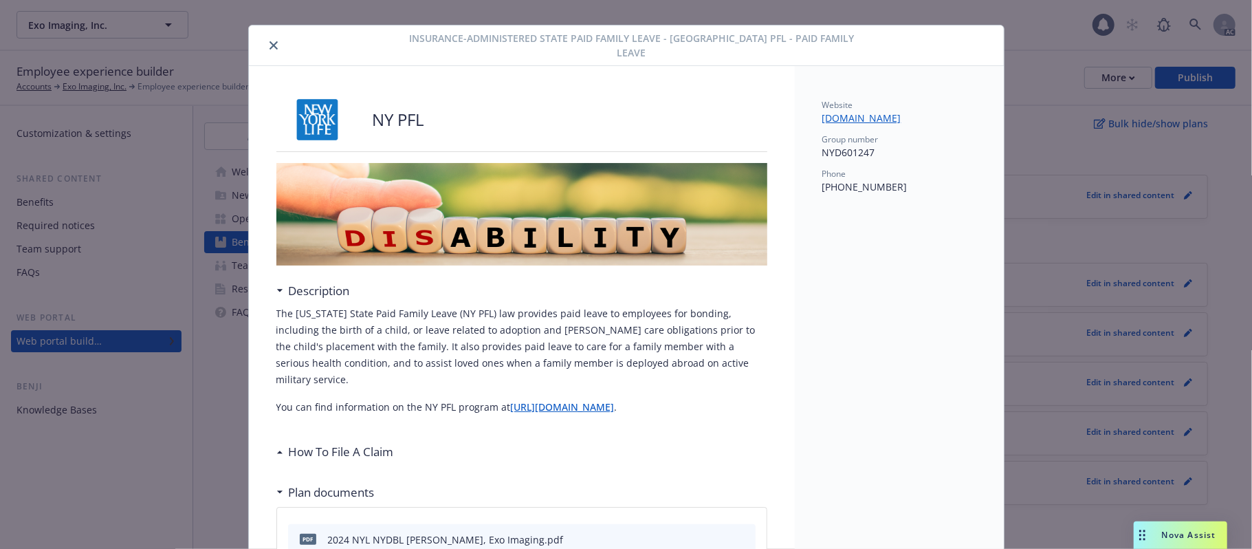
click at [269, 43] on icon "close" at bounding box center [273, 45] width 8 height 8
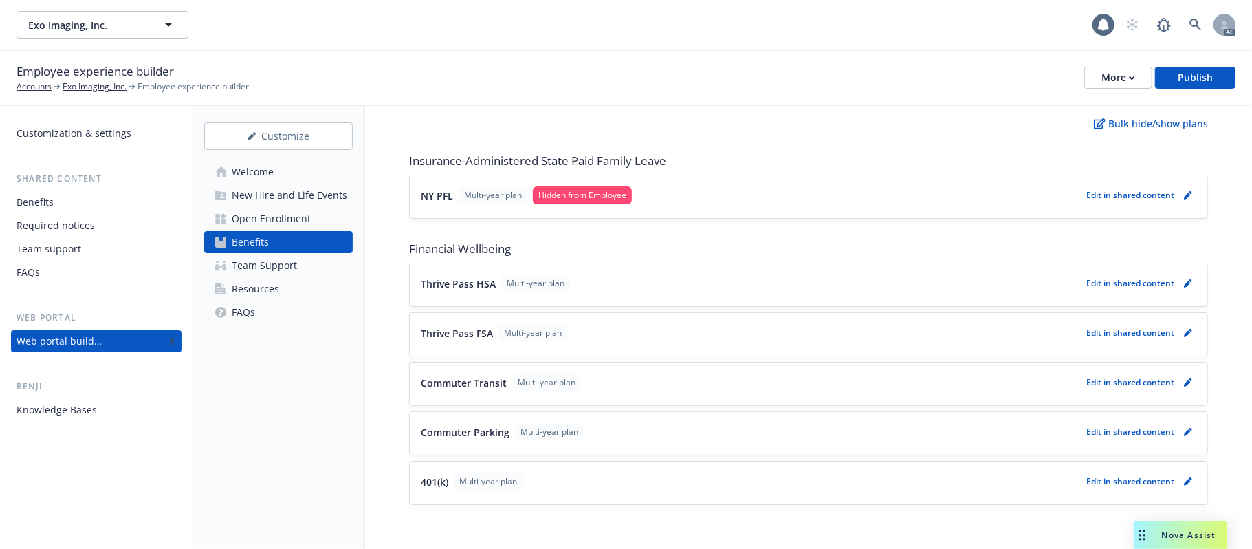
click at [700, 190] on button "NY PFL Multi-year plan Hidden from Employee" at bounding box center [751, 195] width 660 height 18
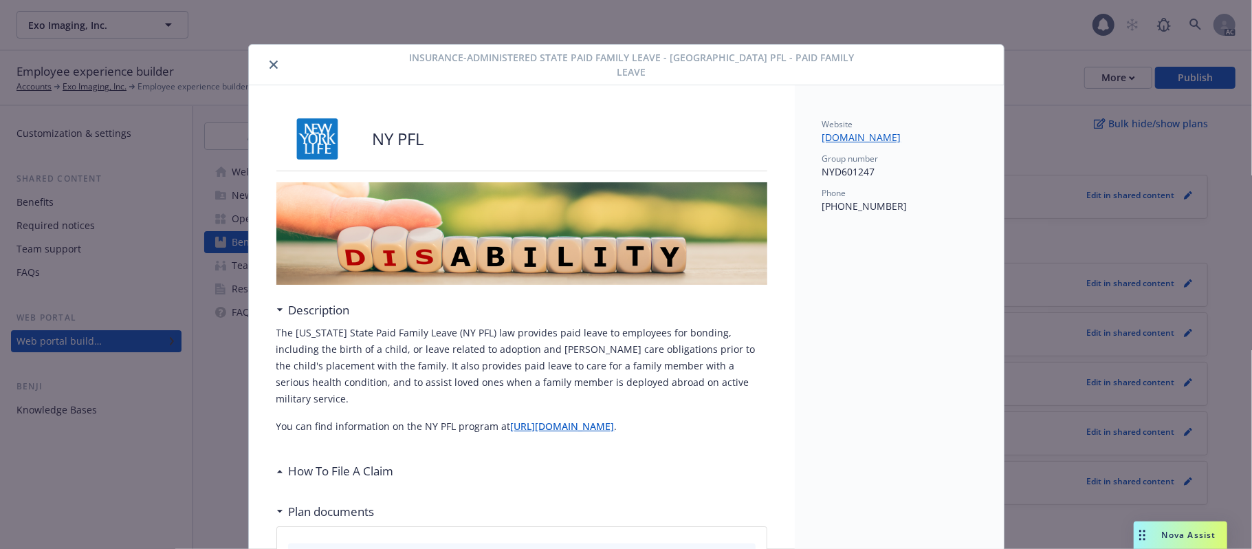
click at [269, 60] on icon "close" at bounding box center [273, 64] width 8 height 8
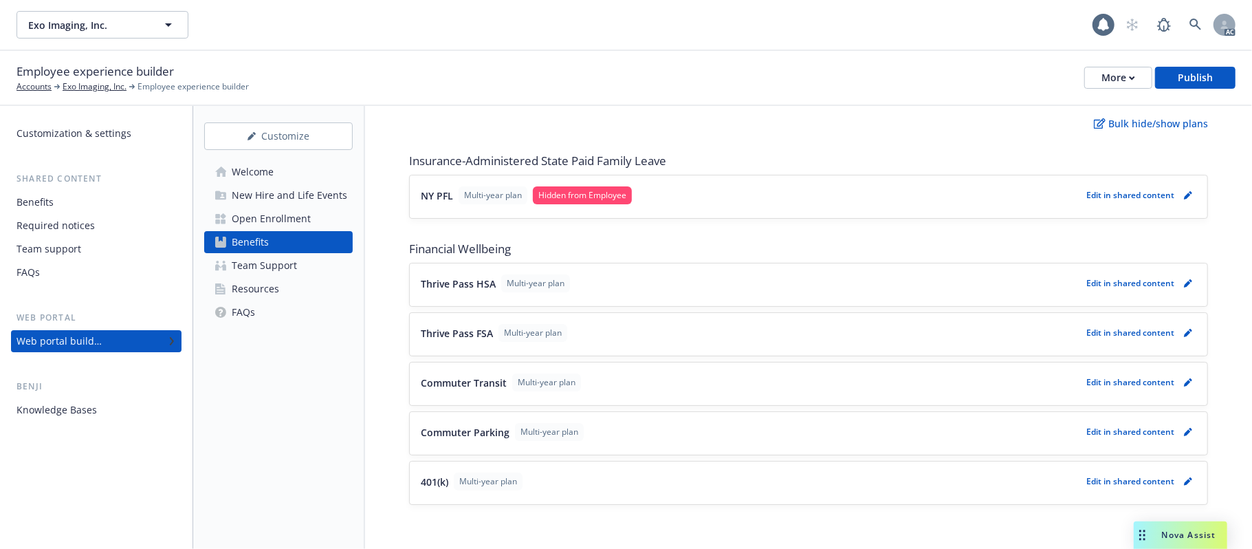
click at [281, 221] on div "Open Enrollment" at bounding box center [271, 219] width 79 height 22
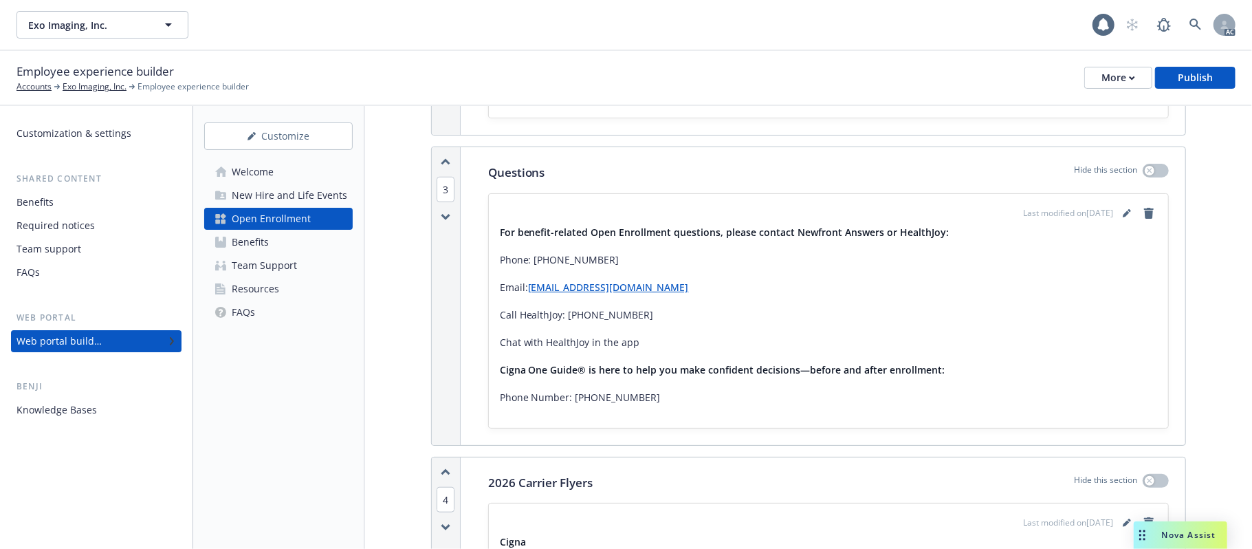
scroll to position [825, 0]
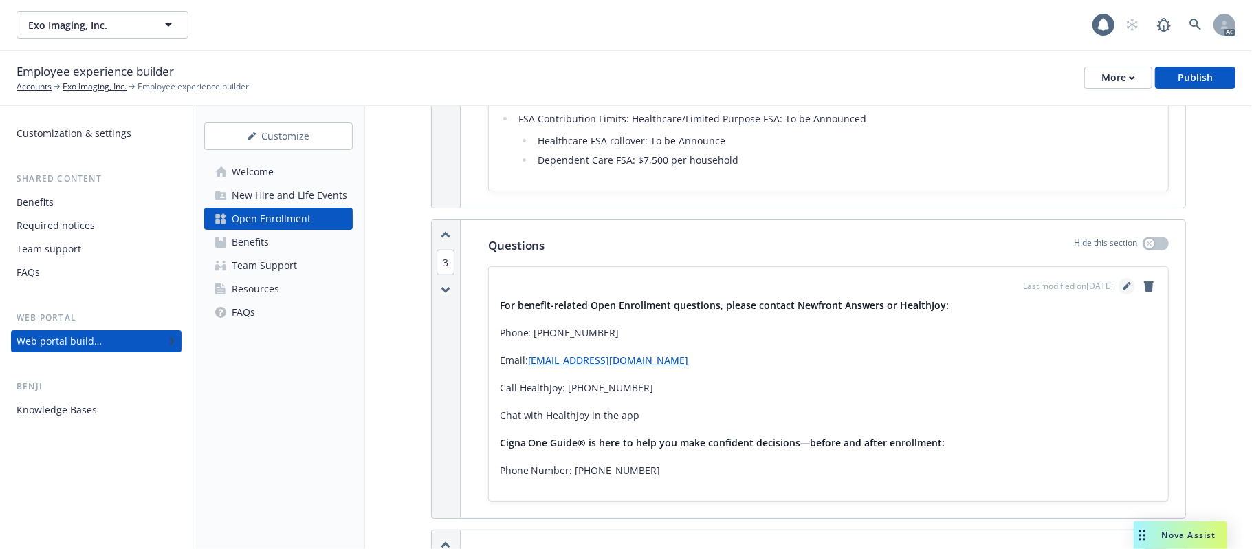
click at [1123, 290] on icon "editPencil" at bounding box center [1126, 286] width 7 height 7
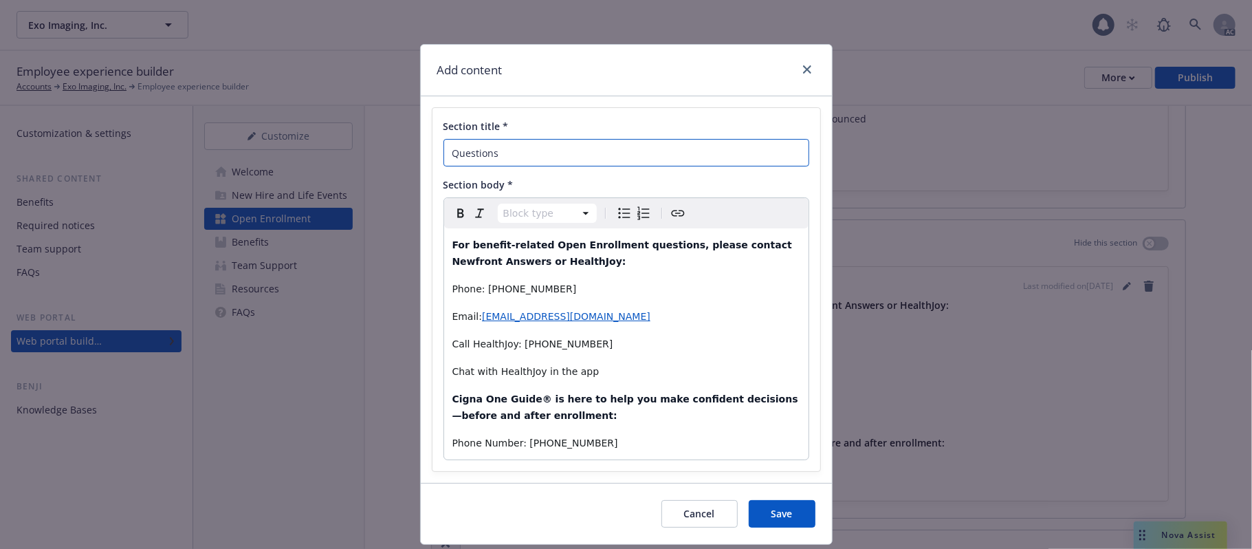
drag, startPoint x: 329, startPoint y: 147, endPoint x: 206, endPoint y: 144, distance: 122.4
click at [237, 144] on div "Add content Section title * Questions Section body * Block type Paragraph Headi…" at bounding box center [626, 274] width 1252 height 549
paste input "Who Do I Contact for Benefit-Related Open Enrollment Questions?"
type input "Who Do I Contact for Benefit-Related Open Enrollment Questions?"
click at [774, 507] on button "Save" at bounding box center [782, 513] width 67 height 27
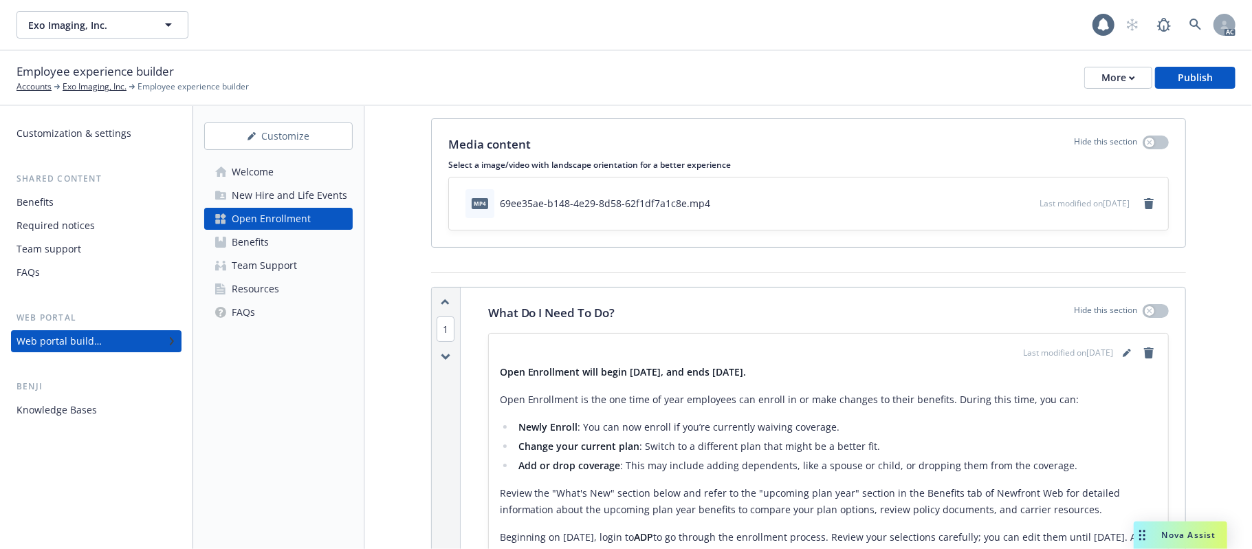
scroll to position [0, 0]
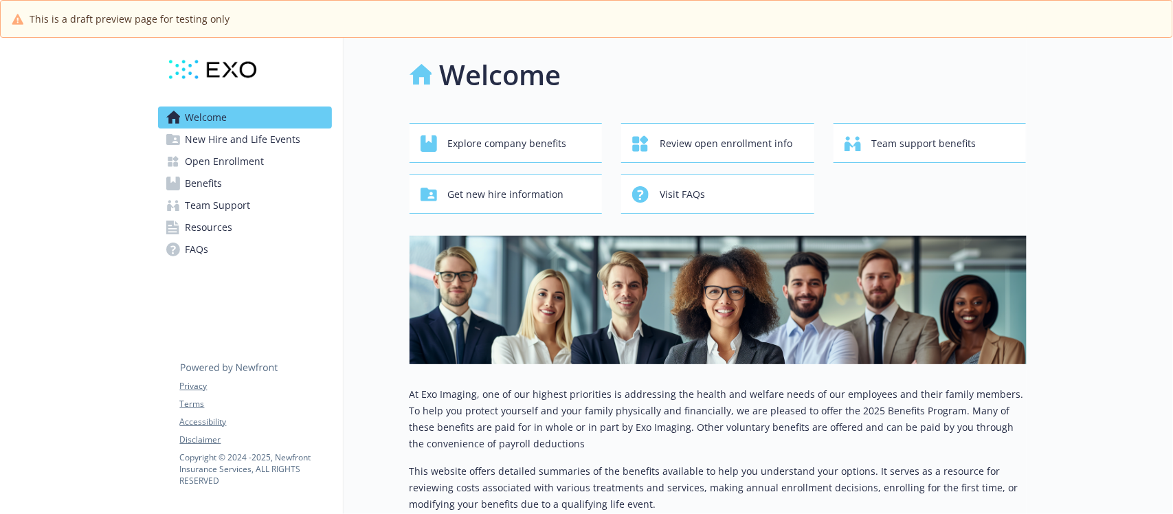
click at [239, 164] on span "Open Enrollment" at bounding box center [225, 162] width 79 height 22
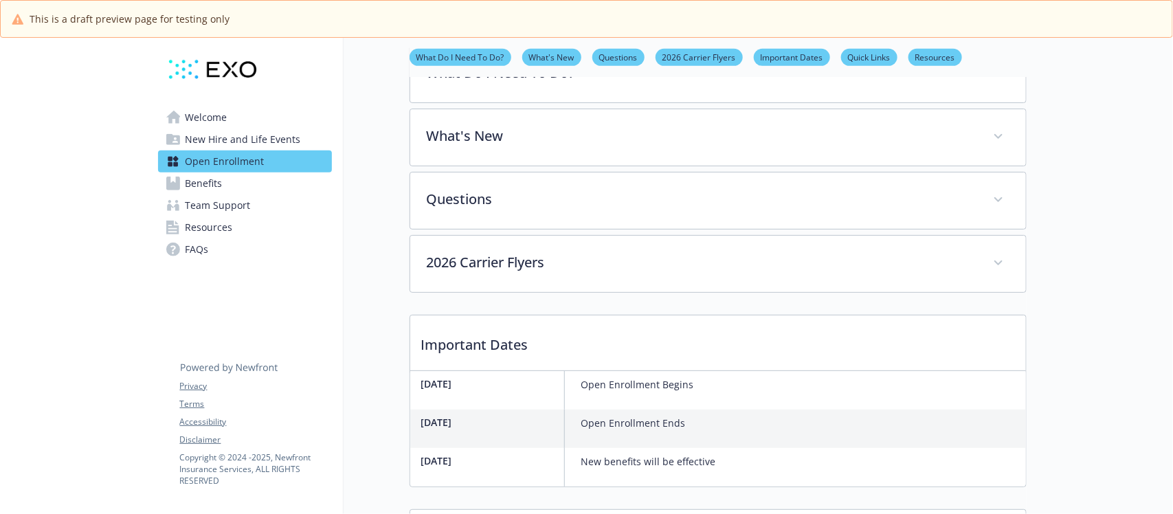
scroll to position [366, 0]
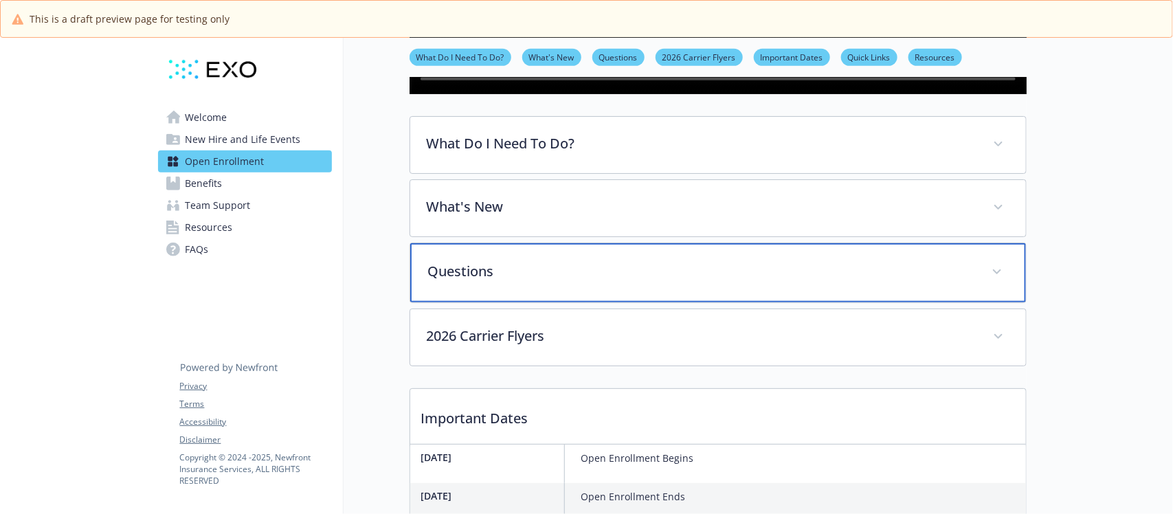
click at [574, 282] on p "Questions" at bounding box center [701, 271] width 547 height 21
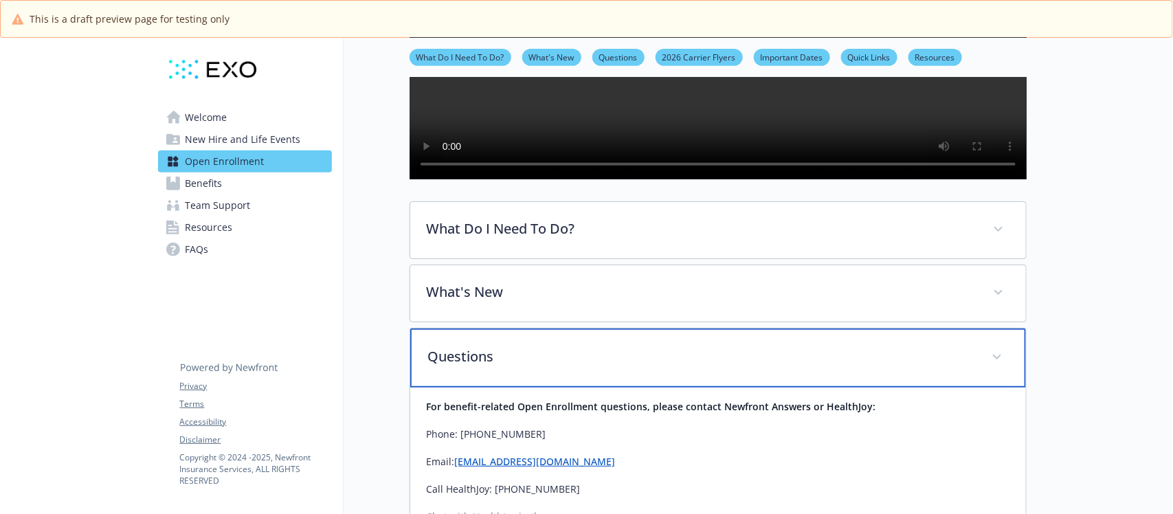
scroll to position [280, 0]
click at [548, 368] on p "Questions" at bounding box center [701, 357] width 547 height 21
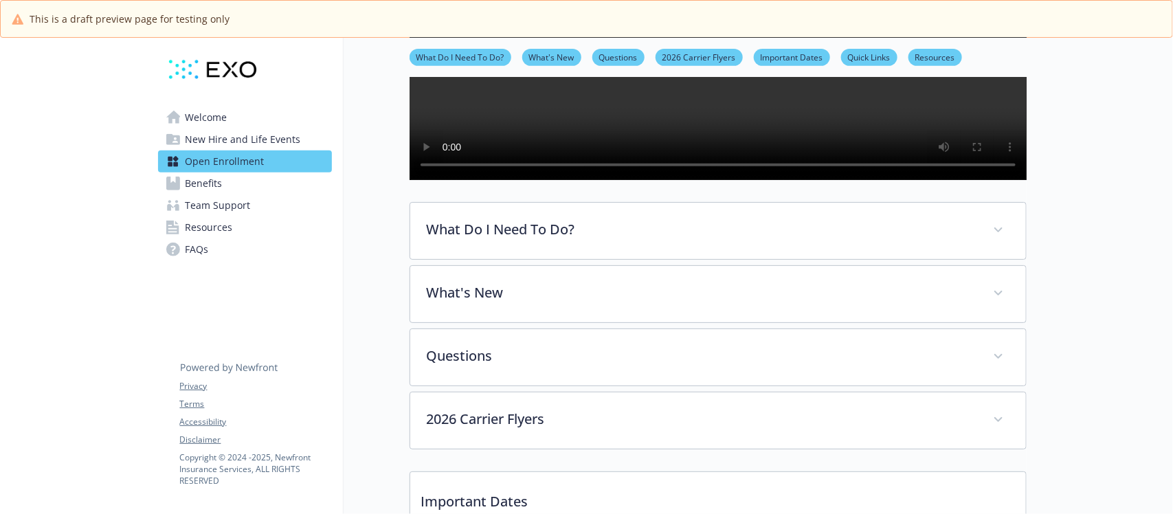
drag, startPoint x: 220, startPoint y: 136, endPoint x: 276, endPoint y: 152, distance: 58.5
click at [221, 136] on span "New Hire and Life Events" at bounding box center [243, 140] width 115 height 22
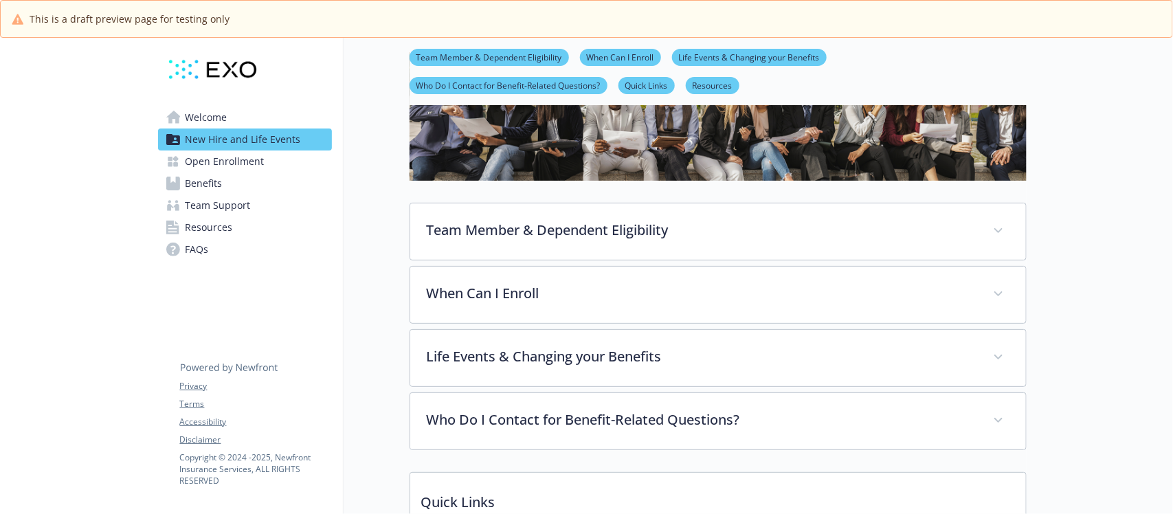
scroll to position [344, 0]
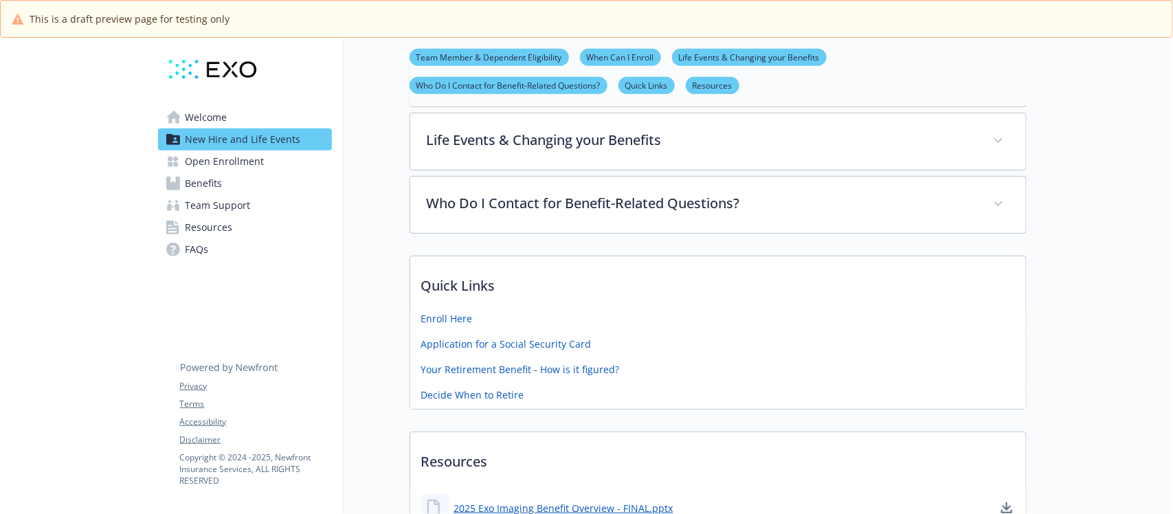
click at [239, 109] on link "Welcome" at bounding box center [245, 118] width 174 height 22
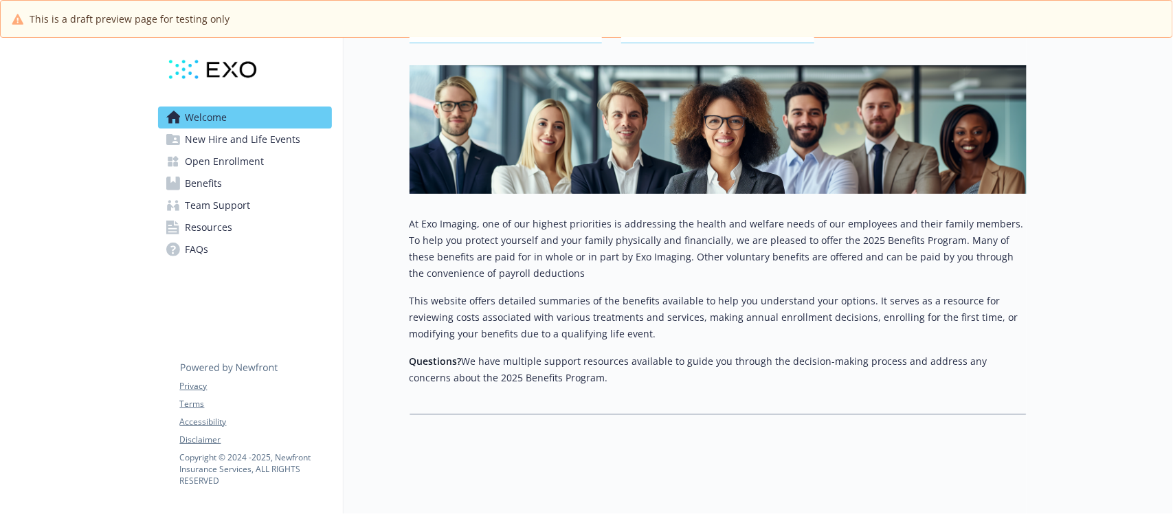
scroll to position [183, 0]
click at [241, 135] on span "New Hire and Life Events" at bounding box center [243, 140] width 115 height 22
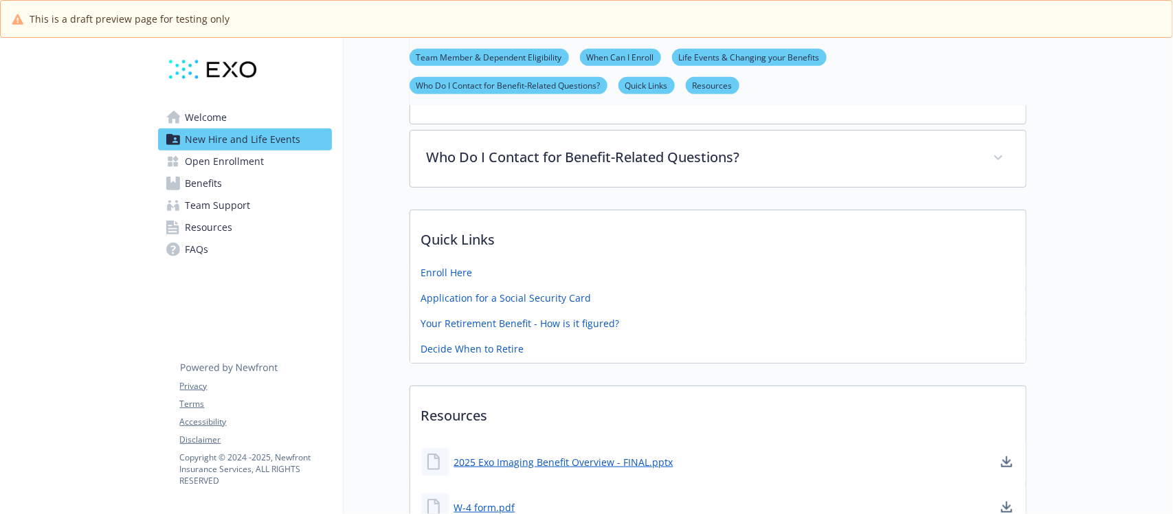
scroll to position [564, 0]
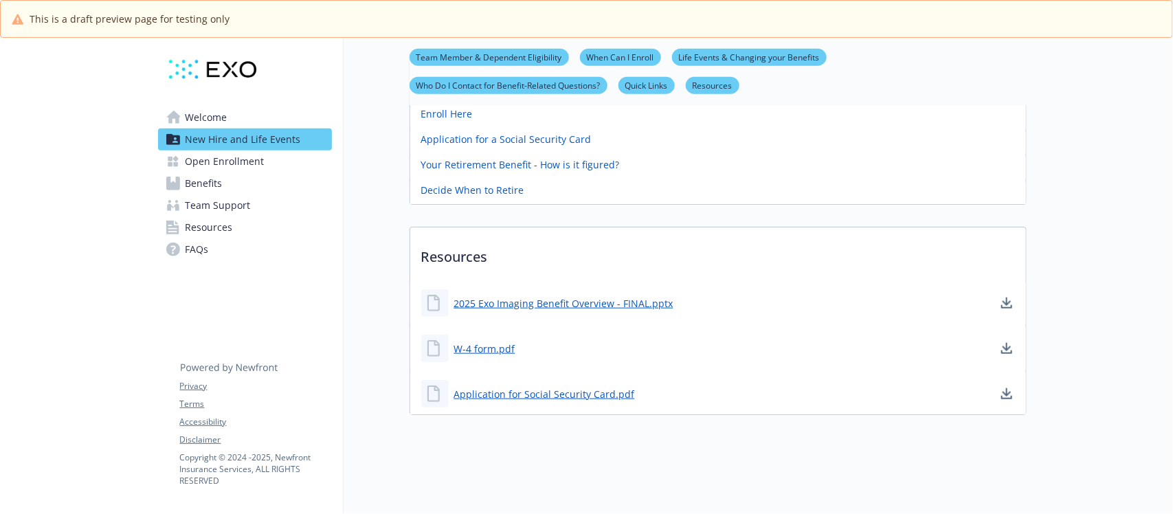
click at [234, 166] on span "Open Enrollment" at bounding box center [225, 162] width 79 height 22
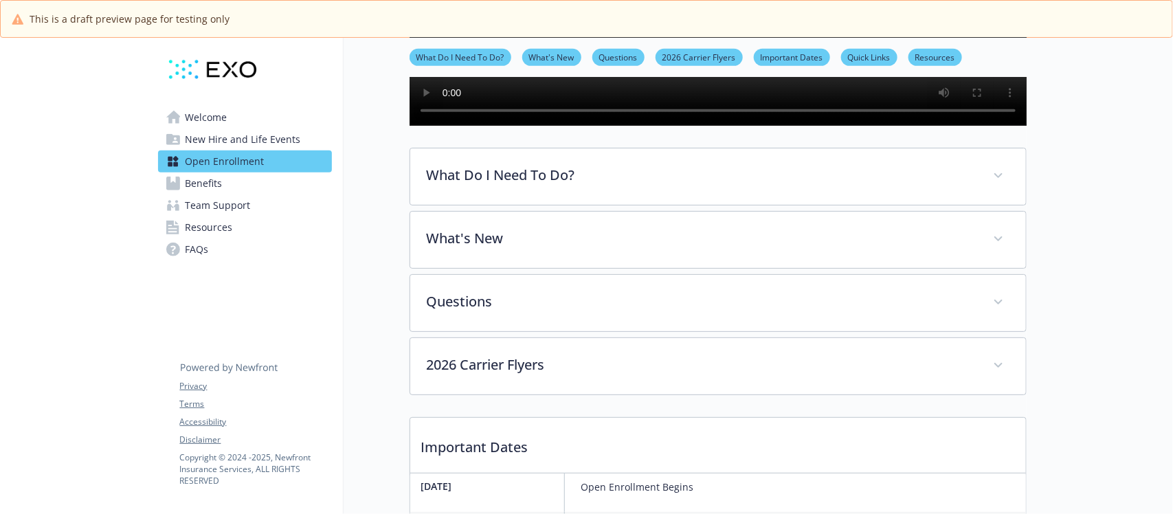
scroll to position [181, 0]
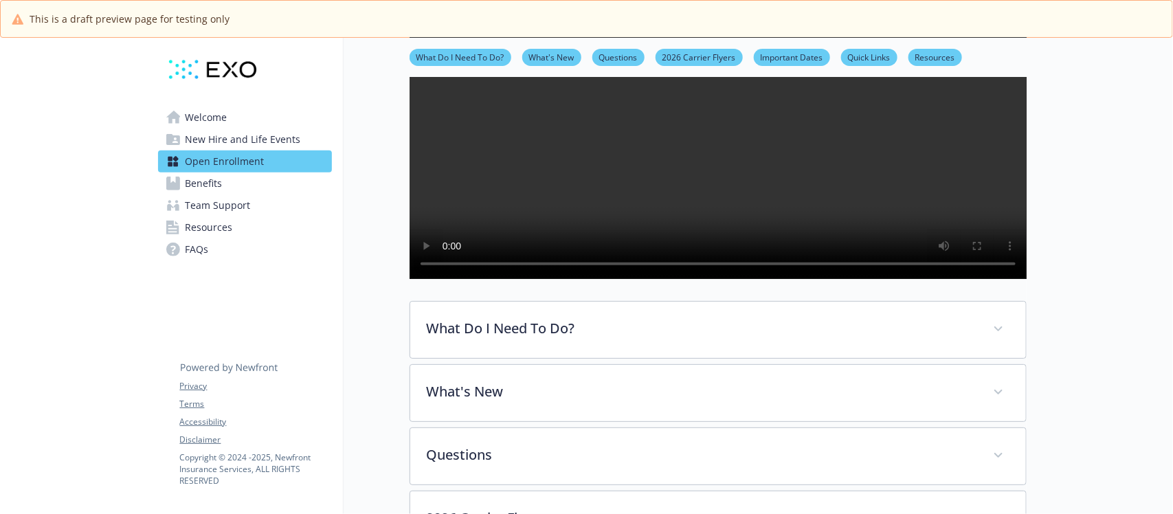
click at [228, 115] on link "Welcome" at bounding box center [245, 118] width 174 height 22
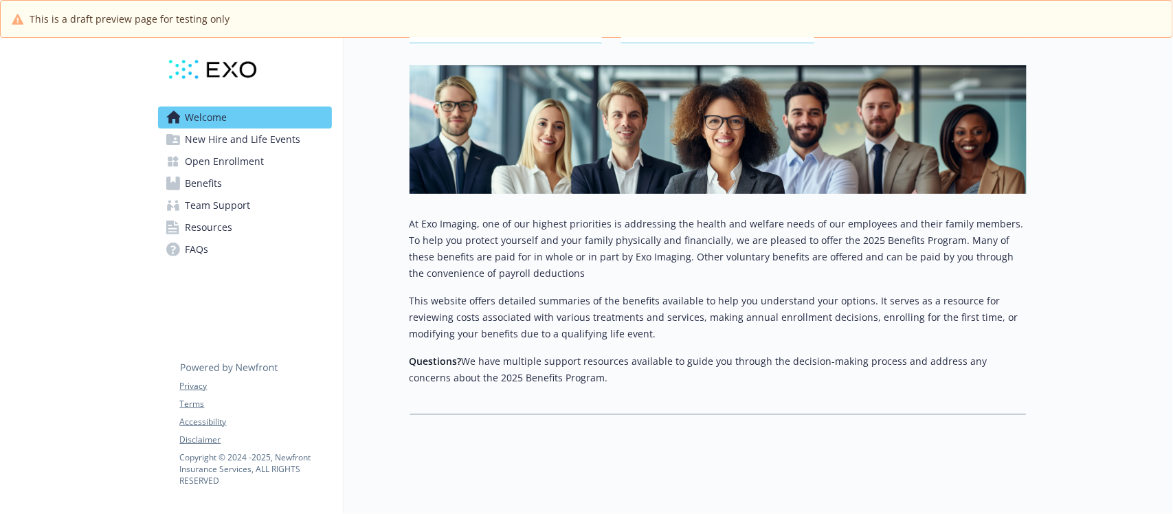
scroll to position [183, 0]
click at [242, 138] on span "New Hire and Life Events" at bounding box center [243, 140] width 115 height 22
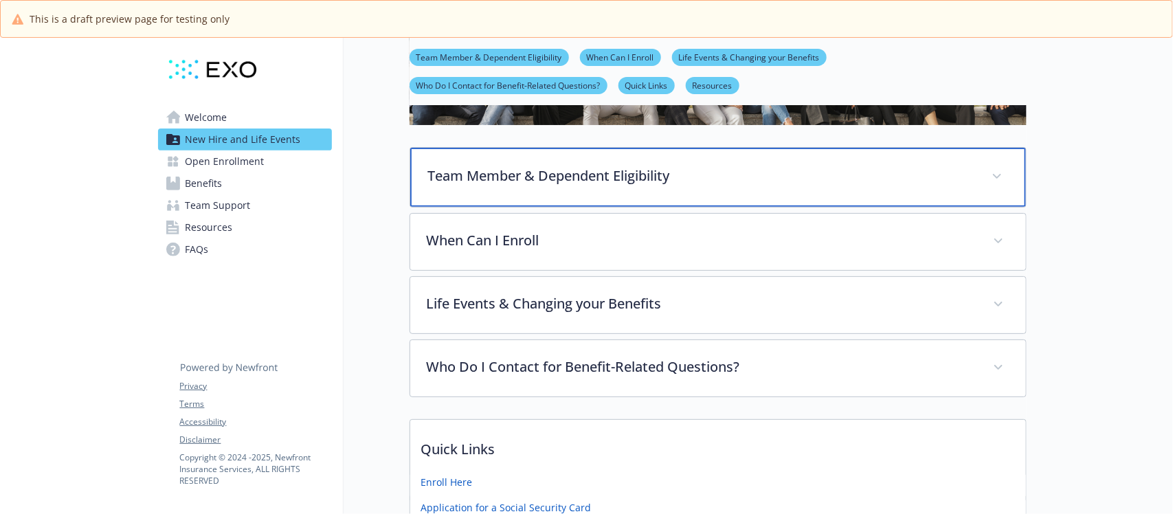
click at [627, 168] on p "Team Member & Dependent Eligibility" at bounding box center [701, 176] width 547 height 21
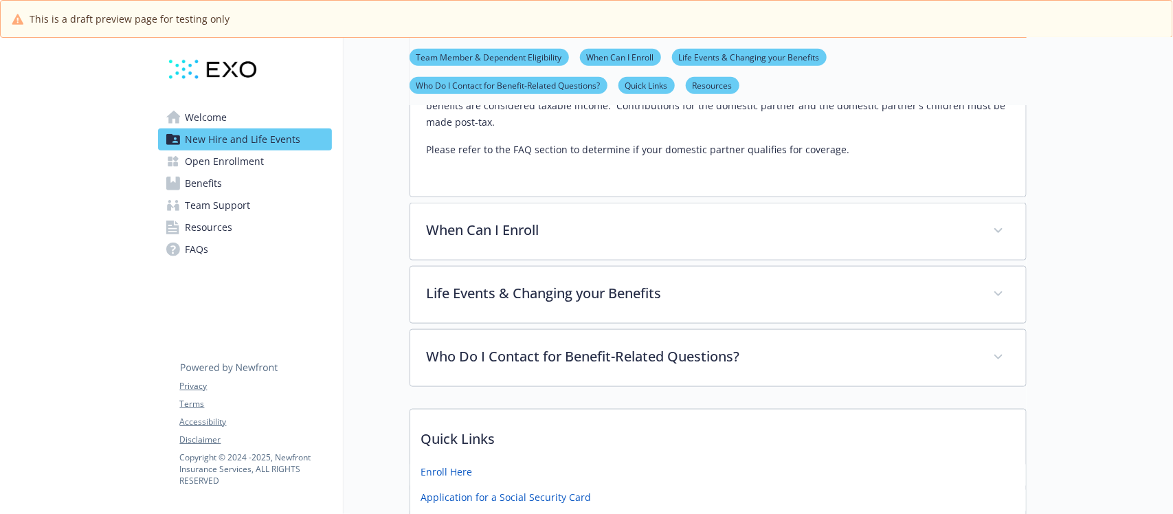
scroll to position [784, 0]
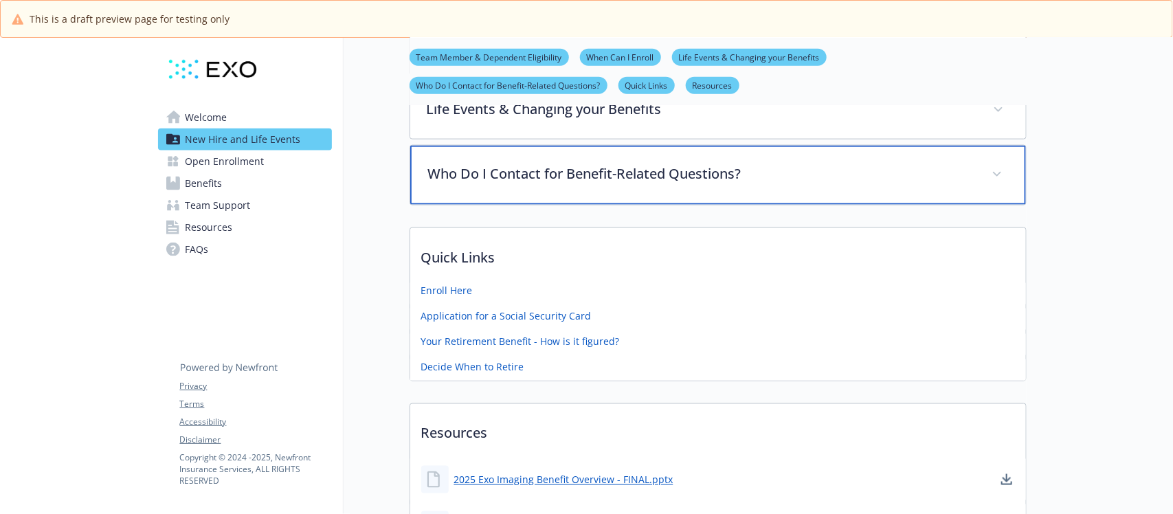
click at [658, 183] on p "Who Do I Contact for Benefit-Related Questions?" at bounding box center [701, 174] width 547 height 21
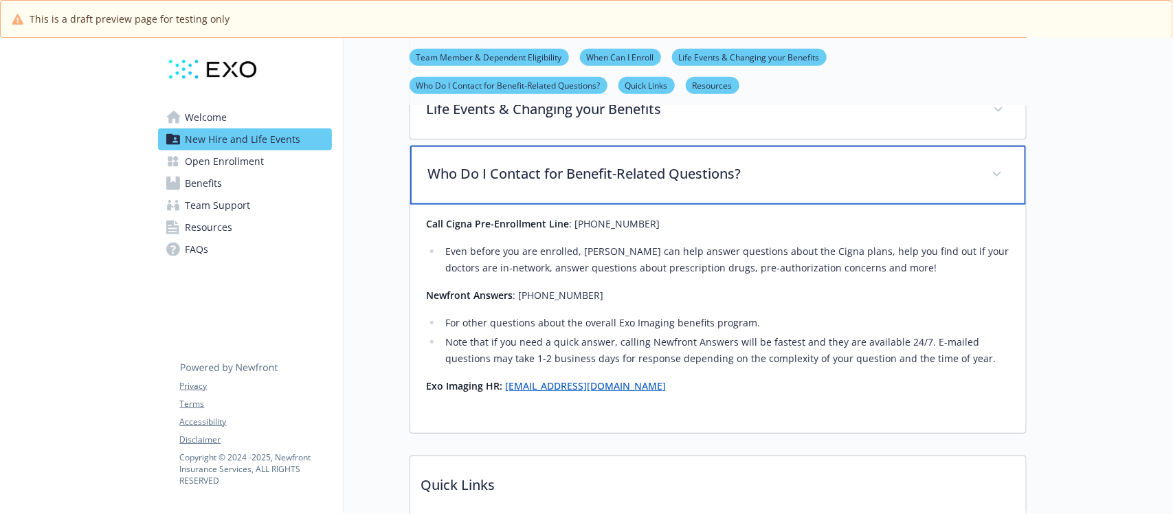
scroll to position [698, 0]
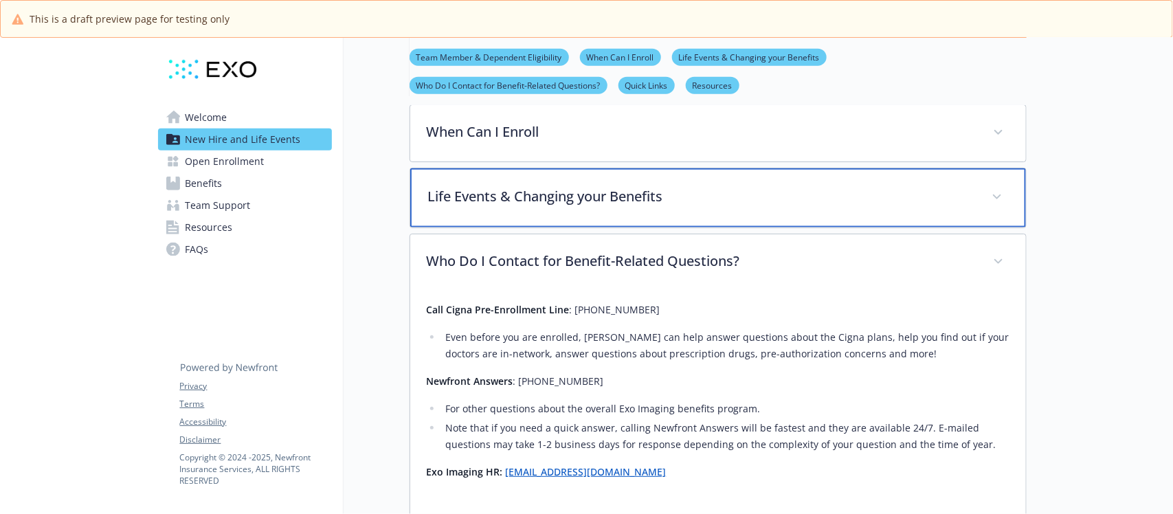
click at [604, 201] on p "Life Events & Changing your Benefits" at bounding box center [701, 196] width 547 height 21
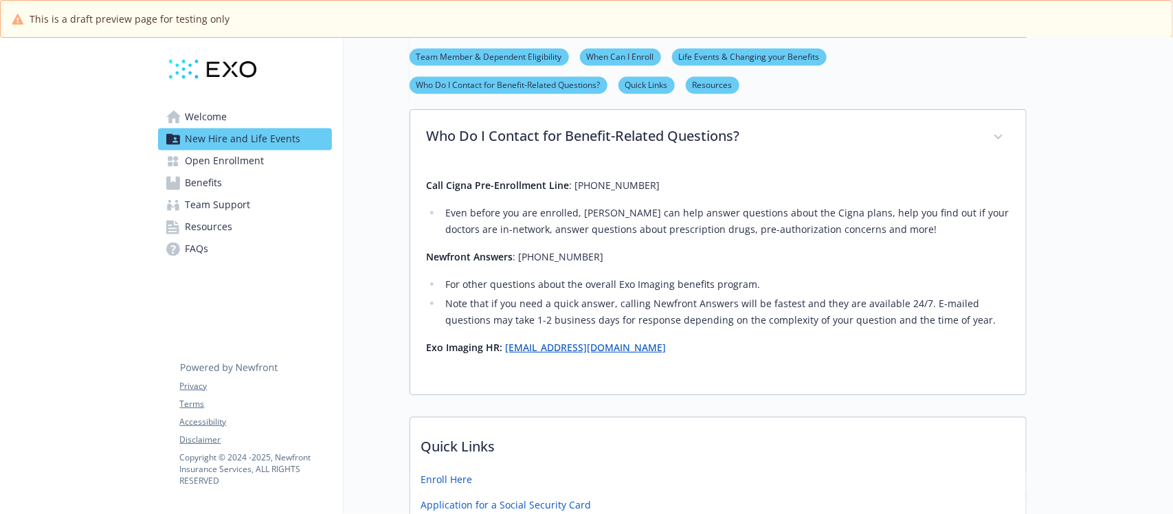
scroll to position [1128, 0]
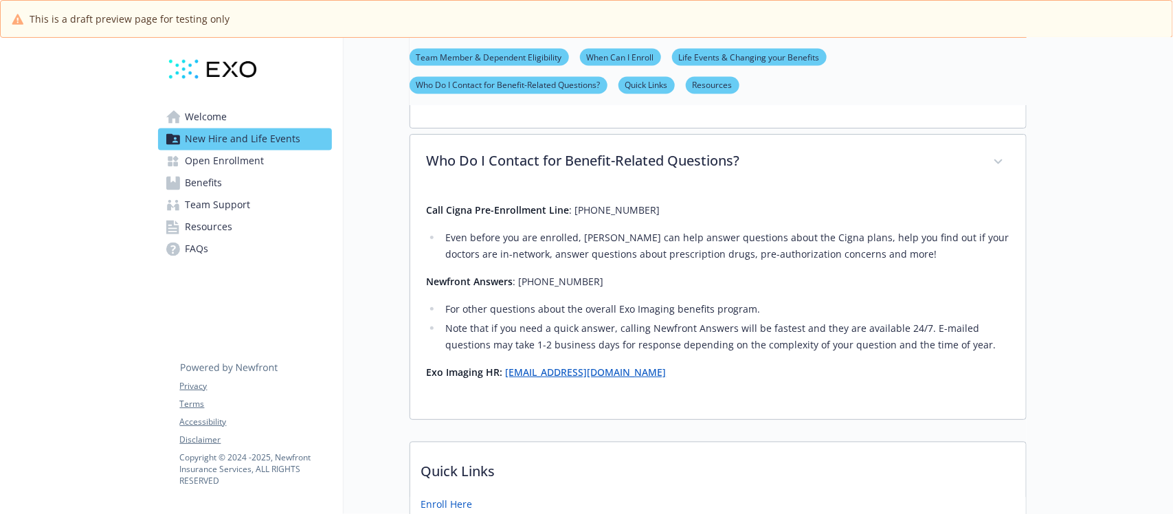
click at [254, 158] on span "Open Enrollment" at bounding box center [225, 162] width 79 height 22
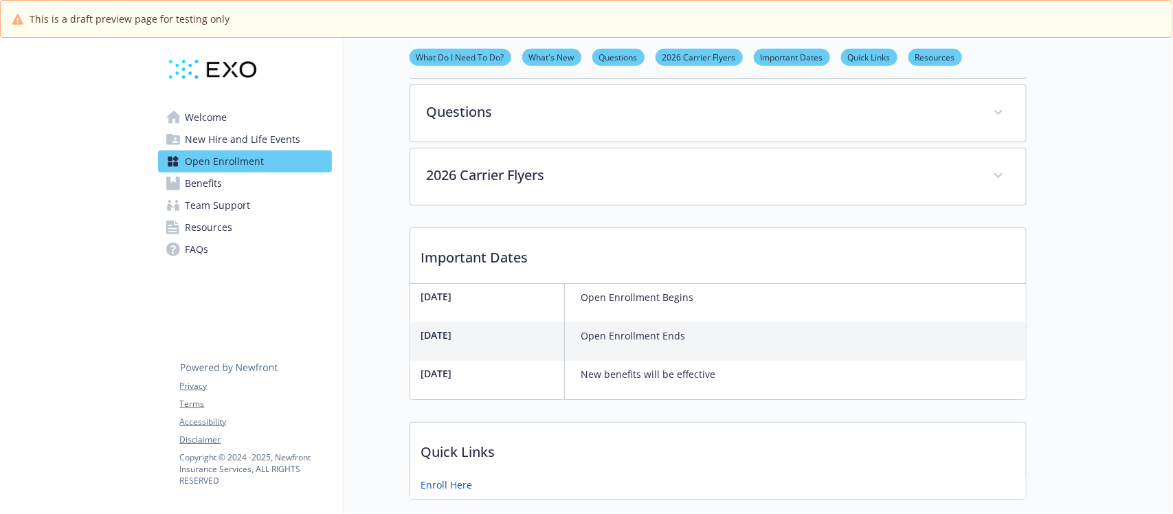
scroll to position [352, 0]
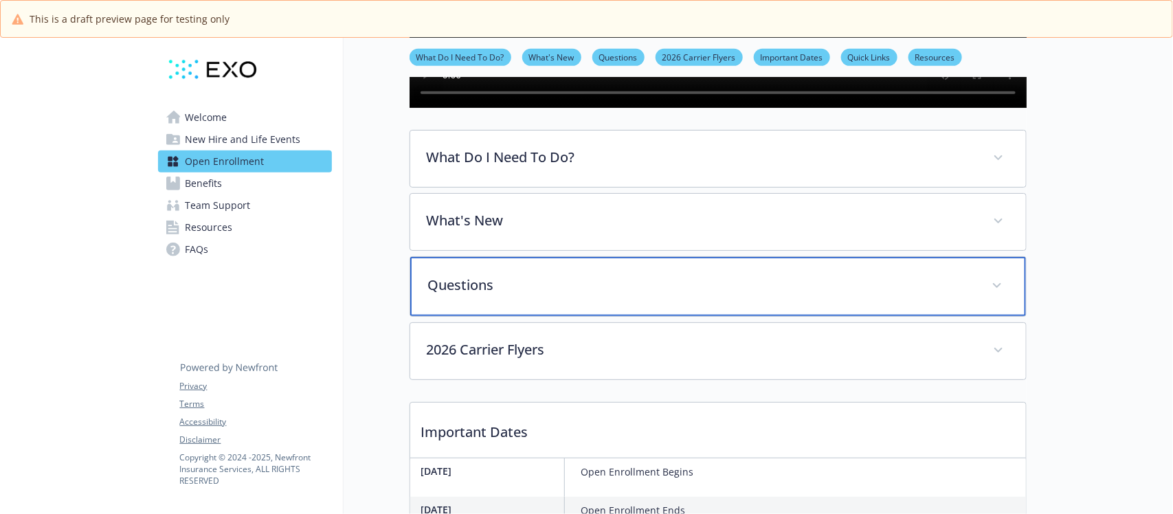
click at [610, 296] on p "Questions" at bounding box center [701, 285] width 547 height 21
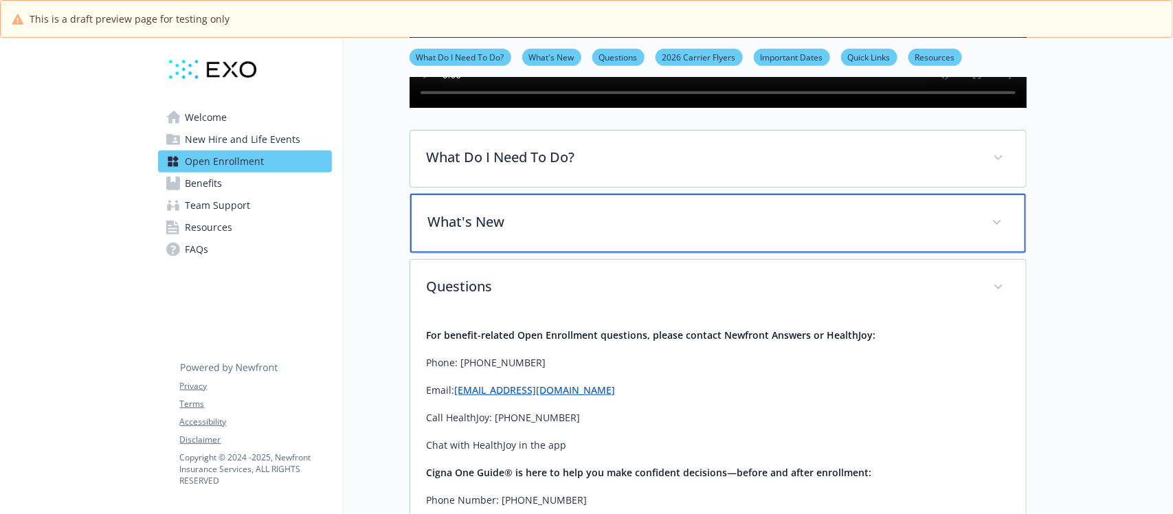
click at [560, 232] on p "What's New" at bounding box center [701, 222] width 547 height 21
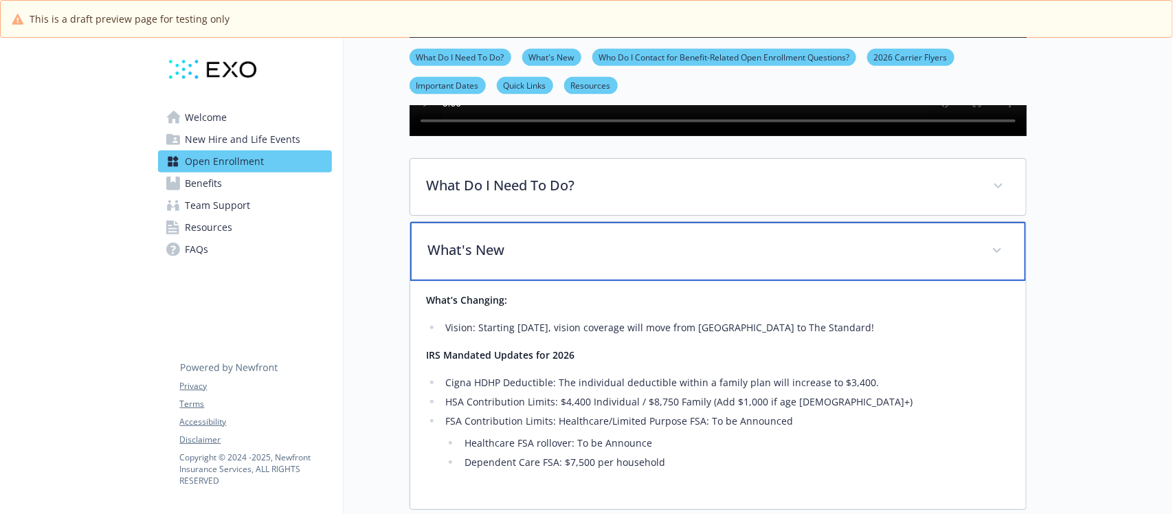
scroll to position [696, 0]
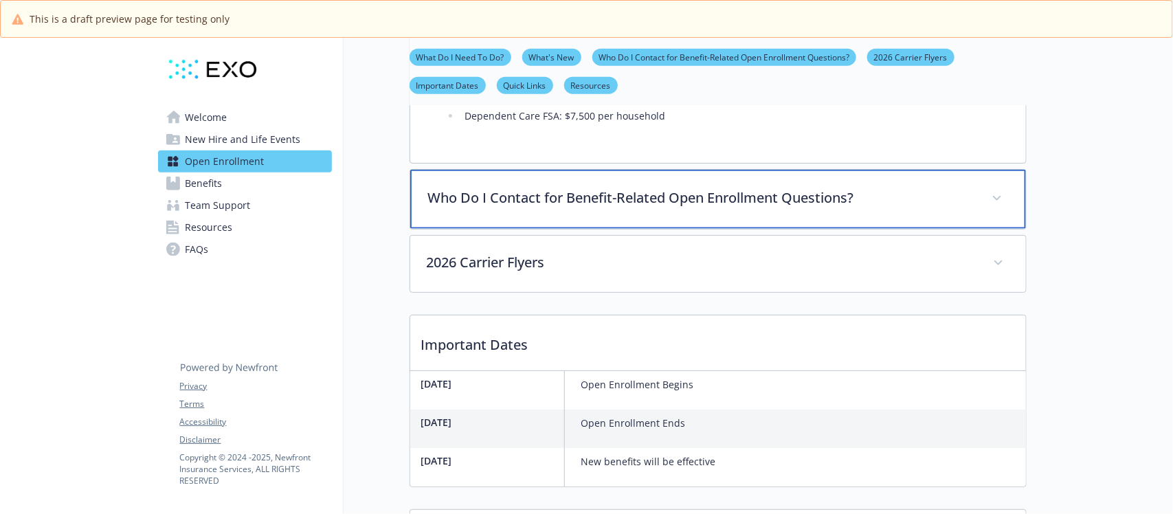
click at [540, 208] on p "Who Do I Contact for Benefit-Related Open Enrollment Questions?" at bounding box center [701, 198] width 547 height 21
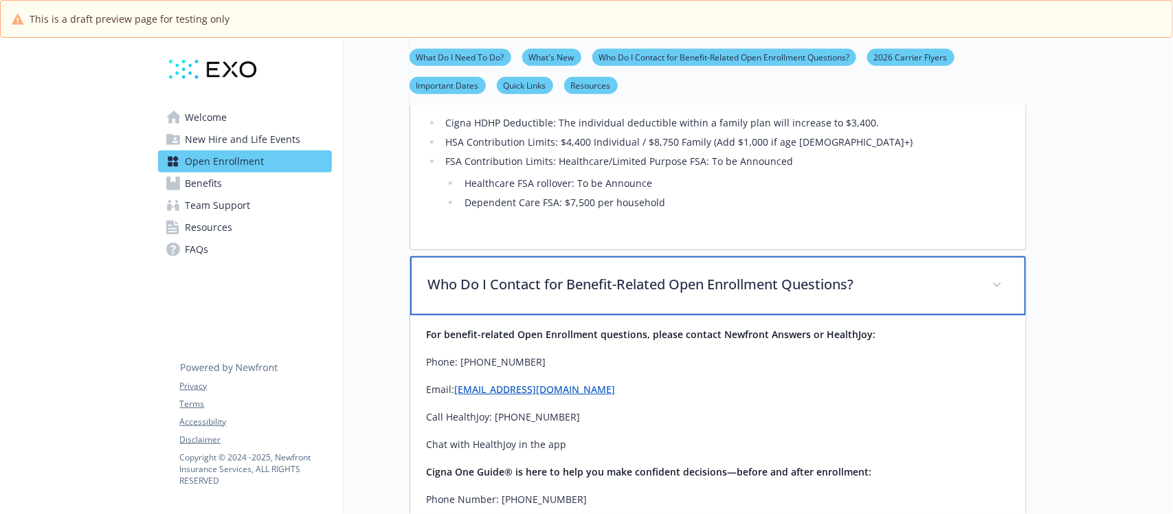
scroll to position [610, 0]
click at [593, 315] on div "Who Do I Contact for Benefit-Related Open Enrollment Questions?" at bounding box center [718, 285] width 616 height 59
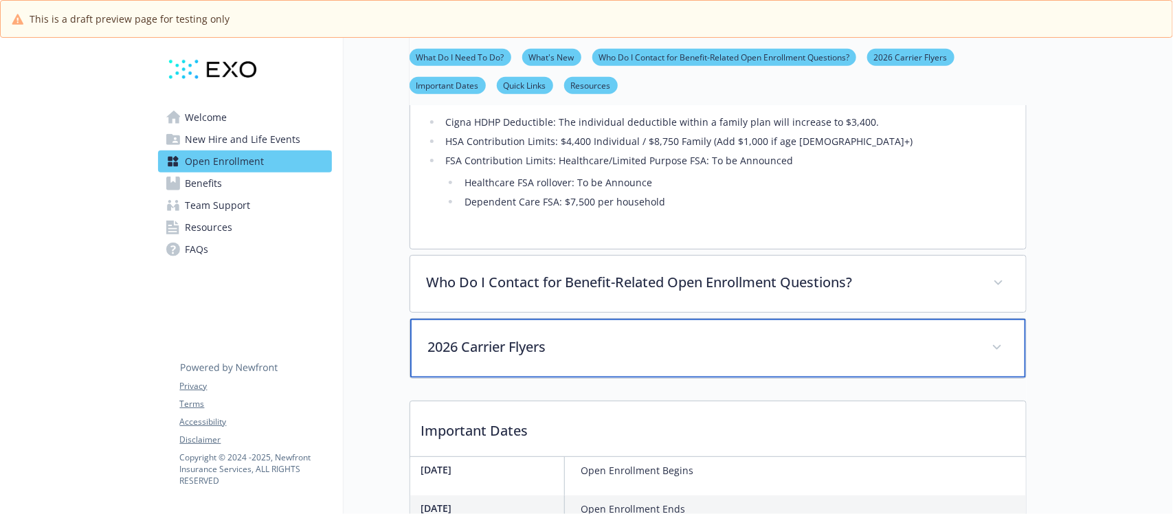
click at [473, 357] on p "2026 Carrier Flyers" at bounding box center [701, 347] width 547 height 21
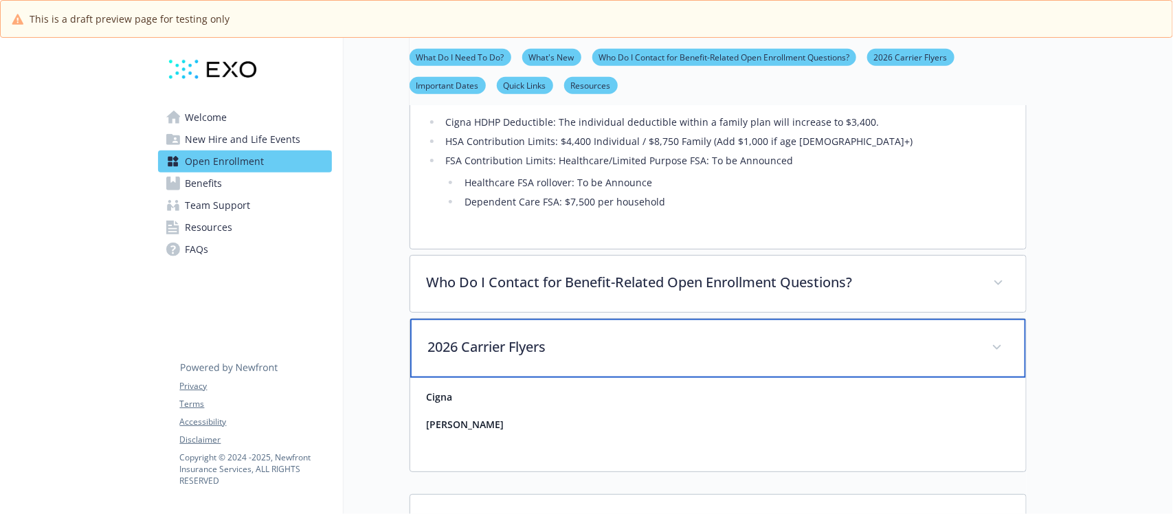
click at [528, 357] on p "2026 Carrier Flyers" at bounding box center [701, 347] width 547 height 21
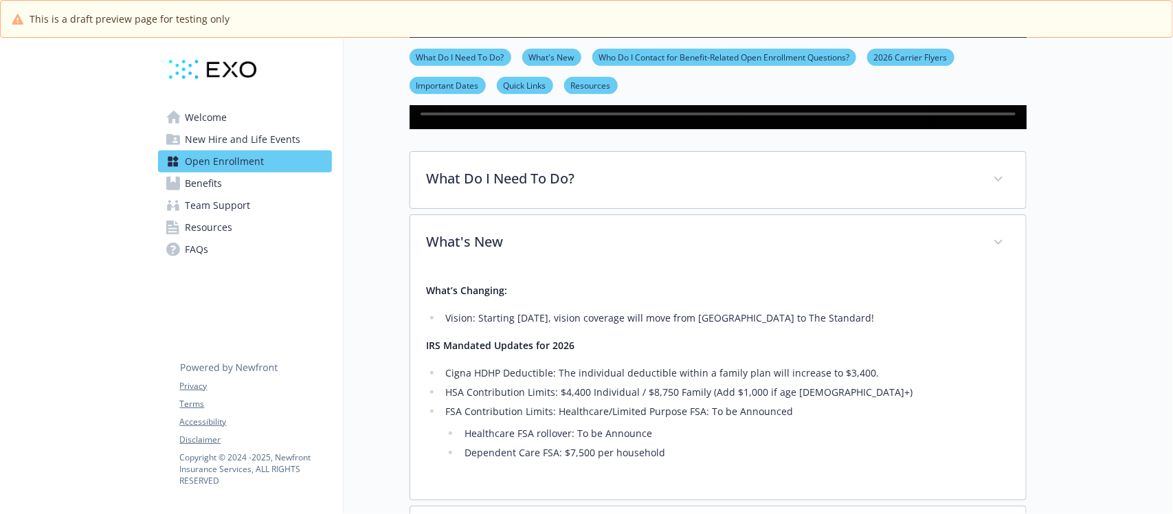
scroll to position [352, 0]
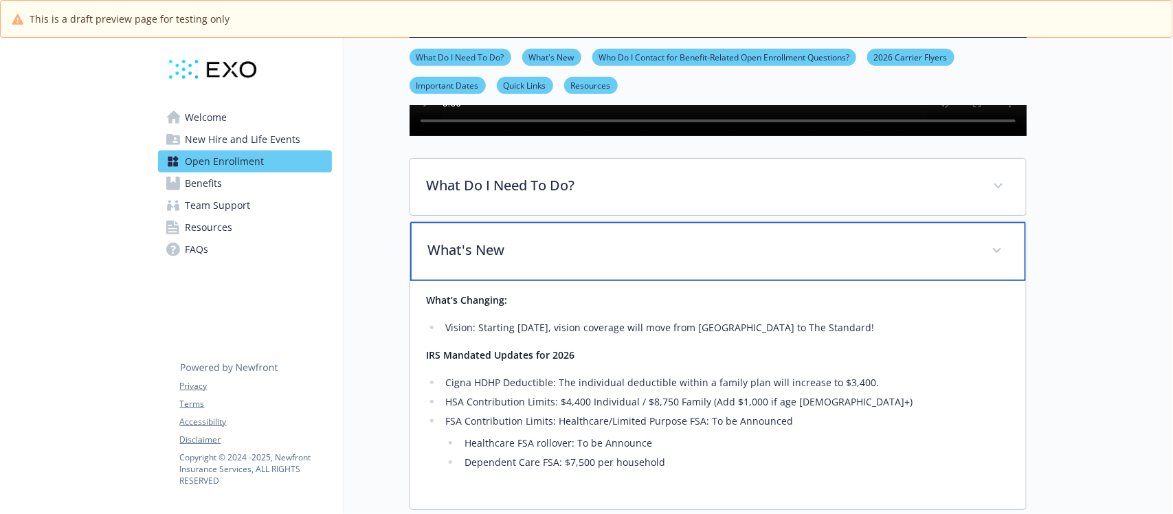
click at [557, 261] on p "What's New" at bounding box center [701, 250] width 547 height 21
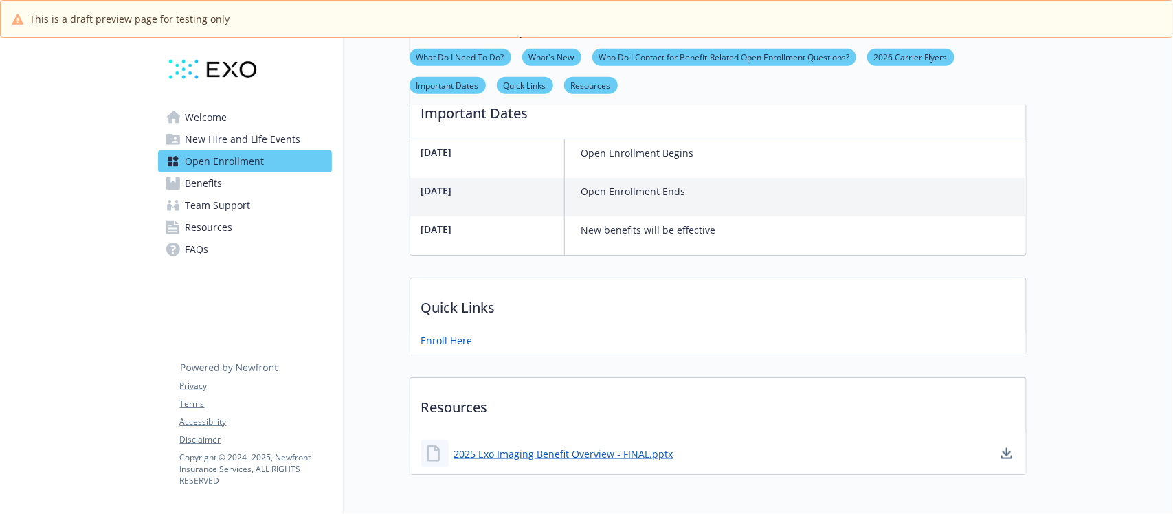
scroll to position [555, 0]
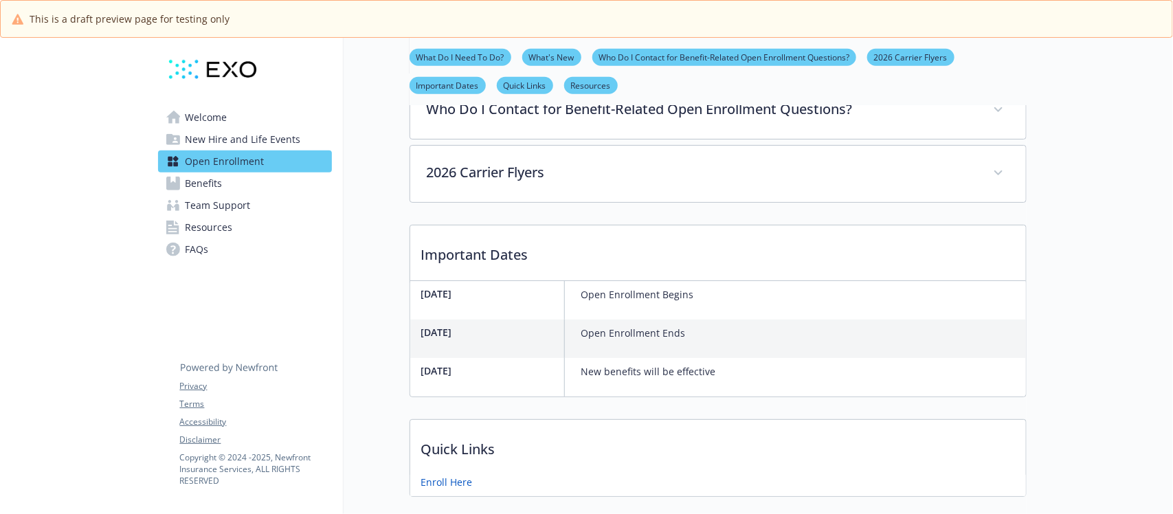
click at [208, 139] on span "New Hire and Life Events" at bounding box center [243, 140] width 115 height 22
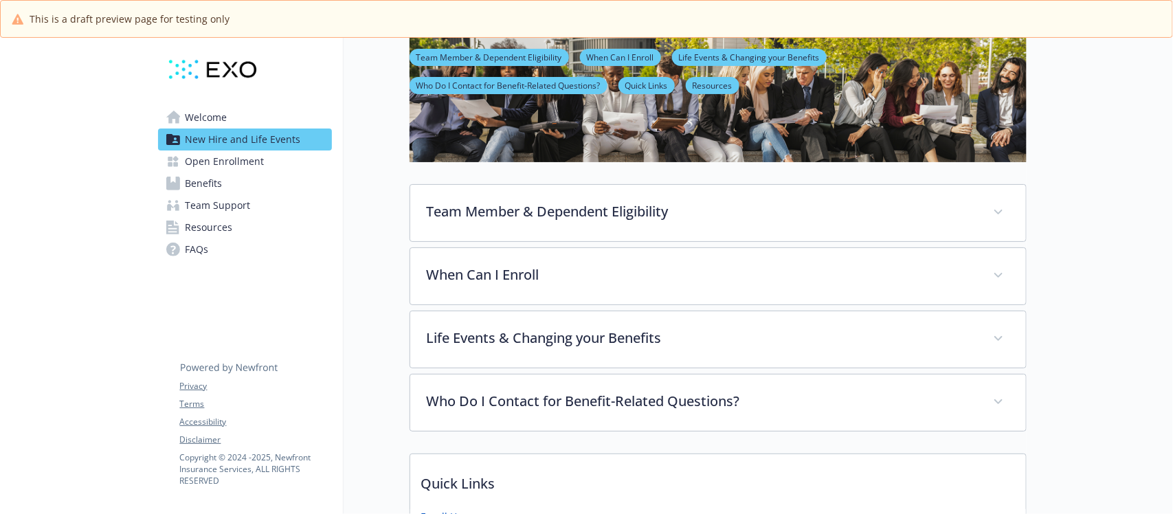
scroll to position [297, 0]
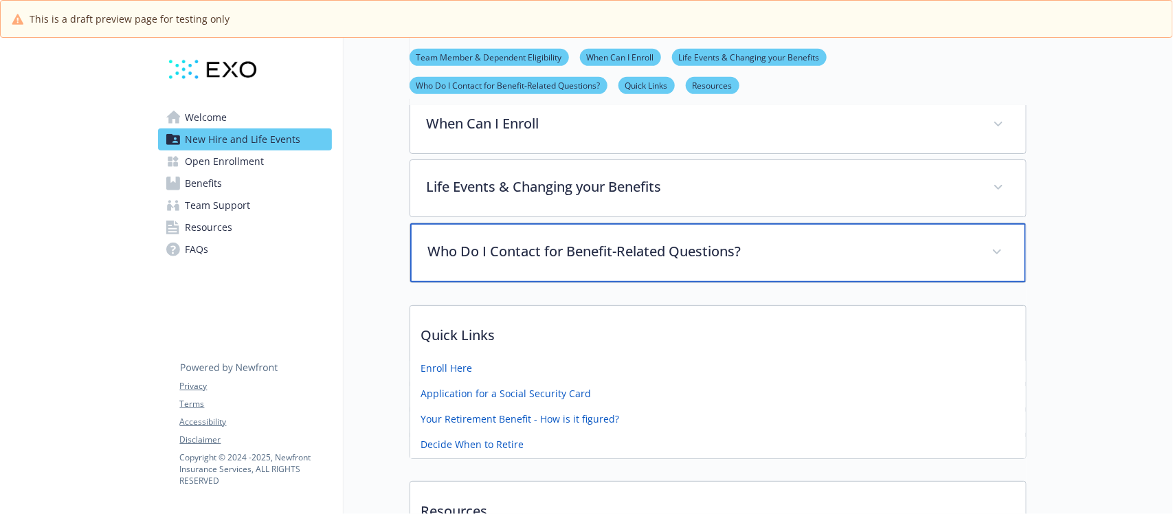
click at [660, 244] on p "Who Do I Contact for Benefit-Related Questions?" at bounding box center [701, 251] width 547 height 21
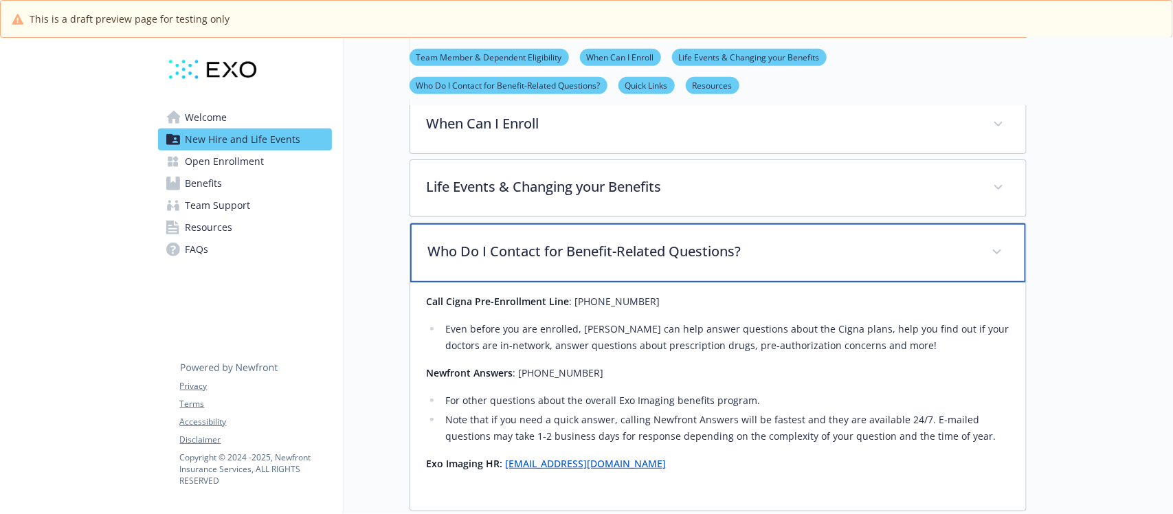
click at [660, 244] on p "Who Do I Contact for Benefit-Related Questions?" at bounding box center [701, 251] width 547 height 21
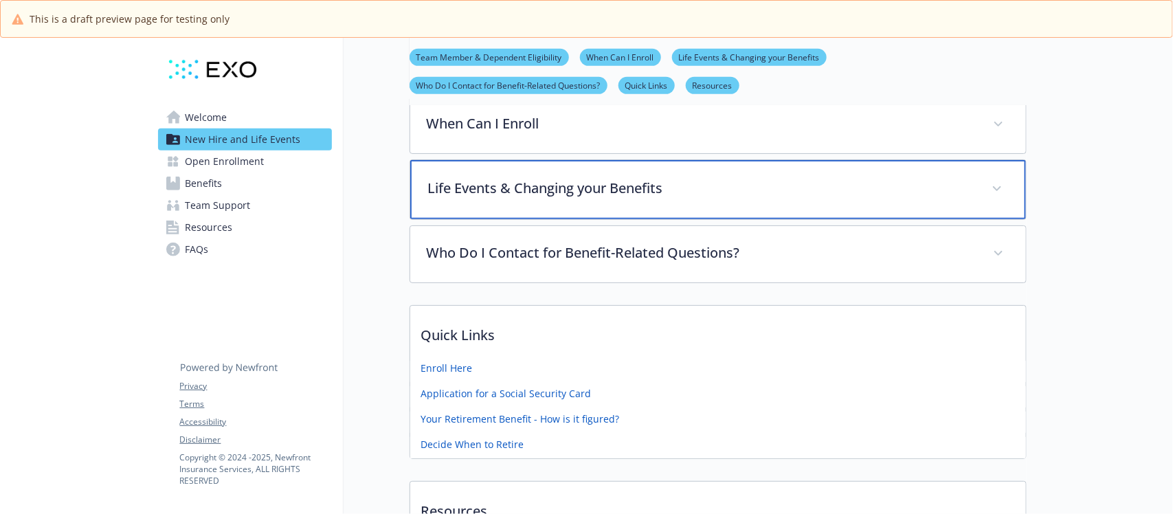
click at [661, 196] on p "Life Events & Changing your Benefits" at bounding box center [701, 188] width 547 height 21
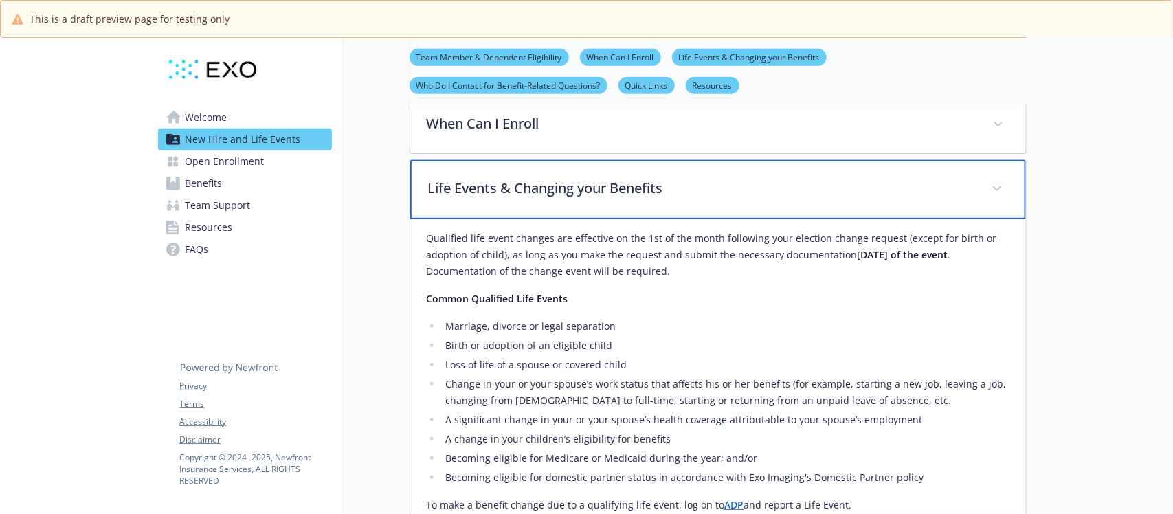
click at [661, 196] on p "Life Events & Changing your Benefits" at bounding box center [701, 188] width 547 height 21
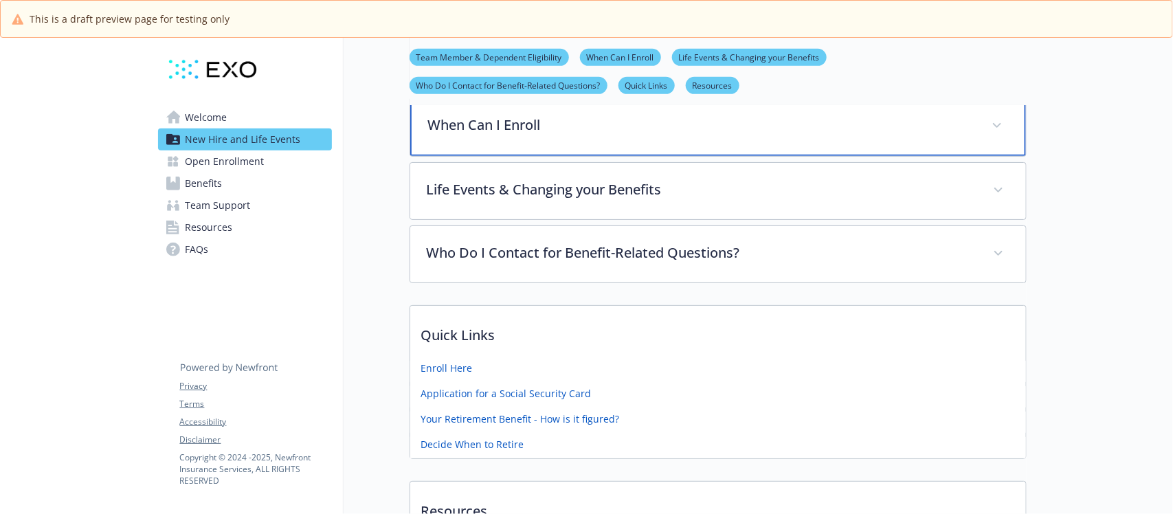
click at [630, 134] on p "When Can I Enroll" at bounding box center [701, 125] width 547 height 21
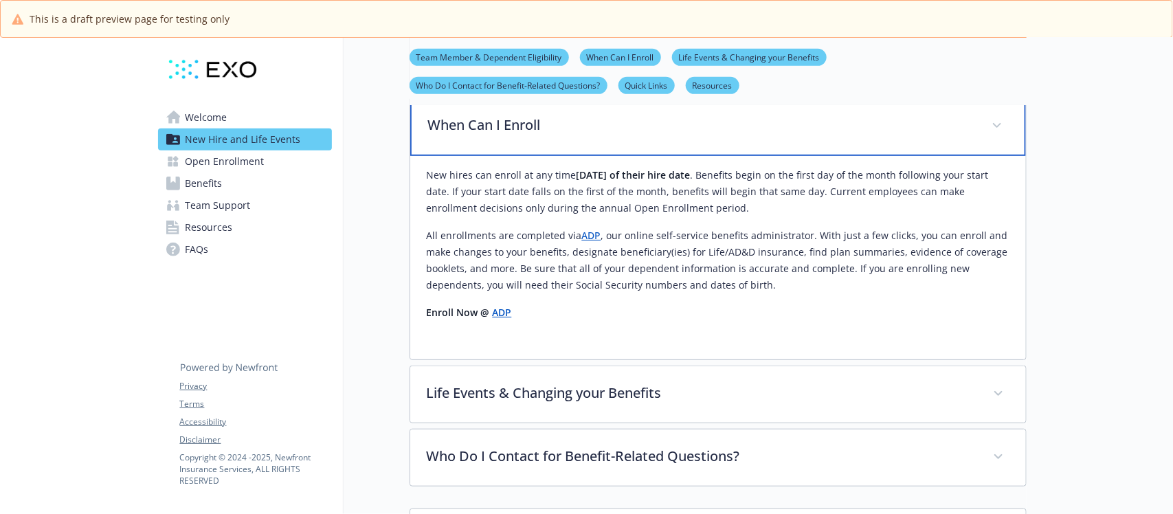
click at [630, 134] on p "When Can I Enroll" at bounding box center [701, 125] width 547 height 21
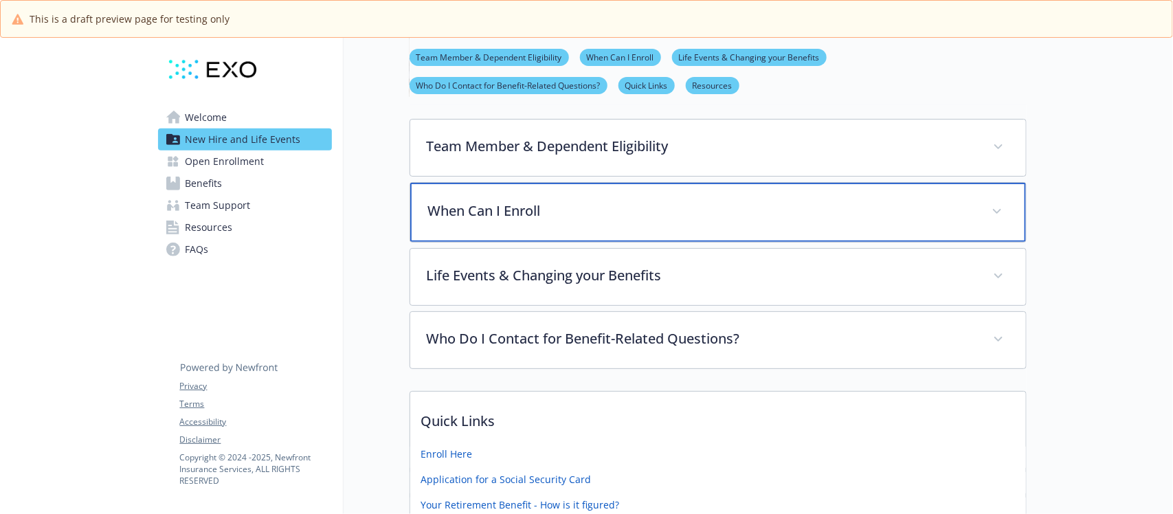
scroll to position [39, 0]
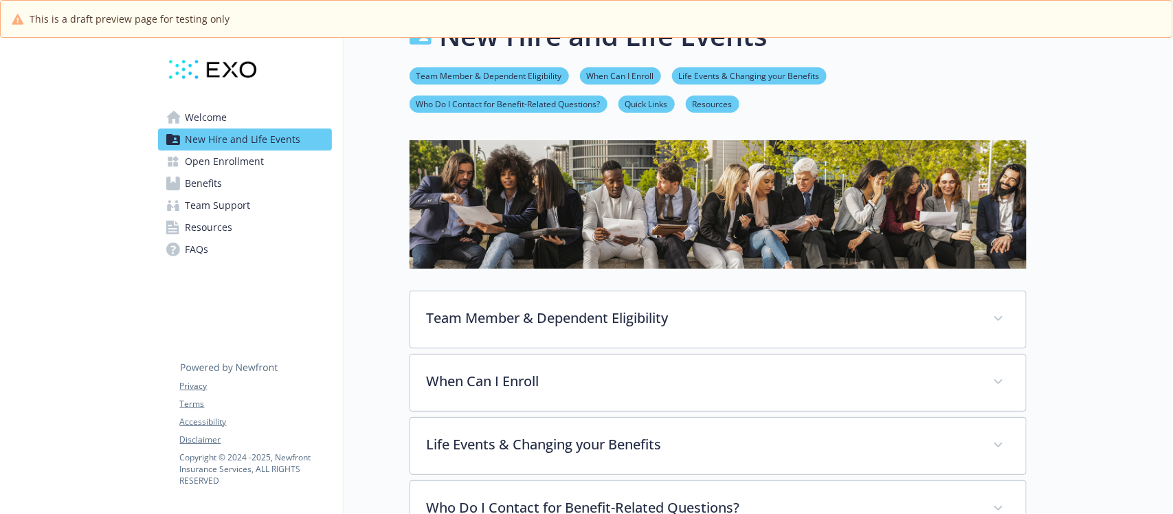
click at [222, 115] on span "Welcome" at bounding box center [207, 118] width 42 height 22
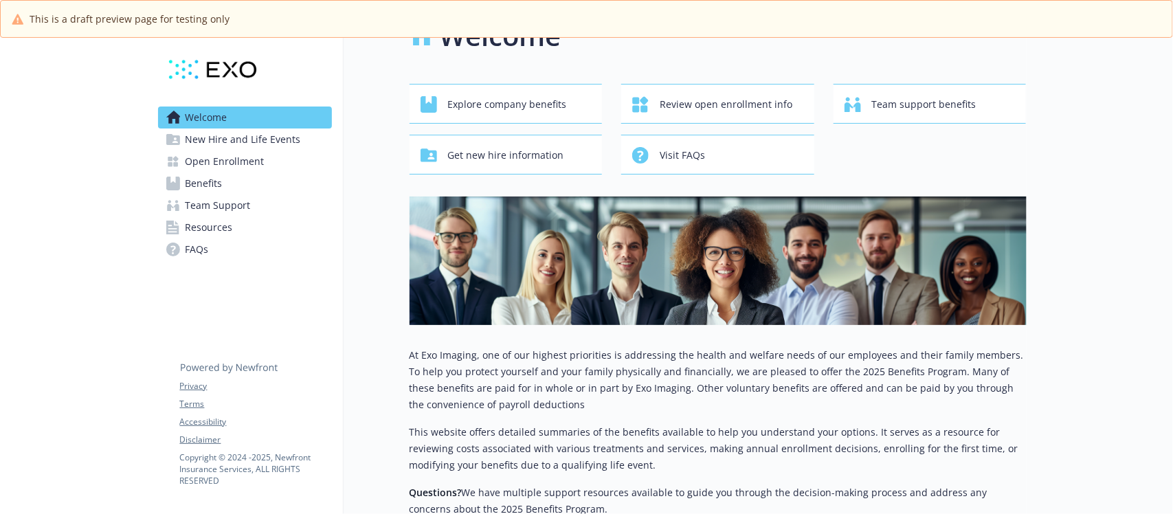
scroll to position [183, 0]
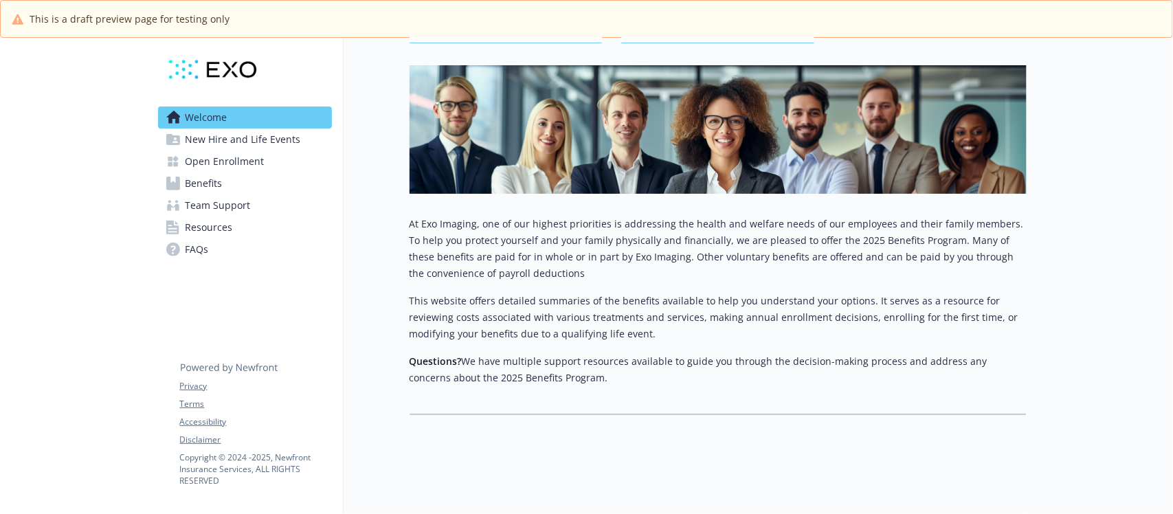
click at [222, 232] on span "Resources" at bounding box center [209, 228] width 47 height 22
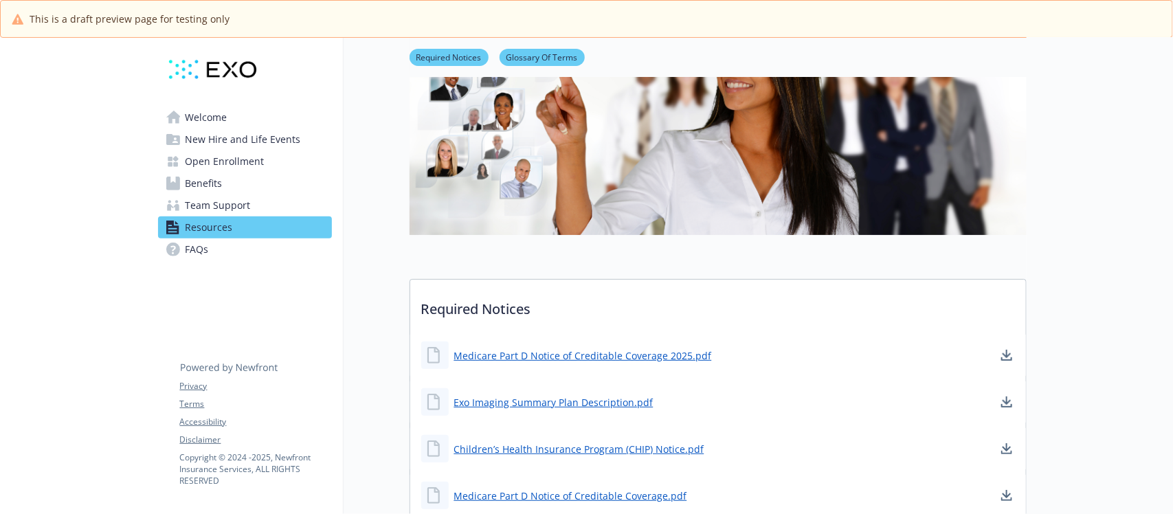
scroll to position [1, 0]
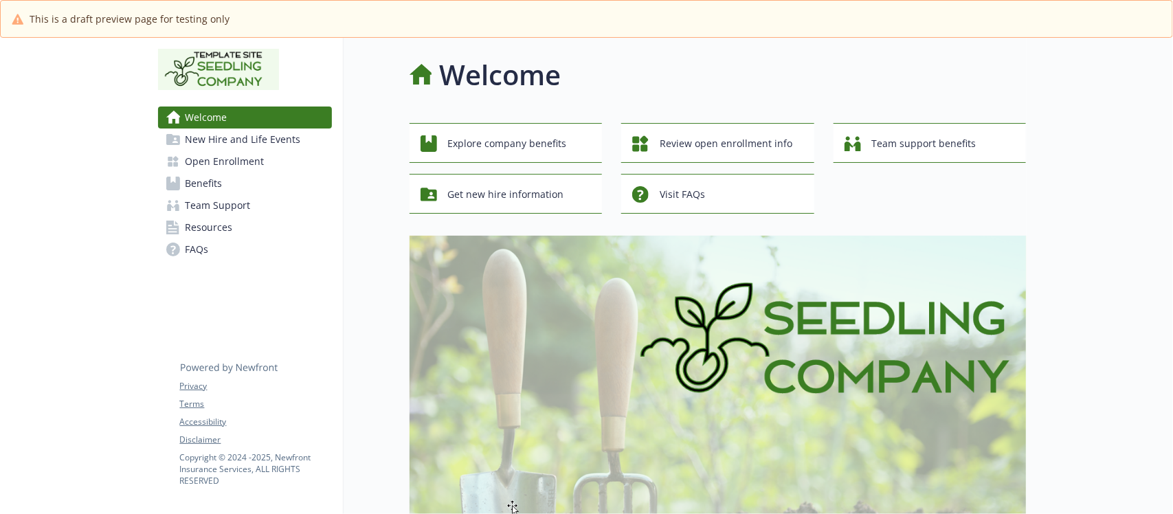
click at [222, 142] on span "New Hire and Life Events" at bounding box center [243, 140] width 115 height 22
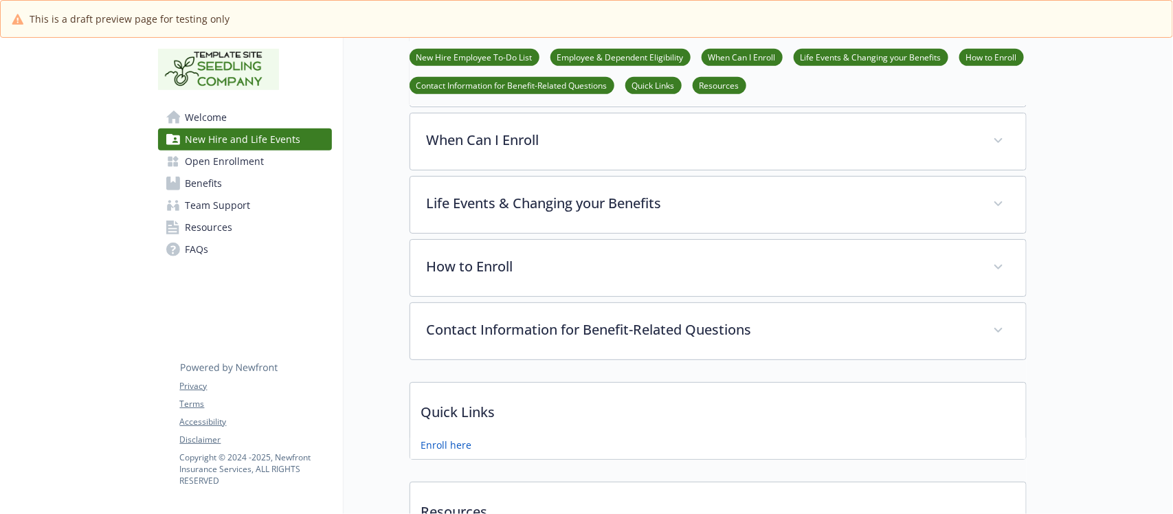
scroll to position [430, 0]
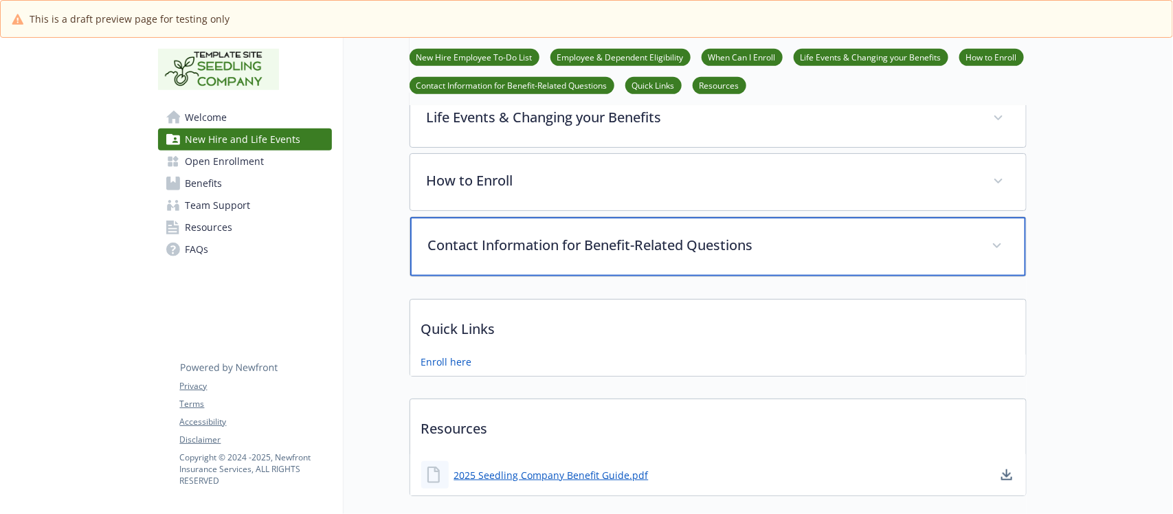
click at [675, 247] on p "Contact Information for Benefit-Related Questions" at bounding box center [701, 245] width 547 height 21
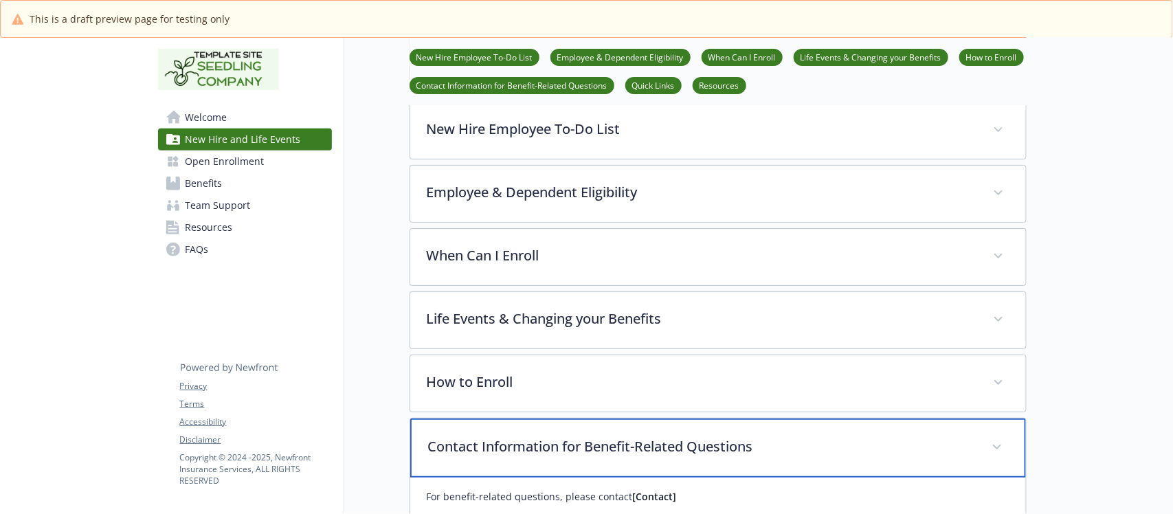
scroll to position [86, 0]
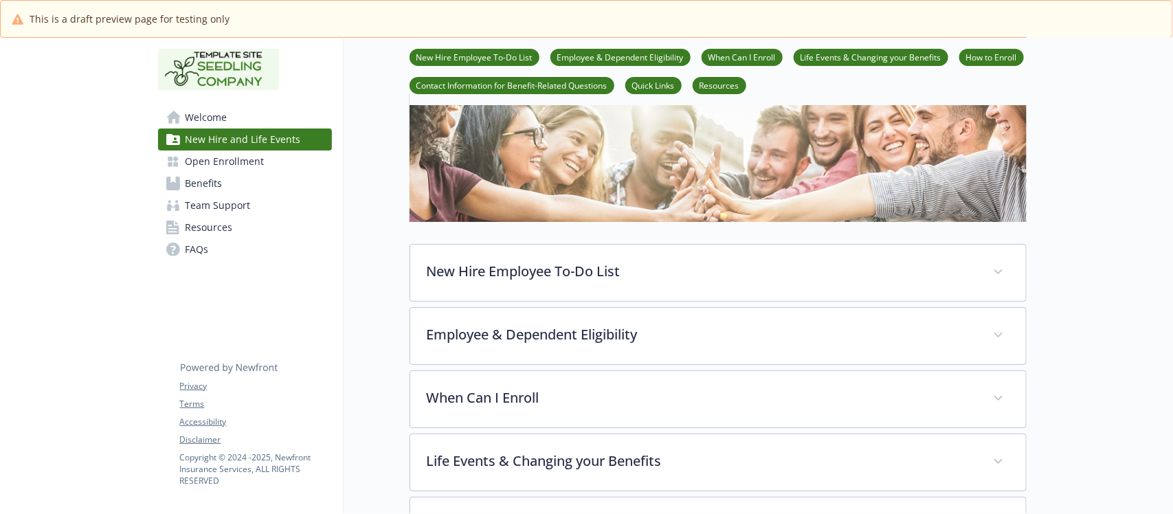
click at [234, 165] on span "Open Enrollment" at bounding box center [225, 162] width 79 height 22
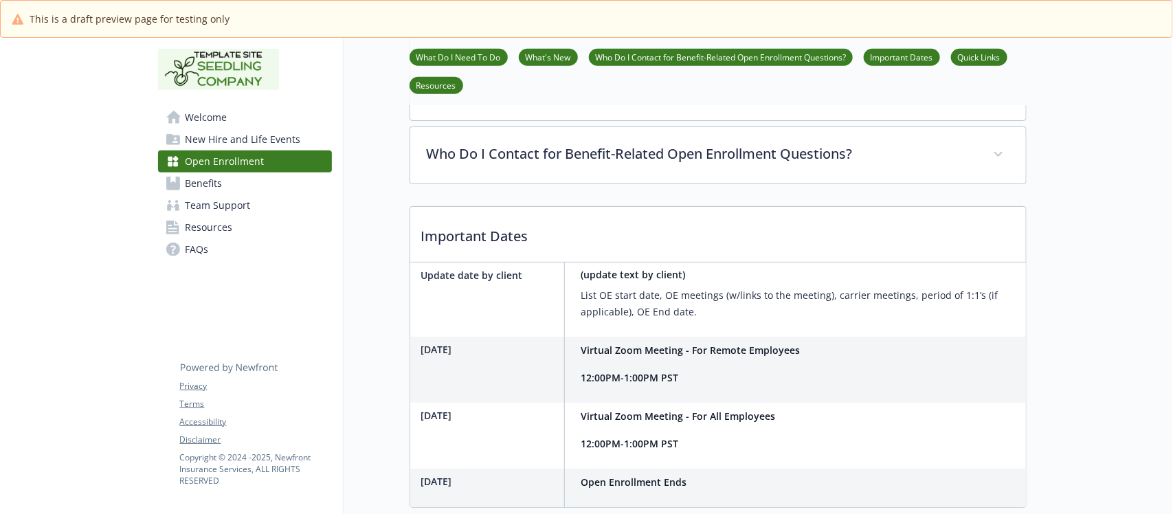
scroll to position [516, 0]
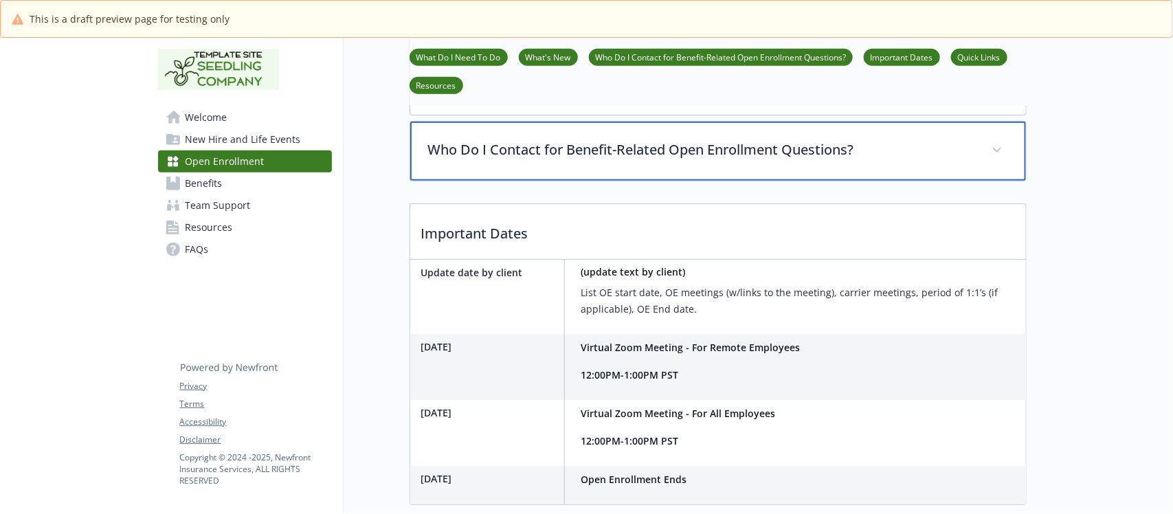
click at [644, 181] on div "Who Do I Contact for Benefit-Related Open Enrollment Questions?" at bounding box center [718, 151] width 616 height 59
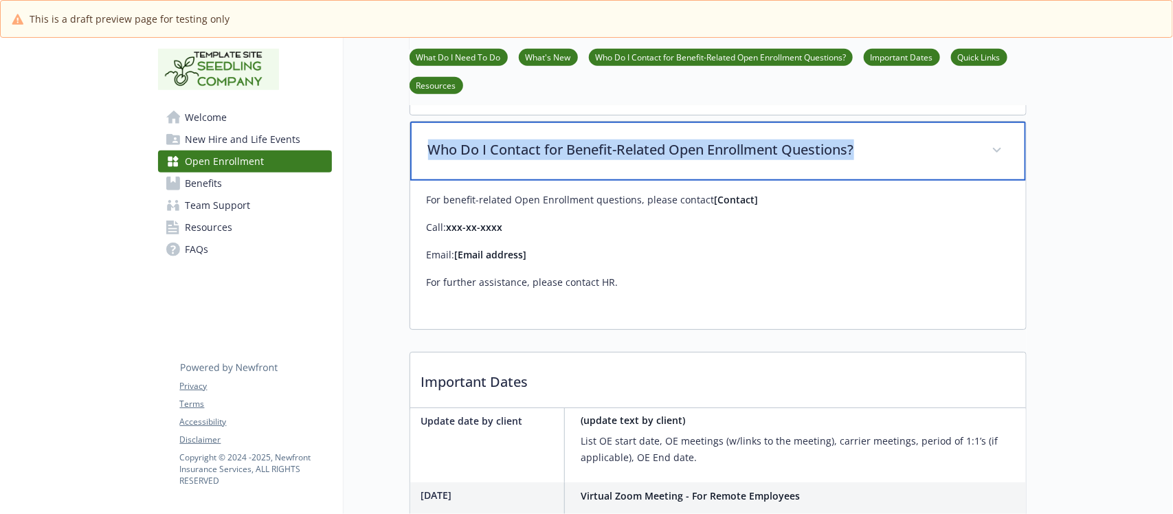
drag, startPoint x: 892, startPoint y: 194, endPoint x: 411, endPoint y: 187, distance: 480.6
click at [411, 181] on div "Who Do I Contact for Benefit-Related Open Enrollment Questions?" at bounding box center [718, 151] width 616 height 59
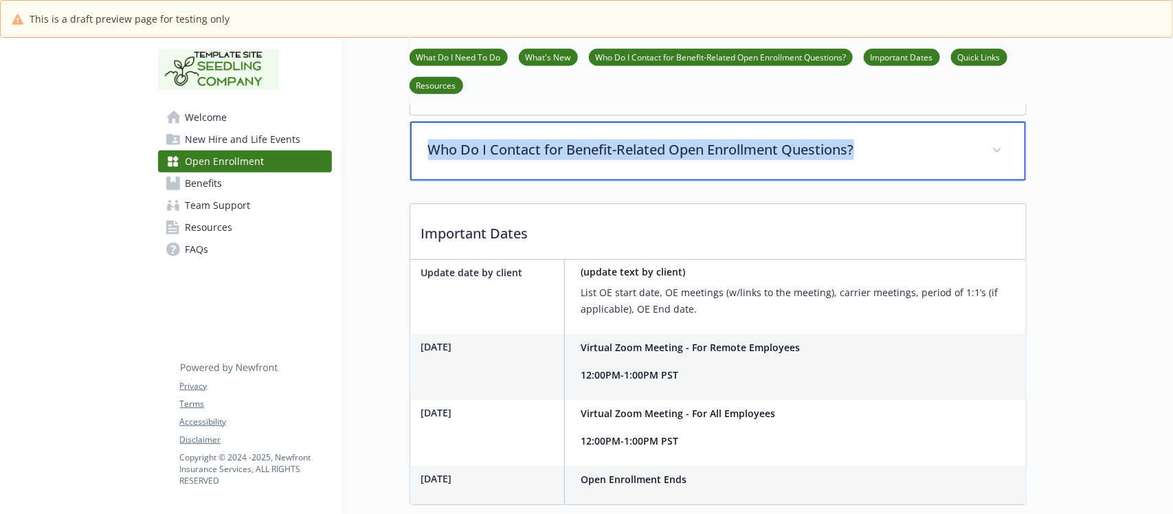
copy p "Who Do I Contact for Benefit-Related Open Enrollment Questions?"
